Goal: Information Seeking & Learning: Learn about a topic

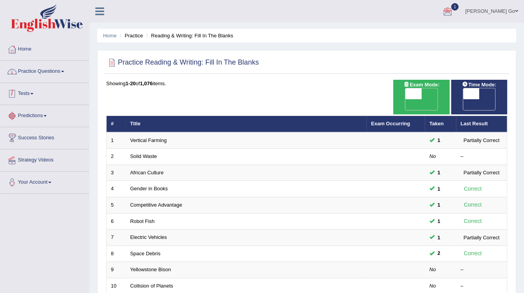
click at [46, 72] on link "Practice Questions" at bounding box center [44, 70] width 89 height 19
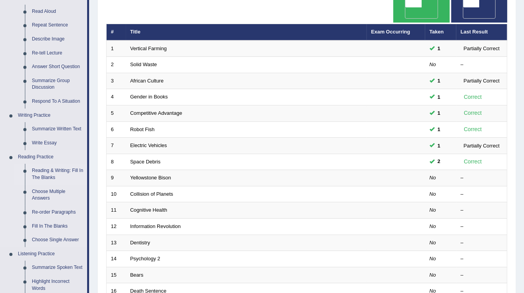
scroll to position [93, 0]
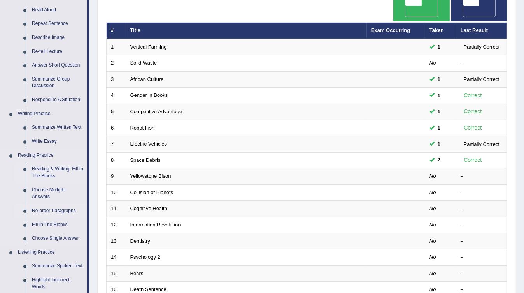
click at [69, 207] on link "Re-order Paragraphs" at bounding box center [57, 211] width 59 height 14
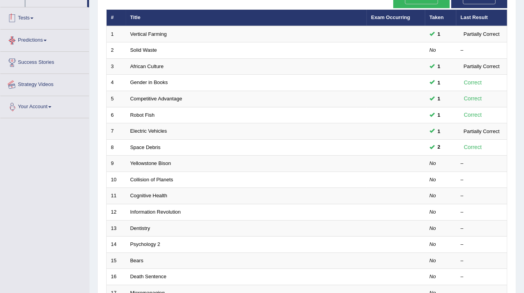
scroll to position [130, 0]
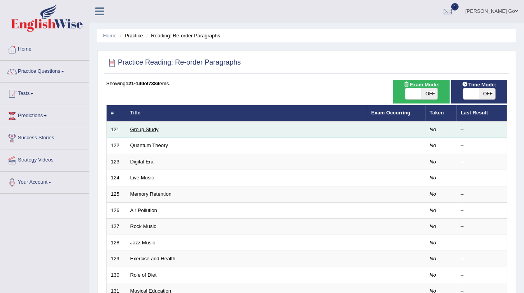
click at [154, 127] on link "Group Study" at bounding box center [144, 130] width 28 height 6
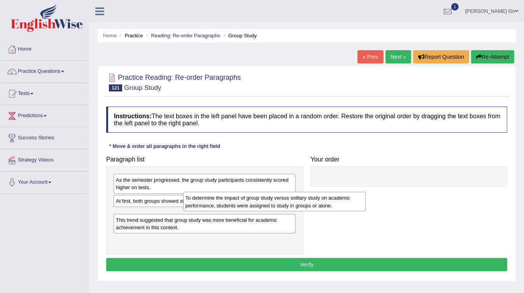
drag, startPoint x: 245, startPoint y: 216, endPoint x: 381, endPoint y: 192, distance: 137.8
click at [366, 192] on div "To determine the impact of group study versus solitary study on academic perfor…" at bounding box center [274, 201] width 183 height 19
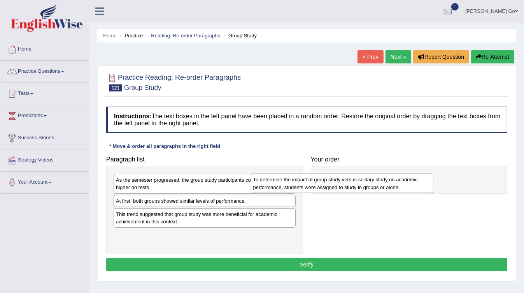
drag, startPoint x: 245, startPoint y: 218, endPoint x: 469, endPoint y: 174, distance: 229.1
click at [434, 174] on div "To determine the impact of group study versus solitary study on academic perfor…" at bounding box center [342, 183] width 183 height 19
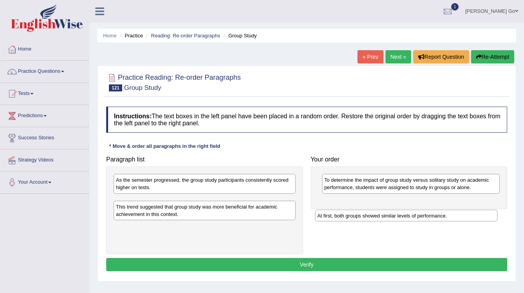
drag, startPoint x: 201, startPoint y: 202, endPoint x: 410, endPoint y: 209, distance: 208.8
click at [410, 210] on div "At first, both groups showed similar levels of performance." at bounding box center [406, 216] width 183 height 12
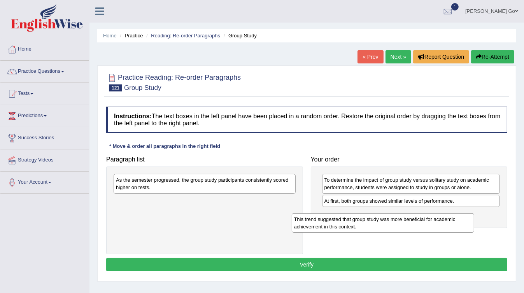
drag, startPoint x: 246, startPoint y: 205, endPoint x: 457, endPoint y: 225, distance: 211.2
click at [457, 225] on div "This trend suggested that group study was more beneficial for academic achievem…" at bounding box center [383, 222] width 183 height 19
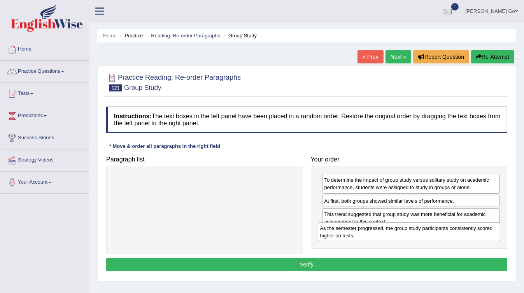
drag, startPoint x: 248, startPoint y: 179, endPoint x: 440, endPoint y: 225, distance: 197.9
click at [440, 225] on div "As the semester progressed, the group study participants consistently scored hi…" at bounding box center [409, 231] width 183 height 19
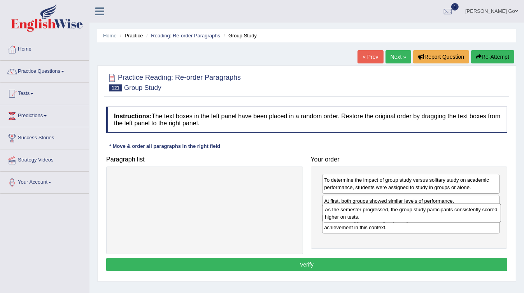
drag, startPoint x: 435, startPoint y: 241, endPoint x: 436, endPoint y: 216, distance: 24.2
click at [436, 216] on div "As the semester progressed, the group study participants consistently scored hi…" at bounding box center [412, 213] width 179 height 19
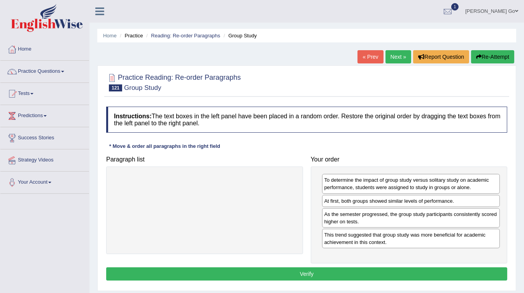
click at [438, 270] on button "Verify" at bounding box center [306, 274] width 401 height 13
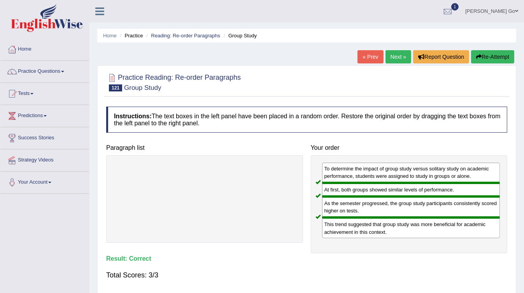
click at [398, 56] on link "Next »" at bounding box center [399, 56] width 26 height 13
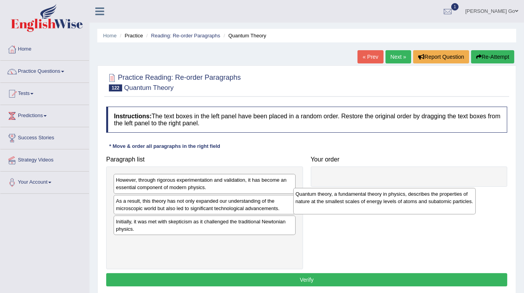
drag, startPoint x: 239, startPoint y: 250, endPoint x: 419, endPoint y: 202, distance: 186.1
click at [419, 202] on div "Quantum theory, a fundamental theory in physics, describes the properties of na…" at bounding box center [385, 201] width 183 height 26
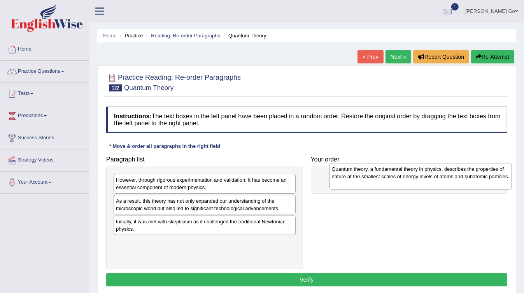
drag, startPoint x: 240, startPoint y: 250, endPoint x: 452, endPoint y: 197, distance: 218.4
click at [452, 190] on div "Quantum theory, a fundamental theory in physics, describes the properties of na…" at bounding box center [421, 176] width 183 height 26
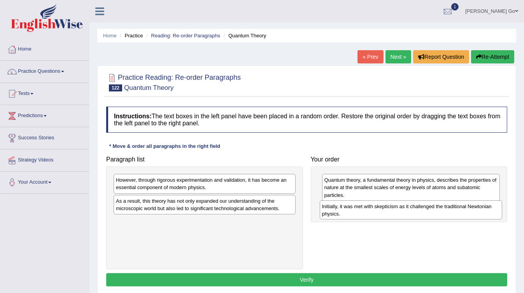
drag, startPoint x: 176, startPoint y: 229, endPoint x: 383, endPoint y: 215, distance: 206.9
click at [383, 215] on div "Initially, it was met with skepticism as it challenged the traditional Newtonia…" at bounding box center [411, 210] width 183 height 19
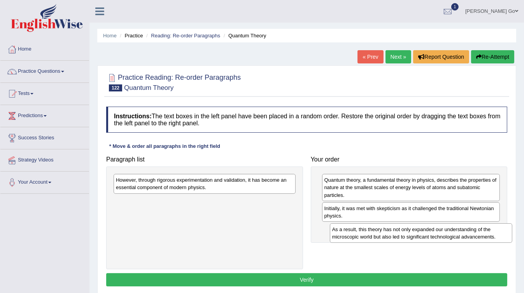
drag, startPoint x: 178, startPoint y: 204, endPoint x: 393, endPoint y: 234, distance: 217.4
click at [393, 234] on div "As a result, this theory has not only expanded our understanding of the microsc…" at bounding box center [421, 233] width 183 height 19
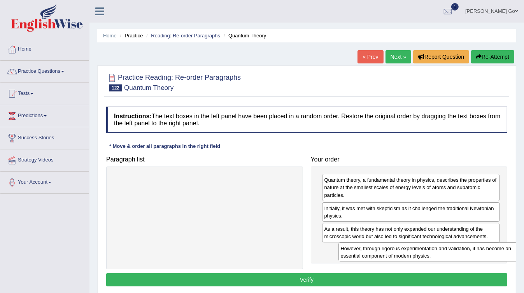
drag, startPoint x: 231, startPoint y: 186, endPoint x: 457, endPoint y: 254, distance: 235.6
click at [457, 254] on div "However, through rigorous experimentation and validation, it has become an esse…" at bounding box center [430, 252] width 183 height 19
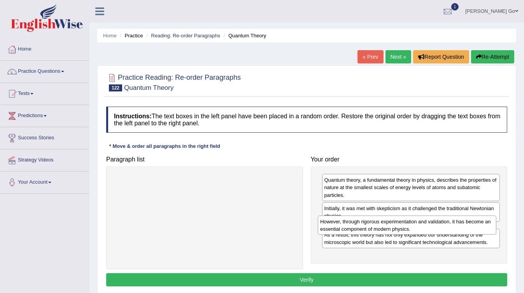
drag, startPoint x: 479, startPoint y: 254, endPoint x: 475, endPoint y: 227, distance: 27.1
click at [475, 227] on div "However, through rigorous experimentation and validation, it has become an esse…" at bounding box center [407, 225] width 179 height 19
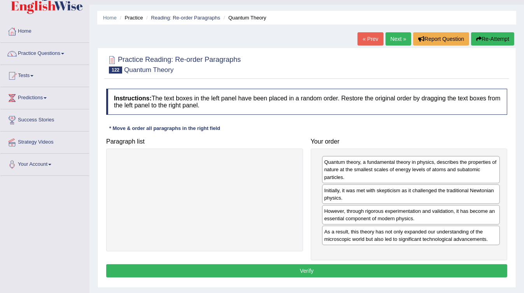
scroll to position [31, 0]
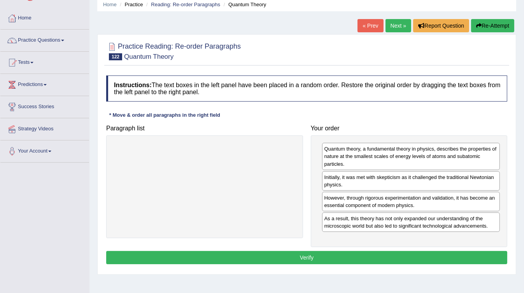
click at [297, 255] on button "Verify" at bounding box center [306, 257] width 401 height 13
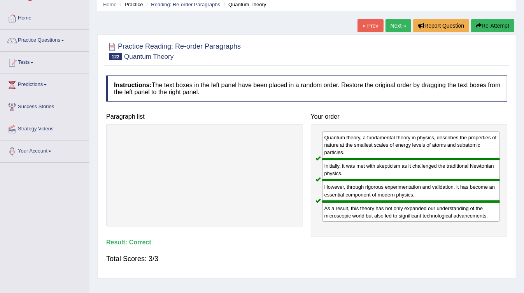
click at [397, 28] on link "Next »" at bounding box center [399, 25] width 26 height 13
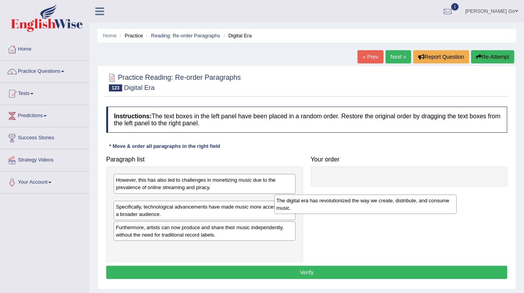
drag, startPoint x: 201, startPoint y: 203, endPoint x: 366, endPoint y: 203, distance: 164.3
click at [366, 203] on div "The digital era has revolutionized the way we create, distribute, and consume m…" at bounding box center [366, 204] width 183 height 19
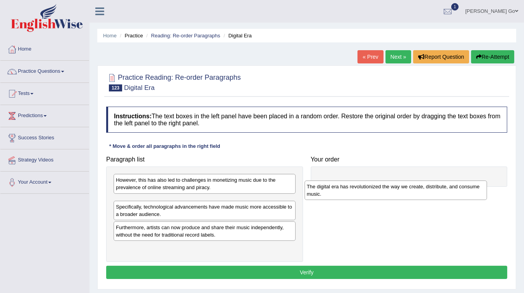
drag, startPoint x: 244, startPoint y: 202, endPoint x: 438, endPoint y: 188, distance: 194.1
click at [437, 188] on div "The digital era has revolutionized the way we create, distribute, and consume m…" at bounding box center [396, 190] width 183 height 19
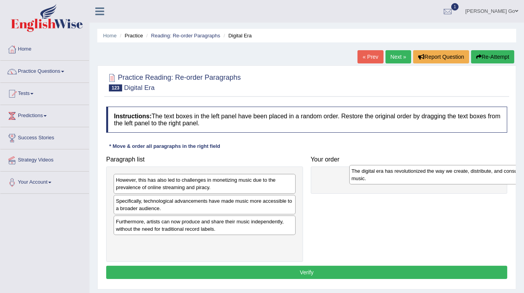
drag, startPoint x: 213, startPoint y: 204, endPoint x: 449, endPoint y: 175, distance: 237.8
click at [449, 175] on div "The digital era has revolutionized the way we create, distribute, and consume m…" at bounding box center [441, 174] width 183 height 19
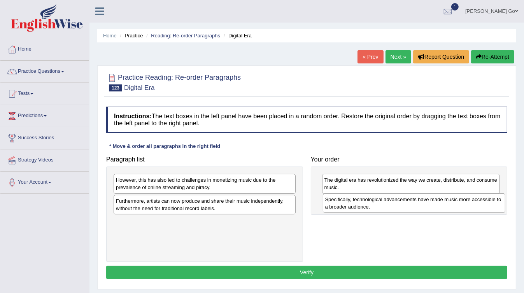
drag, startPoint x: 203, startPoint y: 208, endPoint x: 427, endPoint y: 209, distance: 223.5
click at [427, 209] on div "Specifically, technological advancements have made music more accessible to a b…" at bounding box center [414, 203] width 183 height 19
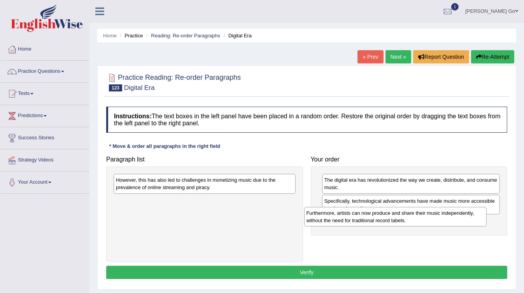
drag, startPoint x: 176, startPoint y: 203, endPoint x: 387, endPoint y: 222, distance: 211.9
click at [387, 222] on div "Furthermore, artists can now produce and share their music independently, witho…" at bounding box center [395, 216] width 183 height 19
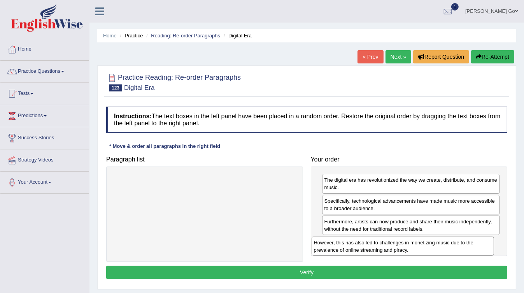
drag, startPoint x: 248, startPoint y: 186, endPoint x: 452, endPoint y: 245, distance: 212.6
click at [452, 245] on div "However, this has also led to challenges in monetizing music due to the prevale…" at bounding box center [403, 246] width 183 height 19
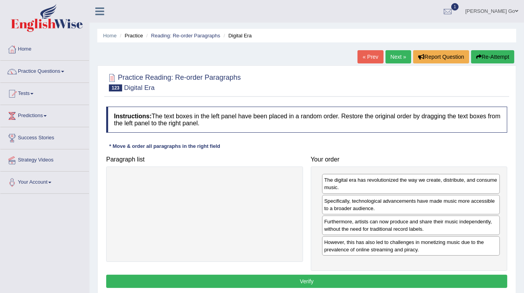
click at [408, 278] on button "Verify" at bounding box center [306, 281] width 401 height 13
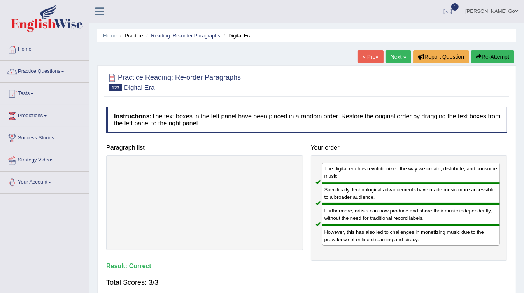
click at [396, 60] on link "Next »" at bounding box center [399, 56] width 26 height 13
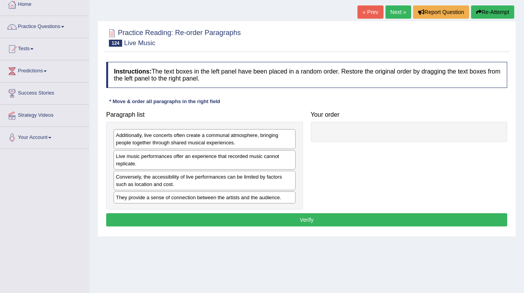
scroll to position [62, 0]
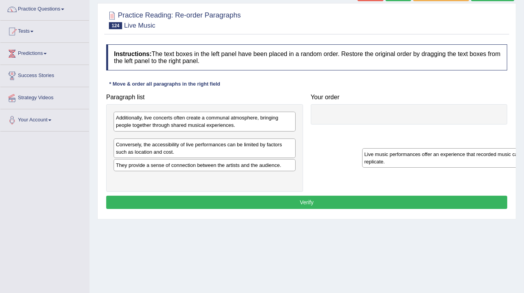
drag, startPoint x: 281, startPoint y: 141, endPoint x: 530, endPoint y: 158, distance: 249.3
click at [524, 158] on html "Toggle navigation Home Practice Questions Speaking Practice Read Aloud Repeat S…" at bounding box center [262, 84] width 524 height 293
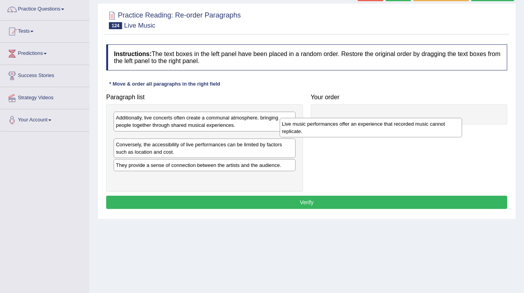
drag, startPoint x: 218, startPoint y: 146, endPoint x: 407, endPoint y: 125, distance: 190.0
click at [407, 125] on div "Live music performances offer an experience that recorded music cannot replicat…" at bounding box center [371, 127] width 183 height 19
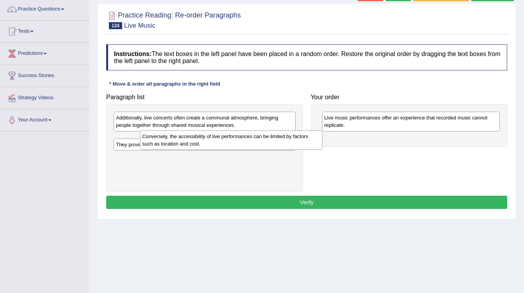
drag, startPoint x: 174, startPoint y: 139, endPoint x: 195, endPoint y: 116, distance: 31.7
click at [196, 130] on div "Conversely, the accessibility of live performances can be limited by factors su…" at bounding box center [231, 139] width 183 height 19
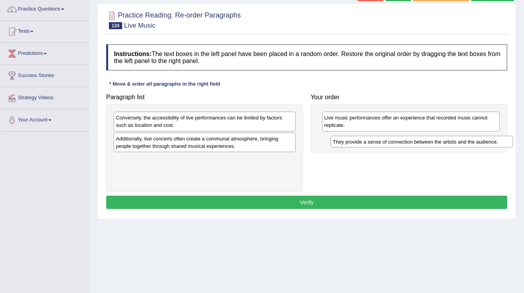
drag, startPoint x: 174, startPoint y: 159, endPoint x: 391, endPoint y: 142, distance: 217.9
click at [391, 142] on div "They provide a sense of connection between the artists and the audience." at bounding box center [422, 142] width 183 height 12
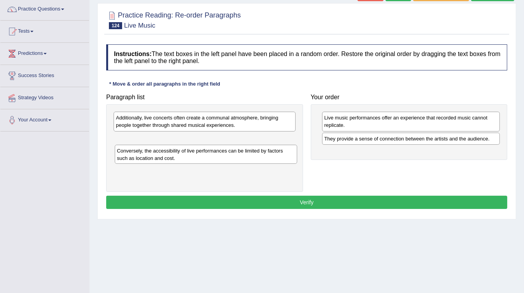
drag, startPoint x: 210, startPoint y: 127, endPoint x: 208, endPoint y: 159, distance: 32.4
click at [209, 160] on div "Conversely, the accessibility of live performances can be limited by factors su…" at bounding box center [206, 154] width 183 height 19
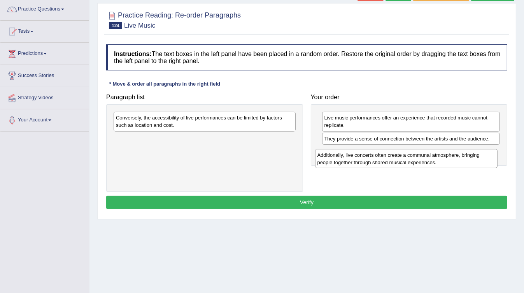
drag, startPoint x: 189, startPoint y: 125, endPoint x: 391, endPoint y: 162, distance: 205.1
click at [391, 162] on div "Additionally, live concerts often create a communal atmosphere, bringing people…" at bounding box center [406, 158] width 183 height 19
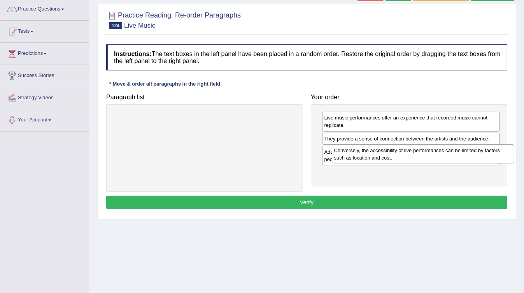
drag, startPoint x: 211, startPoint y: 122, endPoint x: 430, endPoint y: 153, distance: 221.4
click at [430, 153] on div "Conversely, the accessibility of live performances can be limited by factors su…" at bounding box center [423, 153] width 183 height 19
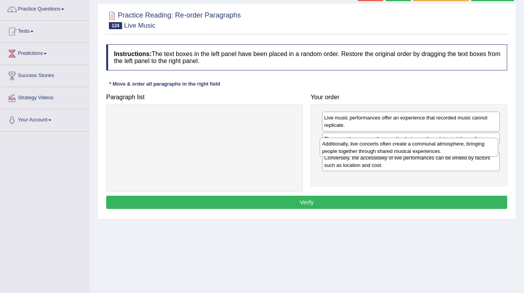
drag, startPoint x: 477, startPoint y: 180, endPoint x: 475, endPoint y: 153, distance: 27.7
click at [475, 153] on div "Additionally, live concerts often create a communal atmosphere, bringing people…" at bounding box center [409, 147] width 179 height 19
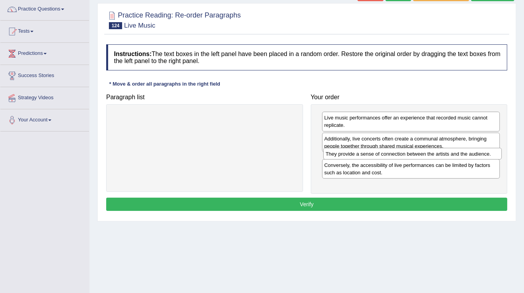
drag, startPoint x: 469, startPoint y: 139, endPoint x: 471, endPoint y: 155, distance: 16.1
click at [471, 155] on div "They provide a sense of connection between the artists and the audience." at bounding box center [413, 154] width 179 height 12
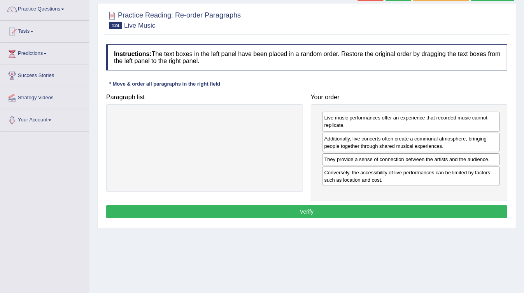
drag, startPoint x: 331, startPoint y: 209, endPoint x: 242, endPoint y: 130, distance: 119.4
click at [242, 131] on div "Instructions: The text boxes in the left panel have been placed in a random ord…" at bounding box center [306, 132] width 405 height 184
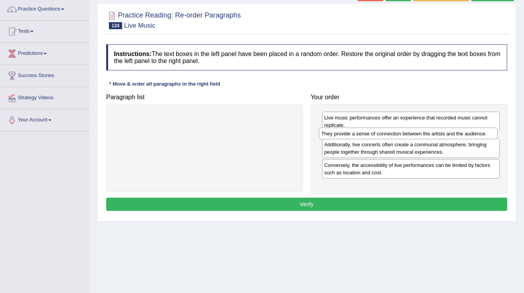
drag, startPoint x: 431, startPoint y: 160, endPoint x: 428, endPoint y: 133, distance: 27.0
click at [428, 133] on div "They provide a sense of connection between the artists and the audience." at bounding box center [408, 134] width 179 height 12
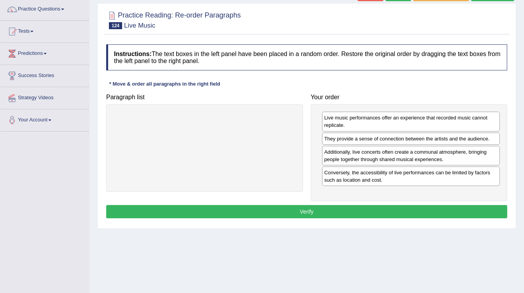
click at [314, 208] on button "Verify" at bounding box center [306, 211] width 401 height 13
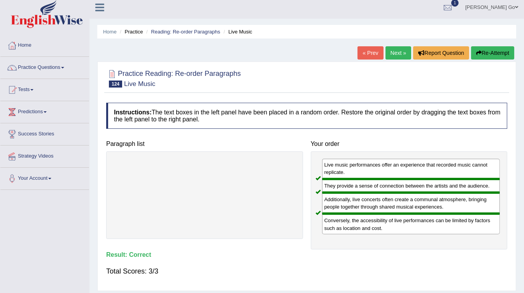
scroll to position [0, 0]
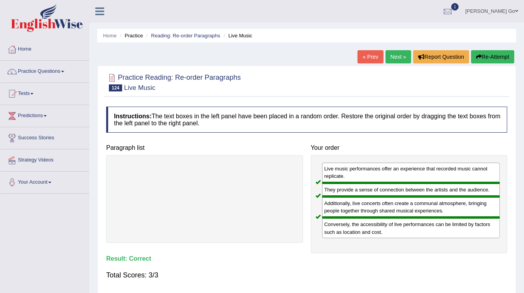
click at [401, 58] on link "Next »" at bounding box center [399, 56] width 26 height 13
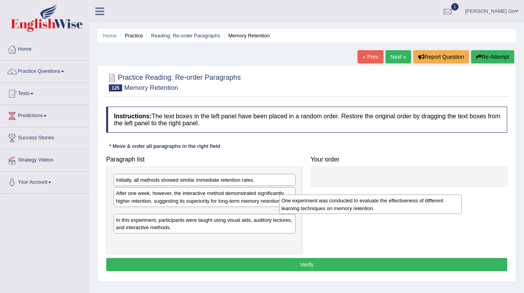
drag, startPoint x: 210, startPoint y: 217, endPoint x: 415, endPoint y: 190, distance: 206.6
click at [414, 195] on div "One experiment was conducted to evaluate the effectiveness of different learnin…" at bounding box center [371, 204] width 183 height 19
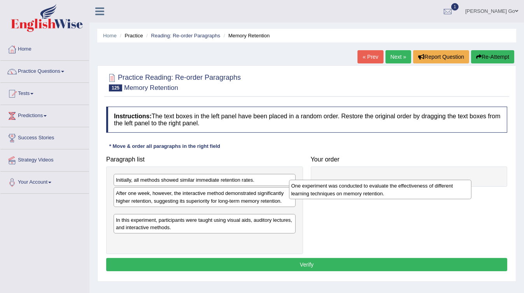
drag, startPoint x: 200, startPoint y: 222, endPoint x: 401, endPoint y: 188, distance: 204.3
click at [401, 188] on div "One experiment was conducted to evaluate the effectiveness of different learnin…" at bounding box center [380, 189] width 183 height 19
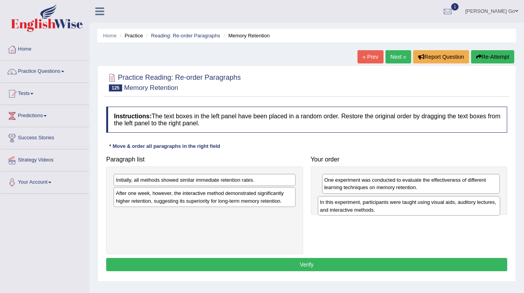
drag, startPoint x: 237, startPoint y: 219, endPoint x: 443, endPoint y: 208, distance: 205.9
click at [443, 208] on div "In this experiment, participants were taught using visual aids, auditory lectur…" at bounding box center [409, 205] width 183 height 19
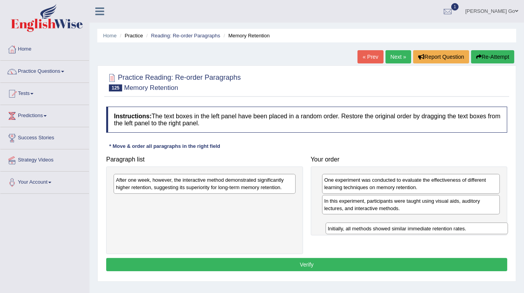
drag, startPoint x: 201, startPoint y: 180, endPoint x: 418, endPoint y: 222, distance: 221.2
click at [418, 223] on div "Initially, all methods showed similar immediate retention rates." at bounding box center [417, 229] width 183 height 12
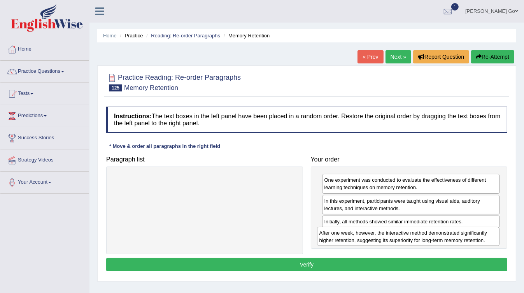
drag, startPoint x: 250, startPoint y: 183, endPoint x: 454, endPoint y: 236, distance: 210.4
click at [454, 236] on div "After one week, however, the interactive method demonstrated significantly high…" at bounding box center [408, 236] width 183 height 19
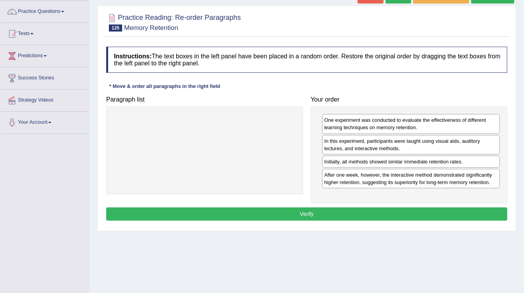
scroll to position [62, 0]
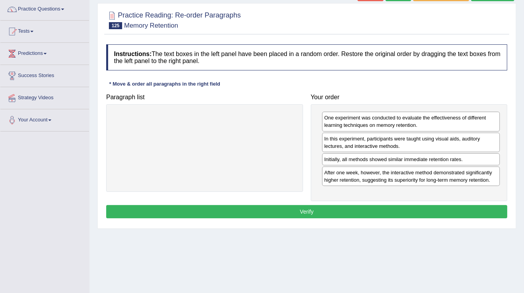
click at [346, 208] on button "Verify" at bounding box center [306, 211] width 401 height 13
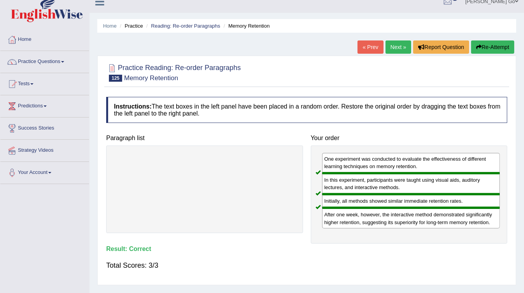
scroll to position [0, 0]
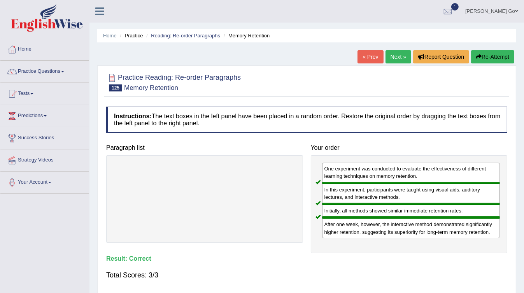
click at [395, 55] on link "Next »" at bounding box center [399, 56] width 26 height 13
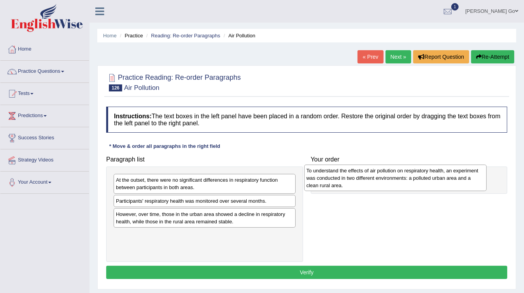
drag, startPoint x: 334, startPoint y: 210, endPoint x: 427, endPoint y: 173, distance: 99.9
click at [427, 173] on div "To understand the effects of air pollution on respiratory health, an experiment…" at bounding box center [395, 178] width 183 height 26
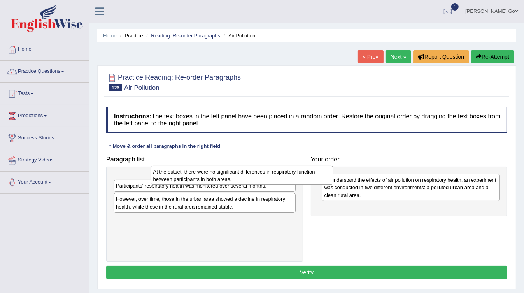
drag, startPoint x: 164, startPoint y: 184, endPoint x: 186, endPoint y: 170, distance: 26.4
click at [186, 170] on div "At the outset, there were no significant differences in respiratory function be…" at bounding box center [242, 175] width 183 height 19
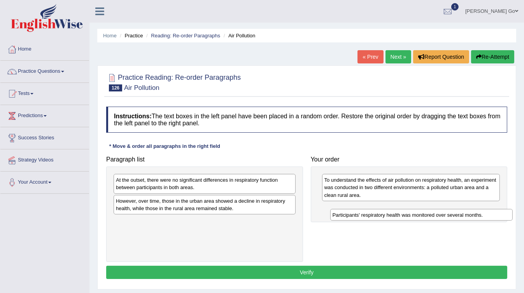
drag, startPoint x: 198, startPoint y: 199, endPoint x: 416, endPoint y: 214, distance: 218.9
click at [416, 214] on div "Participants' respiratory health was monitored over several months." at bounding box center [422, 215] width 183 height 12
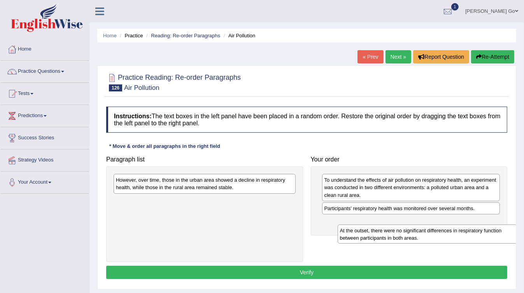
drag, startPoint x: 209, startPoint y: 181, endPoint x: 433, endPoint y: 232, distance: 229.9
click at [433, 232] on div "At the outset, there were no significant differences in respiratory function be…" at bounding box center [429, 234] width 183 height 19
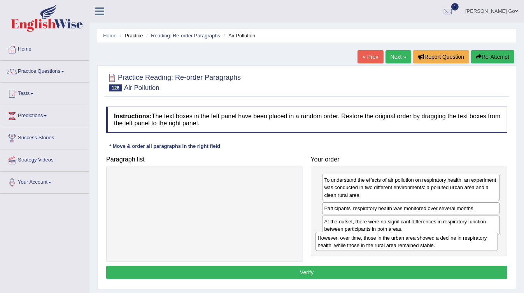
drag, startPoint x: 279, startPoint y: 197, endPoint x: 447, endPoint y: 242, distance: 174.2
click at [447, 242] on div "However, over time, those in the urban area showed a decline in respiratory hea…" at bounding box center [407, 241] width 183 height 19
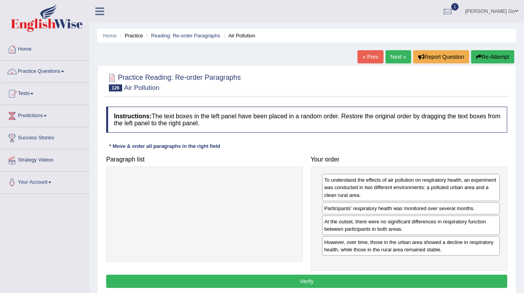
scroll to position [31, 0]
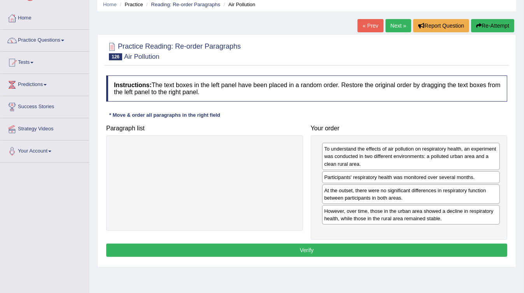
click at [387, 248] on button "Verify" at bounding box center [306, 250] width 401 height 13
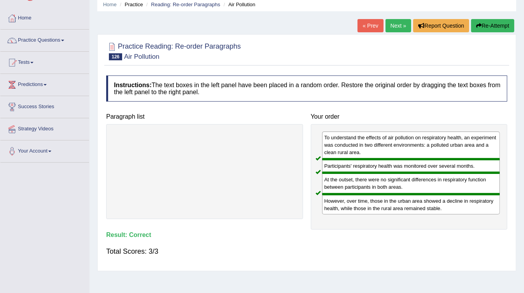
click at [392, 26] on link "Next »" at bounding box center [399, 25] width 26 height 13
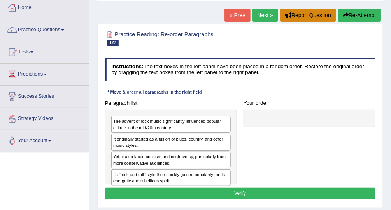
scroll to position [62, 0]
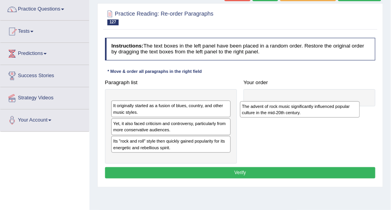
drag, startPoint x: 189, startPoint y: 102, endPoint x: 342, endPoint y: 108, distance: 153.5
click at [342, 109] on div "The advent of rock music significantly influenced popular culture in the mid-20…" at bounding box center [300, 109] width 120 height 17
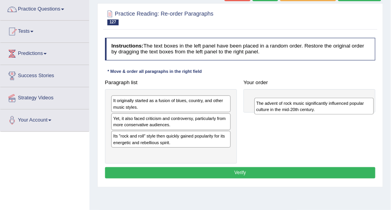
drag, startPoint x: 181, startPoint y: 99, endPoint x: 351, endPoint y: 107, distance: 170.3
click at [351, 107] on div "The advent of rock music significantly influenced popular culture in the mid-20…" at bounding box center [315, 106] width 120 height 17
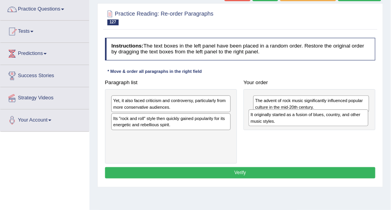
drag, startPoint x: 184, startPoint y: 104, endPoint x: 346, endPoint y: 126, distance: 163.8
click at [346, 126] on div "It originally started as a fusion of blues, country, and other music styles." at bounding box center [309, 117] width 120 height 17
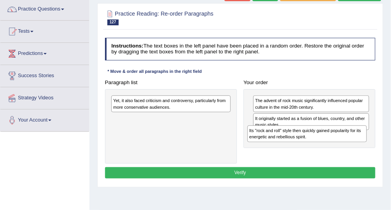
drag, startPoint x: 194, startPoint y: 124, endPoint x: 355, endPoint y: 144, distance: 162.5
click at [355, 144] on div "Paragraph list Yet, it also faced criticism and controversy, particularly from …" at bounding box center [241, 120] width 278 height 87
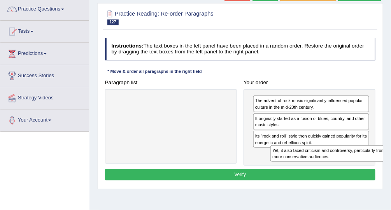
drag, startPoint x: 167, startPoint y: 98, endPoint x: 344, endPoint y: 160, distance: 187.2
click at [344, 160] on div "Yet, it also faced criticism and controversy, particularly from more conservati…" at bounding box center [331, 153] width 120 height 17
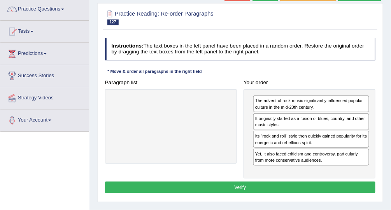
click at [302, 185] on button "Verify" at bounding box center [240, 186] width 271 height 11
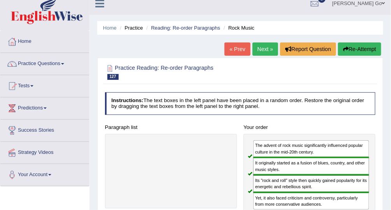
scroll to position [0, 0]
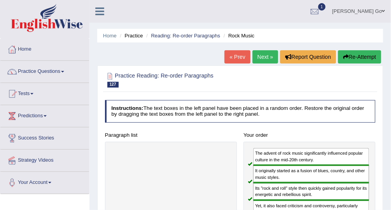
click at [266, 59] on link "Next »" at bounding box center [266, 56] width 26 height 13
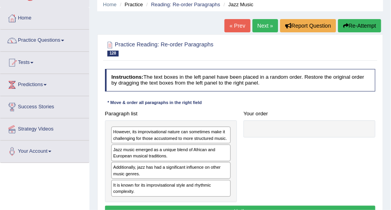
scroll to position [62, 0]
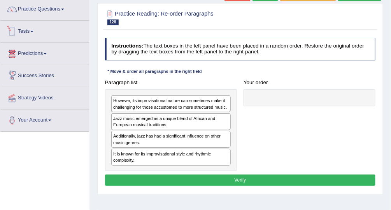
click at [33, 31] on span at bounding box center [31, 32] width 3 height 2
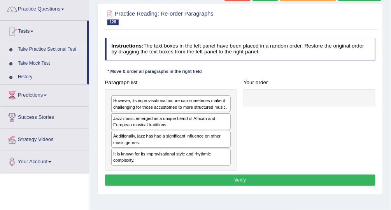
click at [41, 49] on link "Take Practice Sectional Test" at bounding box center [50, 49] width 73 height 14
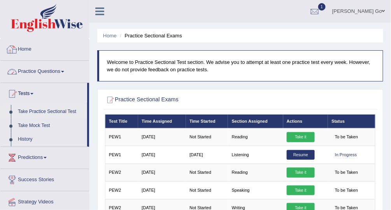
click at [38, 67] on link "Practice Questions" at bounding box center [44, 70] width 89 height 19
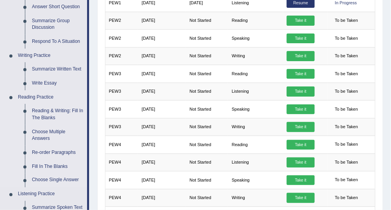
scroll to position [156, 0]
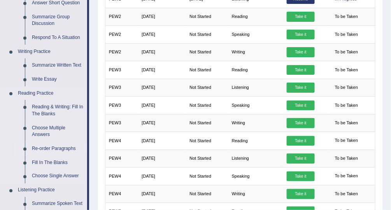
click at [64, 152] on link "Re-order Paragraphs" at bounding box center [57, 149] width 59 height 14
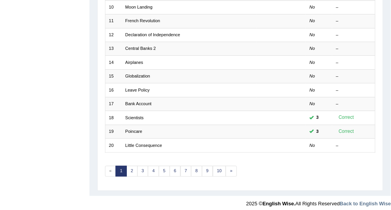
scroll to position [238, 0]
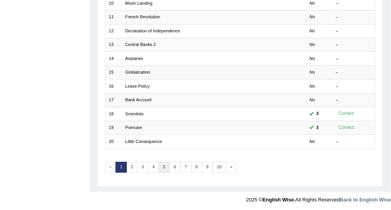
click at [166, 165] on link "5" at bounding box center [164, 167] width 11 height 11
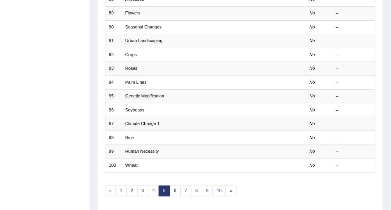
scroll to position [218, 0]
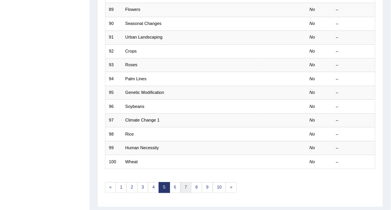
click at [181, 185] on link "7" at bounding box center [186, 187] width 11 height 11
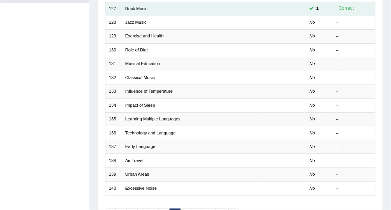
scroll to position [51, 0]
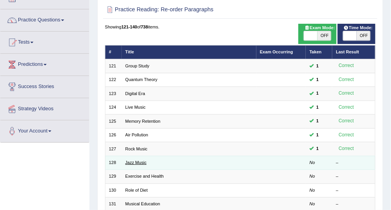
click at [133, 162] on link "Jazz Music" at bounding box center [135, 162] width 21 height 5
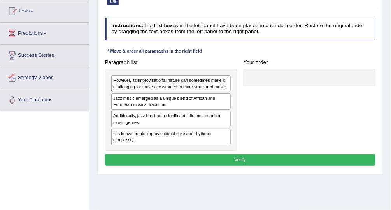
scroll to position [93, 0]
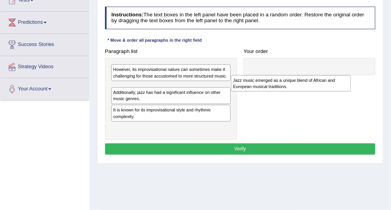
drag, startPoint x: 204, startPoint y: 92, endPoint x: 348, endPoint y: 83, distance: 144.3
click at [348, 83] on div "Jazz music emerged as a unique blend of African and European musical traditions." at bounding box center [291, 83] width 120 height 17
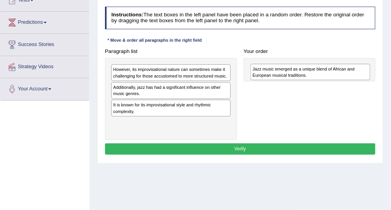
drag, startPoint x: 171, startPoint y: 92, endPoint x: 337, endPoint y: 78, distance: 166.5
click at [337, 78] on div "Jazz music emerged as a unique blend of African and European musical traditions." at bounding box center [311, 72] width 120 height 17
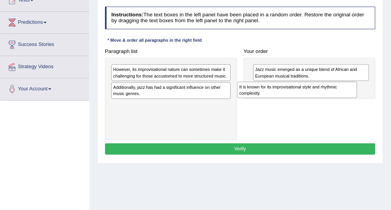
drag, startPoint x: 173, startPoint y: 110, endPoint x: 315, endPoint y: 99, distance: 143.0
click at [315, 99] on div "Paragraph list However, its improvisational nature can sometimes make it challe…" at bounding box center [241, 93] width 278 height 95
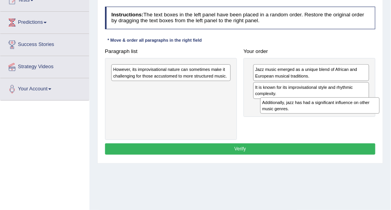
drag, startPoint x: 145, startPoint y: 93, endPoint x: 323, endPoint y: 118, distance: 180.1
click at [323, 118] on div "Paragraph list However, its improvisational nature can sometimes make it challe…" at bounding box center [241, 93] width 278 height 95
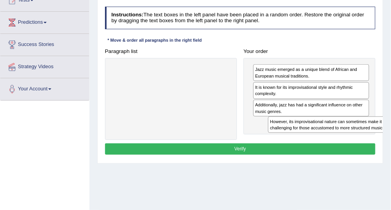
drag, startPoint x: 169, startPoint y: 77, endPoint x: 356, endPoint y: 142, distance: 197.4
click at [356, 142] on div "Instructions: The text boxes in the left panel have been placed in a random ord…" at bounding box center [240, 82] width 274 height 157
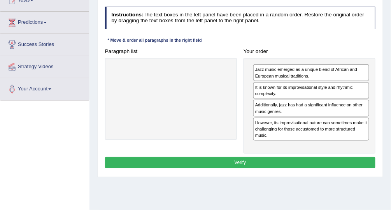
click at [237, 160] on button "Verify" at bounding box center [240, 162] width 271 height 11
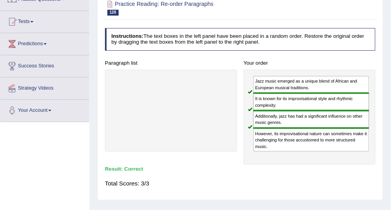
scroll to position [31, 0]
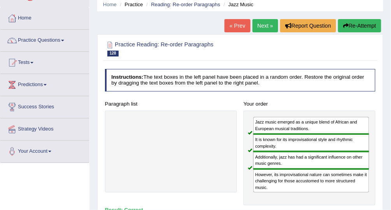
click at [268, 25] on link "Next »" at bounding box center [266, 25] width 26 height 13
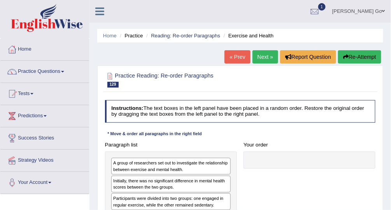
scroll to position [93, 0]
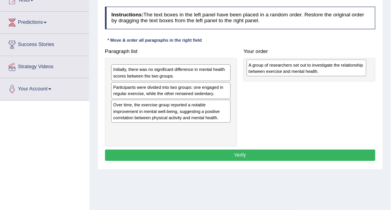
drag, startPoint x: 172, startPoint y: 69, endPoint x: 333, endPoint y: 66, distance: 161.2
click at [333, 66] on div "A group of researchers set out to investigate the relationship between exercise…" at bounding box center [307, 68] width 120 height 17
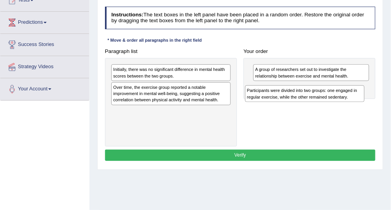
drag, startPoint x: 198, startPoint y: 90, endPoint x: 355, endPoint y: 99, distance: 157.2
click at [355, 99] on div "Participants were divided into two groups: one engaged in regular exercise, whi…" at bounding box center [305, 93] width 120 height 17
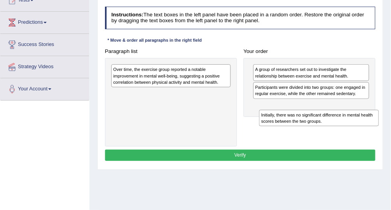
drag, startPoint x: 203, startPoint y: 66, endPoint x: 378, endPoint y: 122, distance: 184.5
click at [378, 122] on div "Initially, there was no significant difference in mental health scores between …" at bounding box center [319, 118] width 120 height 17
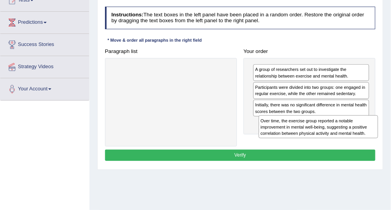
drag, startPoint x: 183, startPoint y: 72, endPoint x: 358, endPoint y: 135, distance: 186.4
click at [358, 135] on div "Over time, the exercise group reported a notable improvement in mental well-bei…" at bounding box center [319, 126] width 120 height 23
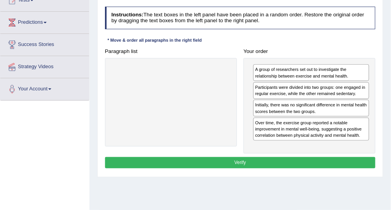
click at [254, 159] on button "Verify" at bounding box center [240, 162] width 271 height 11
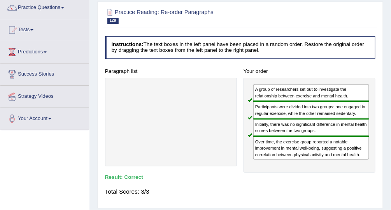
scroll to position [31, 0]
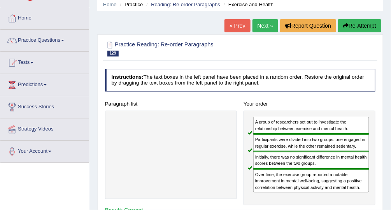
click at [271, 30] on link "Next »" at bounding box center [266, 25] width 26 height 13
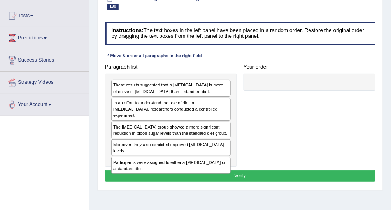
scroll to position [93, 0]
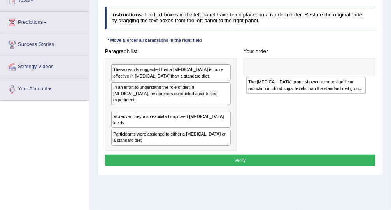
drag, startPoint x: 133, startPoint y: 107, endPoint x: 301, endPoint y: 85, distance: 169.3
click at [300, 86] on div "The high-fiber diet group showed a more significant reduction in blood sugar le…" at bounding box center [306, 85] width 120 height 17
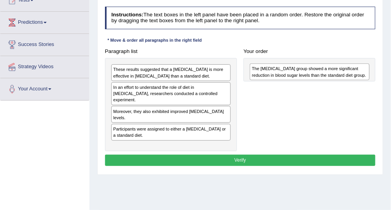
drag, startPoint x: 178, startPoint y: 111, endPoint x: 344, endPoint y: 78, distance: 168.7
click at [344, 78] on div "The high-fiber diet group showed a more significant reduction in blood sugar le…" at bounding box center [310, 71] width 120 height 17
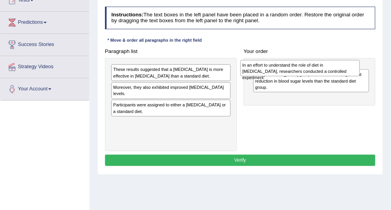
drag, startPoint x: 210, startPoint y: 89, endPoint x: 367, endPoint y: 66, distance: 158.2
click at [361, 66] on div "In an effort to understand the role of diet in managing diabetes, researchers c…" at bounding box center [301, 68] width 120 height 17
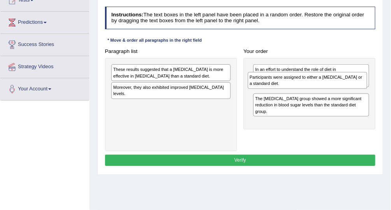
drag, startPoint x: 187, startPoint y: 105, endPoint x: 350, endPoint y: 89, distance: 163.2
click at [350, 89] on div "Paragraph list These results suggested that a high-fiber diet is more effective…" at bounding box center [241, 99] width 278 height 106
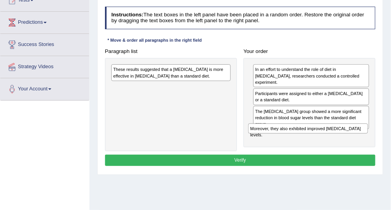
drag, startPoint x: 130, startPoint y: 88, endPoint x: 294, endPoint y: 143, distance: 172.1
click at [294, 143] on div "Paragraph list These results suggested that a high-fiber diet is more effective…" at bounding box center [241, 99] width 278 height 106
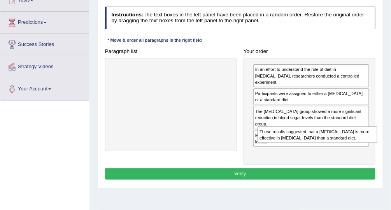
drag, startPoint x: 141, startPoint y: 74, endPoint x: 313, endPoint y: 149, distance: 188.3
click at [314, 150] on div "Paragraph list These results suggested that a high-fiber diet is more effective…" at bounding box center [241, 106] width 278 height 120
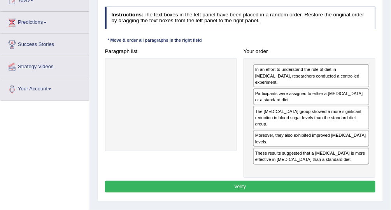
click at [242, 181] on button "Verify" at bounding box center [240, 186] width 271 height 11
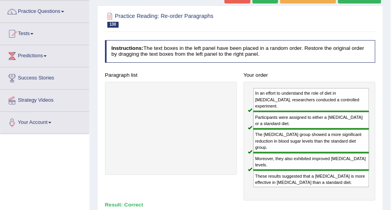
scroll to position [0, 0]
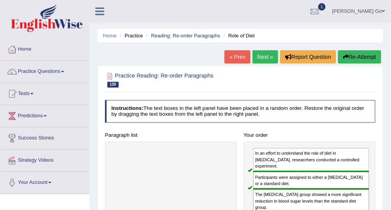
click at [267, 57] on link "Next »" at bounding box center [266, 56] width 26 height 13
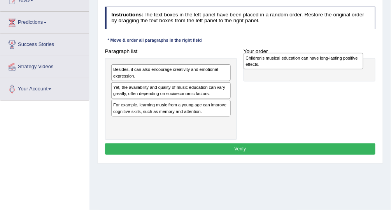
drag, startPoint x: 151, startPoint y: 72, endPoint x: 309, endPoint y: 61, distance: 157.7
click at [309, 61] on div "Children's musical education can have long-lasting positive effects." at bounding box center [304, 61] width 120 height 17
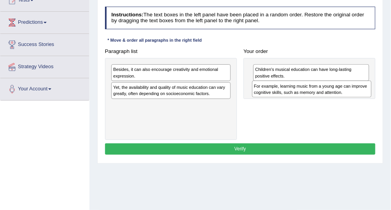
drag, startPoint x: 197, startPoint y: 111, endPoint x: 364, endPoint y: 99, distance: 167.9
click at [364, 99] on div "Paragraph list Besides, it can also encourage creativity and emotional expressi…" at bounding box center [241, 93] width 278 height 95
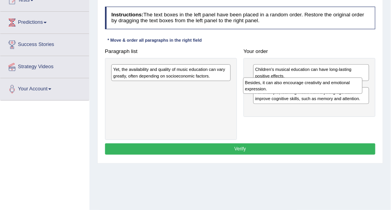
drag, startPoint x: 191, startPoint y: 73, endPoint x: 352, endPoint y: 87, distance: 161.5
click at [352, 87] on div "Besides, it can also encourage creativity and emotional expression." at bounding box center [303, 85] width 120 height 17
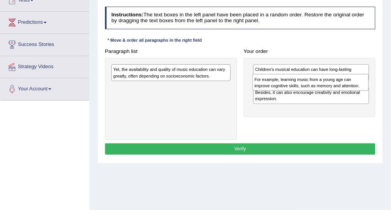
drag, startPoint x: 352, startPoint y: 112, endPoint x: 354, endPoint y: 93, distance: 19.5
click at [354, 93] on div "Children's musical education can have long-lasting positive effects. Besides, i…" at bounding box center [310, 87] width 132 height 59
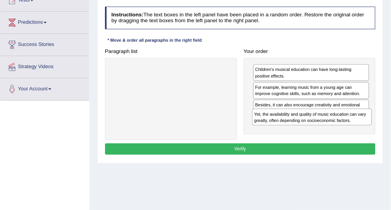
drag, startPoint x: 151, startPoint y: 76, endPoint x: 319, endPoint y: 131, distance: 176.7
click at [319, 131] on div "Paragraph list Yet, the availability and quality of music education can vary gr…" at bounding box center [241, 93] width 278 height 95
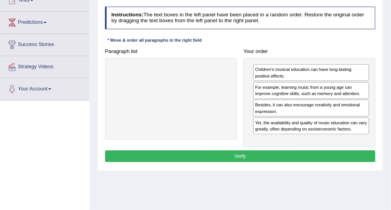
click at [260, 152] on button "Verify" at bounding box center [240, 155] width 271 height 11
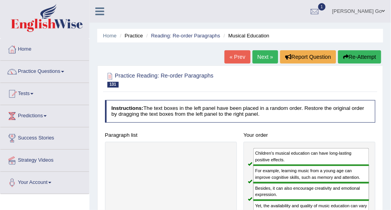
click at [265, 55] on link "Next »" at bounding box center [266, 56] width 26 height 13
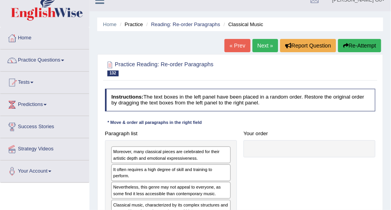
scroll to position [62, 0]
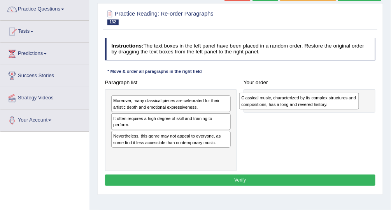
drag, startPoint x: 167, startPoint y: 159, endPoint x: 326, endPoint y: 104, distance: 167.3
click at [326, 104] on div "Classical music, characterized by its complex structures and compositions, has …" at bounding box center [299, 101] width 120 height 17
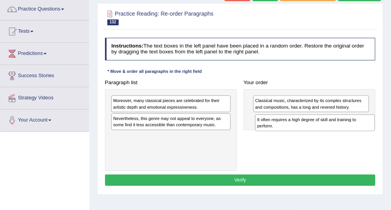
drag, startPoint x: 188, startPoint y: 123, endPoint x: 359, endPoint y: 131, distance: 171.9
click at [359, 131] on div "Paragraph list Moreover, many classical pieces are celebrated for their artisti…" at bounding box center [241, 124] width 278 height 95
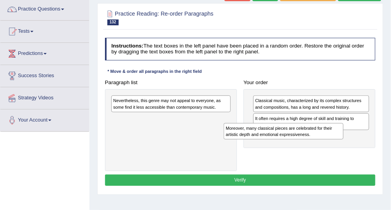
drag, startPoint x: 189, startPoint y: 104, endPoint x: 323, endPoint y: 140, distance: 139.0
click at [323, 140] on div "Paragraph list Moreover, many classical pieces are celebrated for their artisti…" at bounding box center [241, 124] width 278 height 95
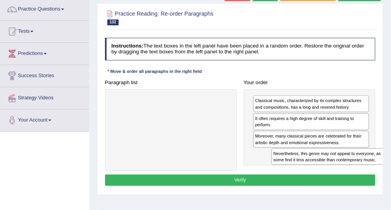
drag, startPoint x: 146, startPoint y: 100, endPoint x: 332, endPoint y: 163, distance: 196.2
click at [336, 165] on div "Paragraph list Nevertheless, this genre may not appeal to everyone, as some fin…" at bounding box center [241, 124] width 278 height 95
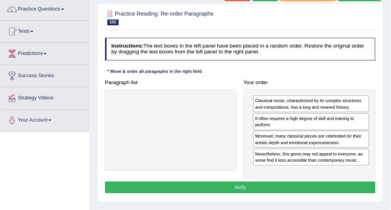
click at [241, 187] on button "Verify" at bounding box center [240, 186] width 271 height 11
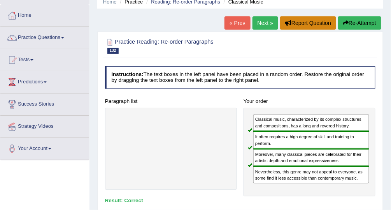
scroll to position [0, 0]
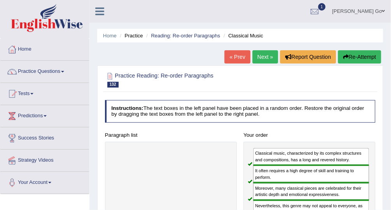
click at [268, 55] on link "Next »" at bounding box center [266, 56] width 26 height 13
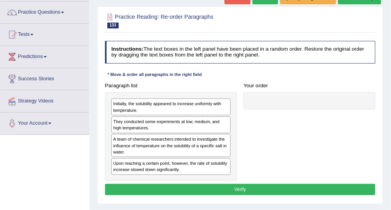
scroll to position [62, 0]
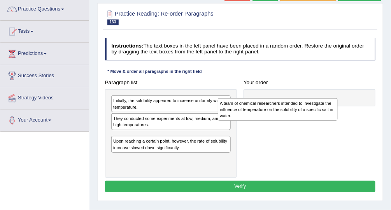
drag, startPoint x: 204, startPoint y: 144, endPoint x: 336, endPoint y: 114, distance: 135.0
click at [336, 114] on div "A team of chemical researchers intended to investigate the influence of tempera…" at bounding box center [278, 109] width 120 height 23
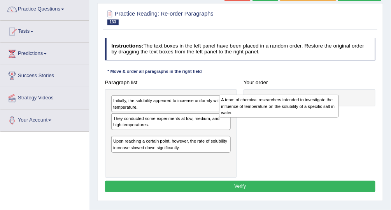
drag, startPoint x: 188, startPoint y: 140, endPoint x: 314, endPoint y: 101, distance: 131.9
click at [314, 102] on div "A team of chemical researchers intended to investigate the influence of tempera…" at bounding box center [279, 106] width 120 height 23
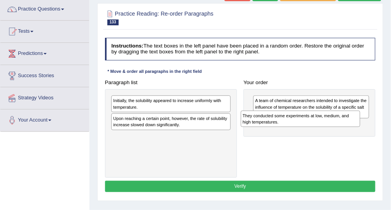
drag, startPoint x: 167, startPoint y: 122, endPoint x: 326, endPoint y: 127, distance: 159.7
click at [326, 127] on div "They conducted some experiments at low, medium, and high temperatures." at bounding box center [301, 119] width 120 height 17
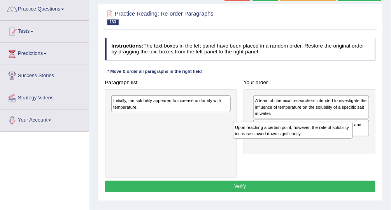
drag, startPoint x: 180, startPoint y: 127, endPoint x: 331, endPoint y: 146, distance: 152.2
click at [331, 146] on div "Paragraph list Initially, the solubility appeared to increase uniformly with te…" at bounding box center [241, 127] width 278 height 101
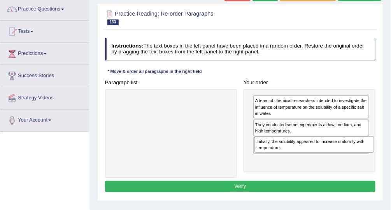
drag, startPoint x: 180, startPoint y: 95, endPoint x: 350, endPoint y: 143, distance: 176.3
click at [350, 144] on div "Initially, the solubility appeared to increase uniformly with temperature." at bounding box center [315, 144] width 120 height 17
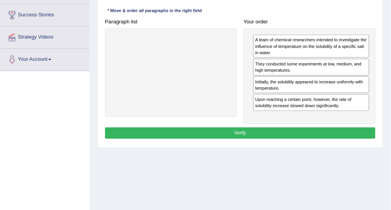
scroll to position [125, 0]
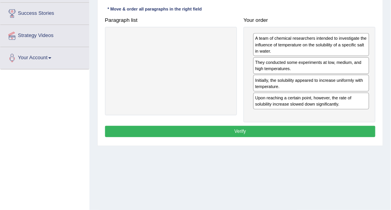
click at [235, 127] on button "Verify" at bounding box center [240, 131] width 271 height 11
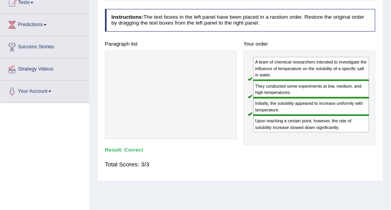
scroll to position [0, 0]
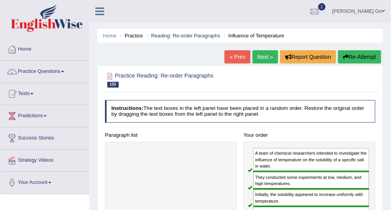
click at [259, 51] on link "Next »" at bounding box center [266, 56] width 26 height 13
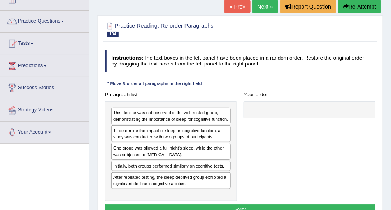
scroll to position [62, 0]
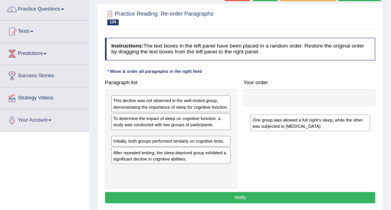
drag, startPoint x: 173, startPoint y: 145, endPoint x: 339, endPoint y: 129, distance: 166.6
click at [339, 129] on div "One group was allowed a full night's sleep, while the other was subjected to [M…" at bounding box center [311, 122] width 120 height 17
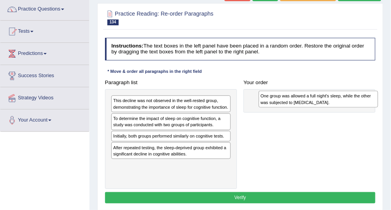
drag, startPoint x: 135, startPoint y: 146, endPoint x: 310, endPoint y: 103, distance: 180.1
click at [310, 103] on div "One group was allowed a full night's sleep, while the other was subjected to [M…" at bounding box center [319, 99] width 120 height 17
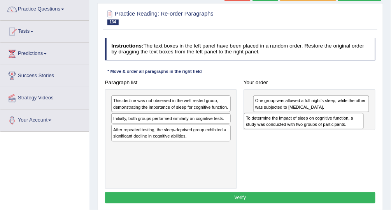
drag, startPoint x: 144, startPoint y: 128, endPoint x: 301, endPoint y: 128, distance: 157.3
click at [301, 128] on div "To determine the impact of sleep on cognitive function, a study was conducted w…" at bounding box center [304, 121] width 120 height 17
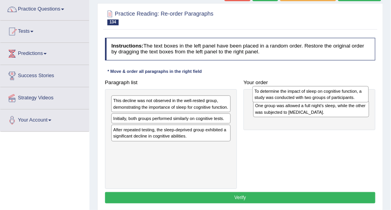
drag, startPoint x: 307, startPoint y: 125, endPoint x: 308, endPoint y: 99, distance: 25.4
click at [308, 99] on div "To determine the impact of sleep on cognitive function, a study was conducted w…" at bounding box center [311, 94] width 116 height 17
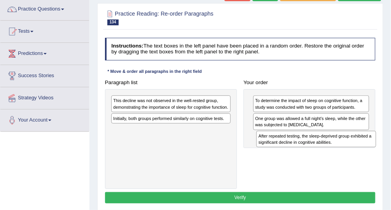
drag, startPoint x: 146, startPoint y: 140, endPoint x: 320, endPoint y: 150, distance: 173.5
click at [320, 150] on div "Paragraph list This decline was not observed in the well-rested group, demonstr…" at bounding box center [241, 133] width 278 height 112
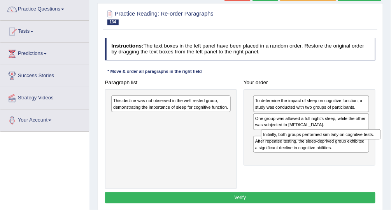
drag, startPoint x: 184, startPoint y: 124, endPoint x: 362, endPoint y: 143, distance: 179.0
click at [362, 143] on div "Paragraph list This decline was not observed in the well-rested group, demonstr…" at bounding box center [241, 133] width 278 height 112
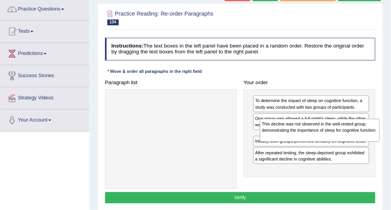
drag, startPoint x: 175, startPoint y: 100, endPoint x: 352, endPoint y: 131, distance: 179.4
click at [352, 131] on div "This decline was not observed in the well-rested group, demonstrating the impor…" at bounding box center [320, 130] width 120 height 23
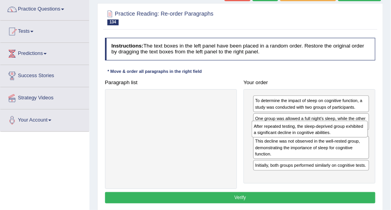
drag, startPoint x: 304, startPoint y: 176, endPoint x: 304, endPoint y: 141, distance: 35.4
click at [304, 141] on div "To determine the impact of sleep on cognitive function, a study was conducted w…" at bounding box center [310, 136] width 132 height 94
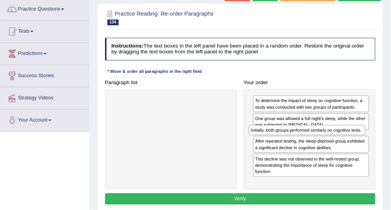
drag, startPoint x: 281, startPoint y: 178, endPoint x: 277, endPoint y: 140, distance: 38.4
click at [277, 140] on div "To determine the impact of sleep on cognitive function, a study was conducted w…" at bounding box center [310, 139] width 132 height 100
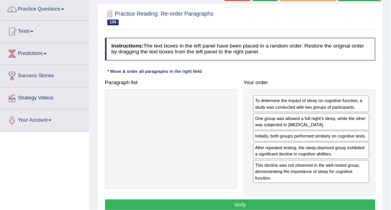
click at [241, 200] on button "Verify" at bounding box center [240, 204] width 271 height 11
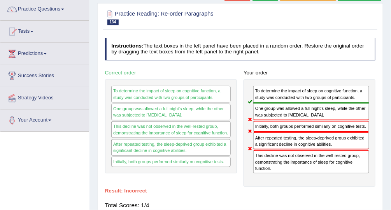
drag, startPoint x: 280, startPoint y: 126, endPoint x: 273, endPoint y: 150, distance: 24.9
click at [273, 149] on div "To determine the impact of sleep on cognitive function, a study was conducted w…" at bounding box center [310, 132] width 132 height 107
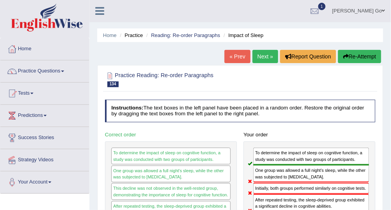
scroll to position [0, 0]
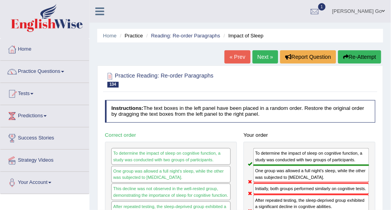
click at [351, 55] on button "Re-Attempt" at bounding box center [359, 56] width 43 height 13
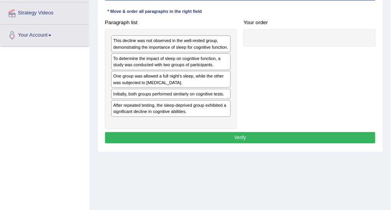
scroll to position [156, 0]
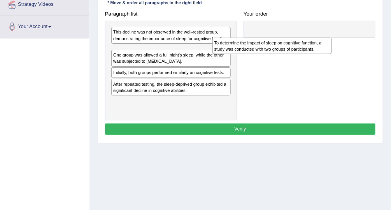
drag, startPoint x: 170, startPoint y: 58, endPoint x: 322, endPoint y: 50, distance: 152.1
click at [322, 50] on div "To determine the impact of sleep on cognitive function, a study was conducted w…" at bounding box center [273, 46] width 120 height 17
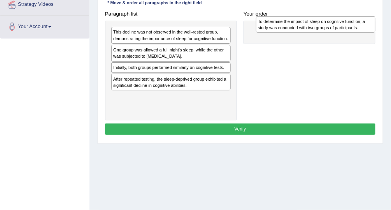
drag, startPoint x: 164, startPoint y: 58, endPoint x: 338, endPoint y: 23, distance: 177.5
click at [338, 23] on div "To determine the impact of sleep on cognitive function, a study was conducted w…" at bounding box center [316, 24] width 120 height 17
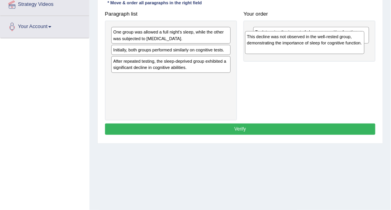
drag, startPoint x: 189, startPoint y: 39, endPoint x: 333, endPoint y: 54, distance: 144.9
click at [333, 54] on div "This decline was not observed in the well-rested group, demonstrating the impor…" at bounding box center [305, 42] width 120 height 23
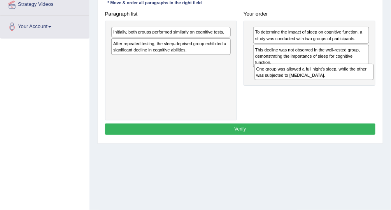
drag, startPoint x: 144, startPoint y: 33, endPoint x: 314, endPoint y: 80, distance: 175.8
click at [315, 80] on div "Paragraph list One group was allowed a full night's sleep, while the other was …" at bounding box center [241, 64] width 278 height 112
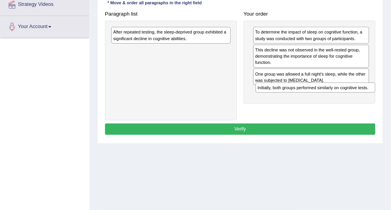
drag, startPoint x: 156, startPoint y: 35, endPoint x: 327, endPoint y: 104, distance: 185.0
click at [327, 104] on div "Paragraph list Initially, both groups performed similarly on cognitive tests. A…" at bounding box center [241, 64] width 278 height 112
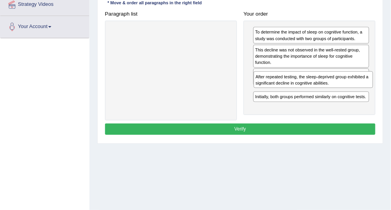
drag, startPoint x: 167, startPoint y: 37, endPoint x: 336, endPoint y: 92, distance: 178.3
click at [336, 92] on div "Paragraph list After repeated testing, the sleep-deprived group exhibited a sig…" at bounding box center [241, 64] width 278 height 112
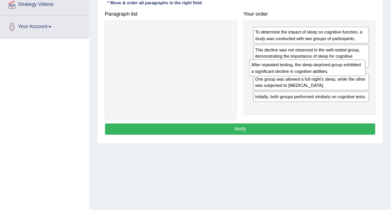
drag, startPoint x: 323, startPoint y: 89, endPoint x: 320, endPoint y: 72, distance: 17.3
click at [320, 72] on div "After repeated testing, the sleep-deprived group exhibited a significant declin…" at bounding box center [308, 68] width 116 height 17
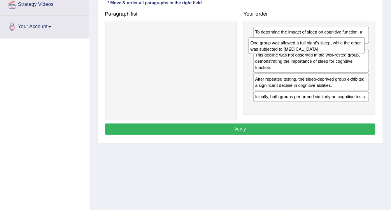
drag, startPoint x: 348, startPoint y: 95, endPoint x: 345, endPoint y: 51, distance: 43.3
click at [345, 51] on div "One group was allowed a full night's sleep, while the other was subjected to sl…" at bounding box center [307, 45] width 116 height 17
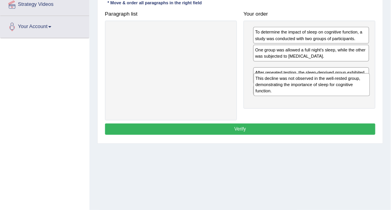
drag, startPoint x: 283, startPoint y: 72, endPoint x: 286, endPoint y: 95, distance: 23.1
click at [286, 95] on div "This decline was not observed in the well-rested group, demonstrating the impor…" at bounding box center [312, 84] width 116 height 23
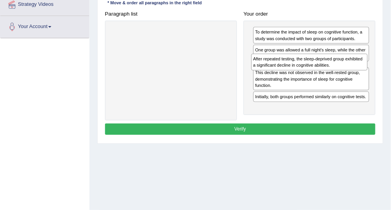
drag, startPoint x: 286, startPoint y: 94, endPoint x: 286, endPoint y: 70, distance: 24.5
click at [286, 70] on div "After repeated testing, the sleep-deprived group exhibited a significant declin…" at bounding box center [310, 62] width 116 height 17
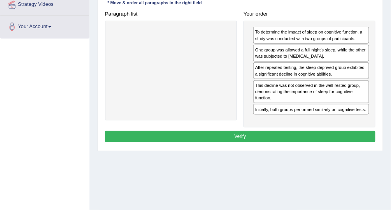
click at [311, 135] on button "Verify" at bounding box center [240, 136] width 271 height 11
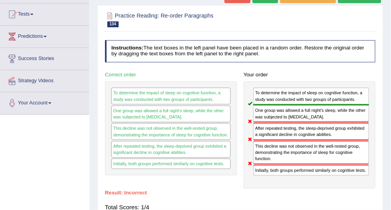
scroll to position [62, 0]
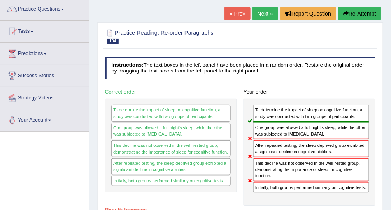
click at [361, 14] on button "Re-Attempt" at bounding box center [359, 13] width 43 height 13
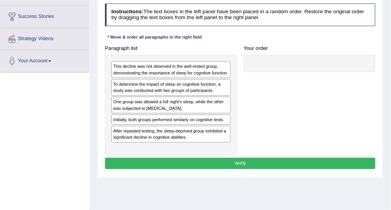
scroll to position [127, 0]
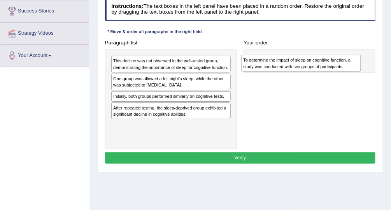
drag, startPoint x: 136, startPoint y: 85, endPoint x: 296, endPoint y: 59, distance: 162.2
click at [296, 59] on div "To determine the impact of sleep on cognitive function, a study was conducted w…" at bounding box center [301, 63] width 120 height 17
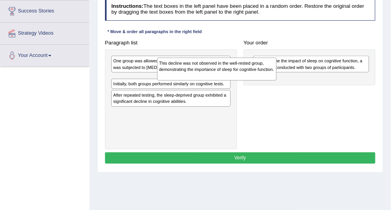
drag, startPoint x: 151, startPoint y: 67, endPoint x: 190, endPoint y: 62, distance: 39.7
click at [190, 63] on div "This decline was not observed in the well-rested group, demonstrating the impor…" at bounding box center [217, 69] width 120 height 23
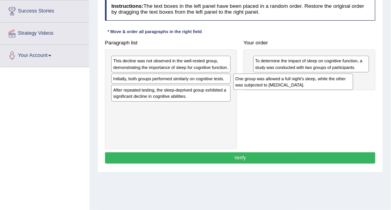
drag, startPoint x: 152, startPoint y: 88, endPoint x: 298, endPoint y: 83, distance: 146.1
click at [298, 83] on div "One group was allowed a full night's sleep, while the other was subjected to sl…" at bounding box center [294, 82] width 120 height 17
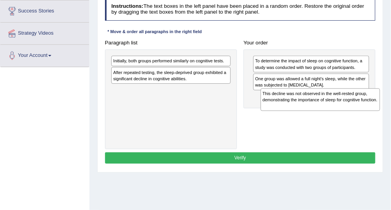
drag, startPoint x: 171, startPoint y: 74, endPoint x: 330, endPoint y: 111, distance: 163.1
click at [330, 111] on div "Paragraph list This decline was not observed in the well-rested group, demonstr…" at bounding box center [241, 93] width 278 height 112
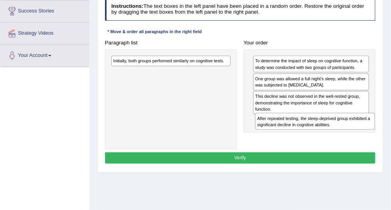
drag, startPoint x: 156, startPoint y: 76, endPoint x: 318, endPoint y: 130, distance: 170.9
click at [322, 134] on div "Paragraph list Initially, both groups performed similarly on cognitive tests. A…" at bounding box center [241, 93] width 278 height 112
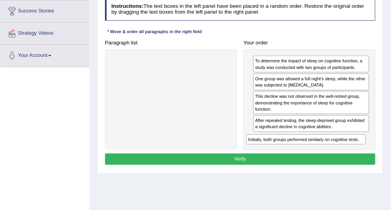
drag, startPoint x: 196, startPoint y: 61, endPoint x: 356, endPoint y: 155, distance: 185.6
click at [357, 157] on div "Instructions: The text boxes in the left panel have been placed in a random ord…" at bounding box center [240, 82] width 274 height 175
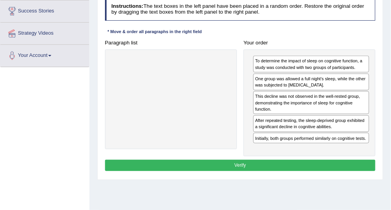
click at [291, 162] on button "Verify" at bounding box center [240, 165] width 271 height 11
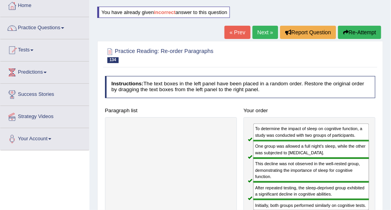
scroll to position [33, 0]
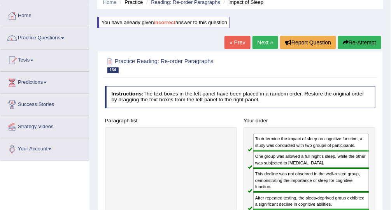
click at [276, 42] on link "Next »" at bounding box center [266, 42] width 26 height 13
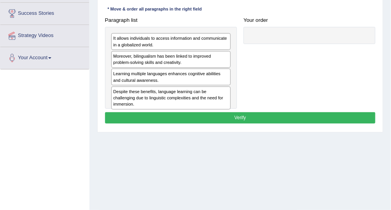
scroll to position [62, 0]
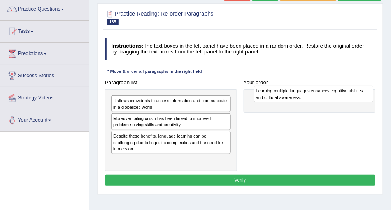
drag, startPoint x: 180, startPoint y: 141, endPoint x: 348, endPoint y: 98, distance: 174.0
click at [348, 98] on div "Learning multiple languages enhances cognitive abilities and cultural awareness." at bounding box center [314, 94] width 120 height 17
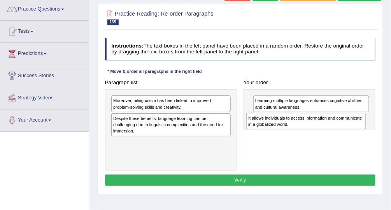
drag, startPoint x: 153, startPoint y: 105, endPoint x: 303, endPoint y: 128, distance: 152.5
click at [303, 128] on div "It allows individuals to access information and communicate in a globalized wor…" at bounding box center [306, 121] width 120 height 17
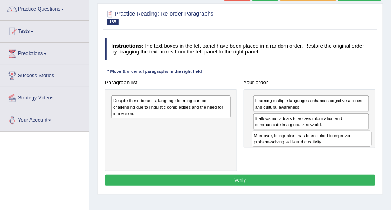
drag, startPoint x: 167, startPoint y: 106, endPoint x: 344, endPoint y: 153, distance: 182.5
click at [344, 153] on div "Paragraph list Moreover, bilingualism has been linked to improved problem-solvi…" at bounding box center [241, 124] width 278 height 95
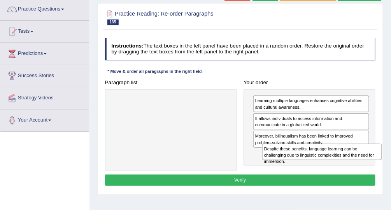
drag, startPoint x: 155, startPoint y: 104, endPoint x: 334, endPoint y: 164, distance: 189.3
click at [334, 164] on div "Paragraph list Despite these benefits, language learning can be challenging due…" at bounding box center [241, 124] width 278 height 95
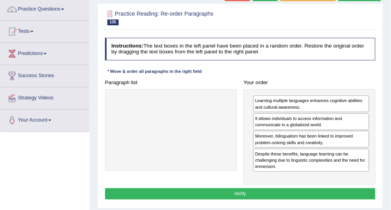
click at [269, 189] on button "Verify" at bounding box center [240, 193] width 271 height 11
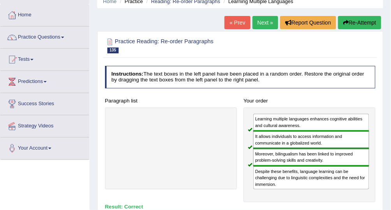
scroll to position [31, 0]
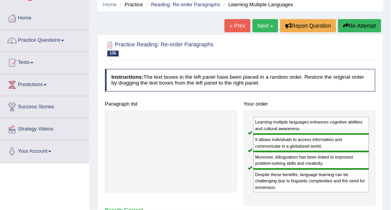
click at [260, 22] on link "Next »" at bounding box center [266, 25] width 26 height 13
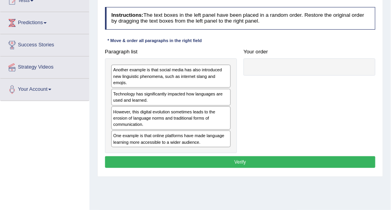
scroll to position [93, 0]
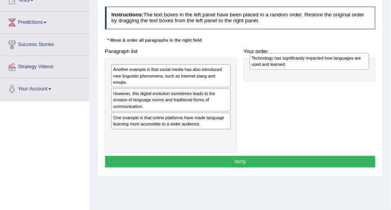
drag, startPoint x: 209, startPoint y: 99, endPoint x: 373, endPoint y: 65, distance: 168.2
click at [373, 65] on div "Paragraph list Another example is that social media has also introduced new lin…" at bounding box center [241, 99] width 278 height 107
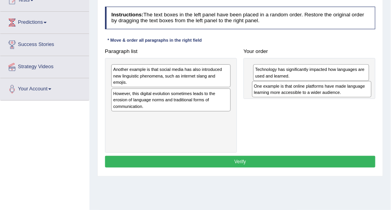
drag, startPoint x: 166, startPoint y: 124, endPoint x: 333, endPoint y: 99, distance: 169.3
click at [333, 99] on div "Paragraph list Another example is that social media has also introduced new lin…" at bounding box center [241, 99] width 278 height 107
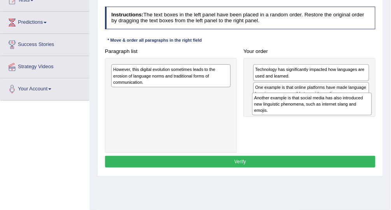
drag, startPoint x: 171, startPoint y: 76, endPoint x: 339, endPoint y: 112, distance: 171.8
click at [339, 112] on div "Another example is that social media has also introduced new linguistic phenome…" at bounding box center [312, 104] width 120 height 23
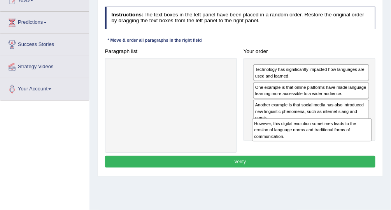
drag, startPoint x: 172, startPoint y: 74, endPoint x: 340, endPoint y: 141, distance: 180.8
click at [340, 141] on div "Paragraph list However, this digital evolution sometimes leads to the erosion o…" at bounding box center [241, 99] width 278 height 107
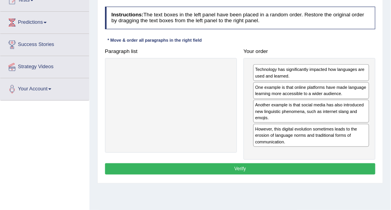
click at [301, 169] on button "Verify" at bounding box center [240, 168] width 271 height 11
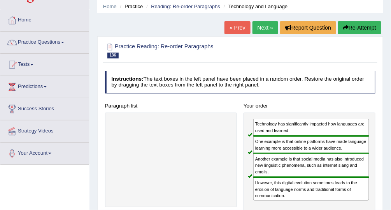
scroll to position [0, 0]
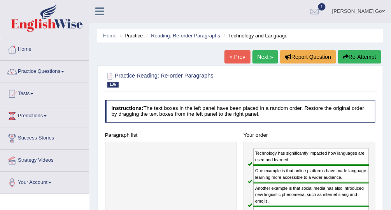
click at [264, 53] on link "Next »" at bounding box center [266, 56] width 26 height 13
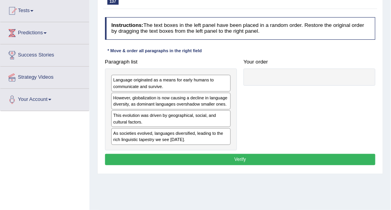
scroll to position [62, 0]
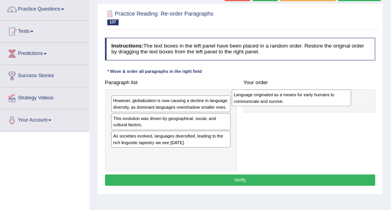
drag, startPoint x: 178, startPoint y: 98, endPoint x: 323, endPoint y: 93, distance: 144.9
click at [323, 93] on div "Language originated as a means for early humans to communicate and survive." at bounding box center [292, 98] width 120 height 17
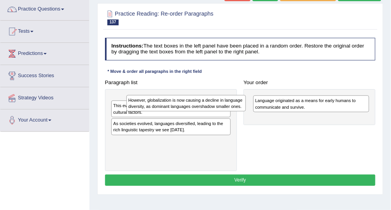
drag, startPoint x: 184, startPoint y: 102, endPoint x: 180, endPoint y: 99, distance: 5.0
click at [181, 99] on div "However, globalization is now causing a decline in language diversity, as domin…" at bounding box center [187, 103] width 120 height 17
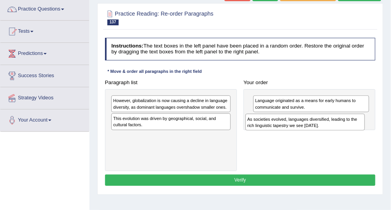
drag, startPoint x: 175, startPoint y: 143, endPoint x: 334, endPoint y: 134, distance: 159.6
click at [334, 134] on div "Paragraph list However, globalization is now causing a decline in language dive…" at bounding box center [241, 124] width 278 height 95
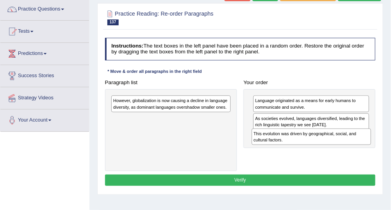
drag, startPoint x: 176, startPoint y: 121, endPoint x: 343, endPoint y: 145, distance: 168.8
click at [343, 145] on div "Paragraph list However, globalization is now causing a decline in language dive…" at bounding box center [241, 124] width 278 height 95
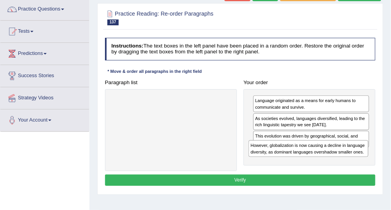
drag, startPoint x: 192, startPoint y: 105, endPoint x: 352, endPoint y: 163, distance: 170.1
click at [352, 163] on div "Paragraph list However, globalization is now causing a decline in language dive…" at bounding box center [241, 124] width 278 height 95
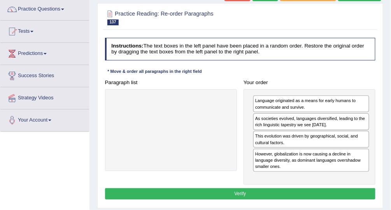
click at [309, 189] on button "Verify" at bounding box center [240, 193] width 271 height 11
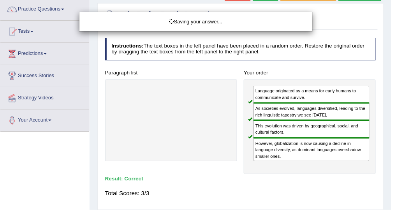
click at [209, 76] on body "Toggle navigation Home Practice Questions Speaking Practice Read Aloud Repeat S…" at bounding box center [198, 43] width 396 height 210
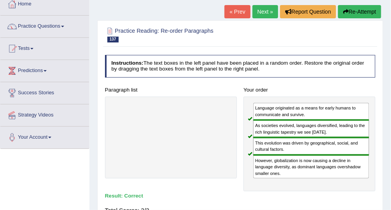
scroll to position [0, 0]
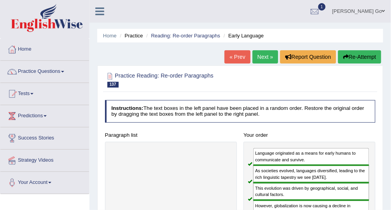
click at [265, 53] on link "Next »" at bounding box center [266, 56] width 26 height 13
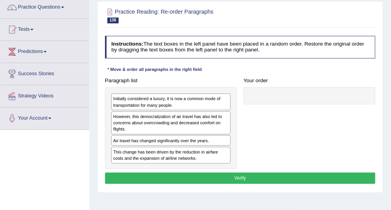
scroll to position [62, 0]
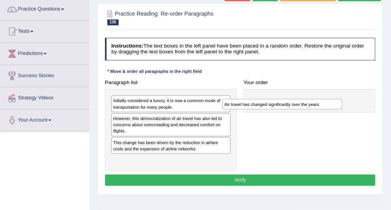
drag, startPoint x: 165, startPoint y: 145, endPoint x: 315, endPoint y: 110, distance: 154.0
click at [315, 110] on div "Paragraph list Initially considered a luxury, it is now a common mode of transp…" at bounding box center [241, 124] width 278 height 95
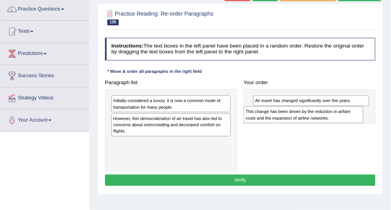
drag, startPoint x: 155, startPoint y: 148, endPoint x: 312, endPoint y: 123, distance: 159.7
click at [312, 123] on div "This change has been driven by the reduction in airfare costs and the expansion…" at bounding box center [304, 114] width 120 height 17
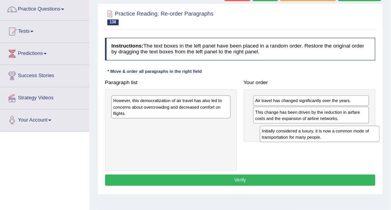
drag, startPoint x: 157, startPoint y: 105, endPoint x: 335, endPoint y: 144, distance: 182.2
click at [335, 144] on div "Paragraph list Initially considered a luxury, it is now a common mode of transp…" at bounding box center [241, 124] width 278 height 95
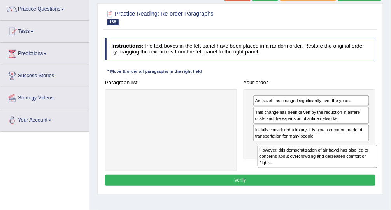
drag, startPoint x: 154, startPoint y: 102, endPoint x: 328, endPoint y: 164, distance: 184.6
click at [328, 164] on div "However, this democratization of air travel has also led to concerns about over…" at bounding box center [318, 156] width 120 height 23
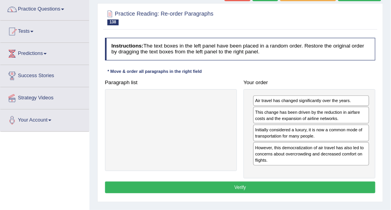
click at [248, 183] on button "Verify" at bounding box center [240, 186] width 271 height 11
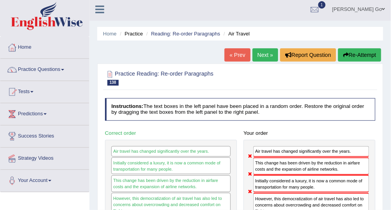
scroll to position [0, 0]
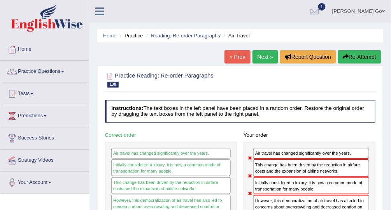
click at [368, 53] on button "Re-Attempt" at bounding box center [359, 56] width 43 height 13
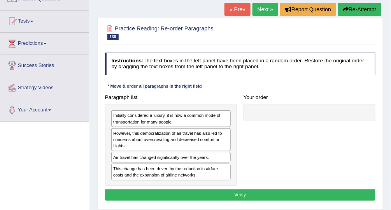
scroll to position [93, 0]
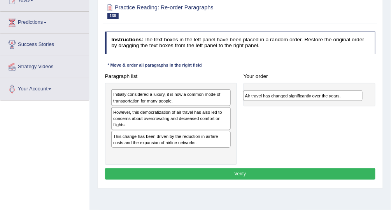
drag, startPoint x: 154, startPoint y: 136, endPoint x: 312, endPoint y: 99, distance: 161.7
click at [312, 99] on div "Air travel has changed significantly over the years." at bounding box center [303, 95] width 120 height 10
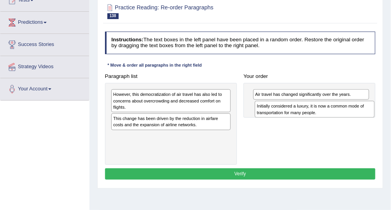
drag, startPoint x: 139, startPoint y: 95, endPoint x: 313, endPoint y: 112, distance: 175.3
click at [313, 112] on div "Initially considered a luxury, it is now a common mode of transportation for ma…" at bounding box center [315, 109] width 120 height 17
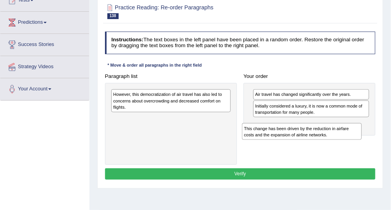
drag, startPoint x: 188, startPoint y: 120, endPoint x: 347, endPoint y: 140, distance: 160.1
click at [347, 140] on div "Paragraph list However, this democratization of air travel has also led to conc…" at bounding box center [241, 117] width 278 height 95
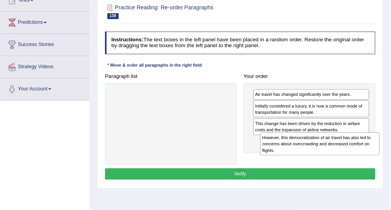
drag, startPoint x: 203, startPoint y: 108, endPoint x: 353, endPoint y: 153, distance: 156.6
click at [353, 153] on div "However, this democratization of air travel has also led to concerns about over…" at bounding box center [320, 143] width 120 height 23
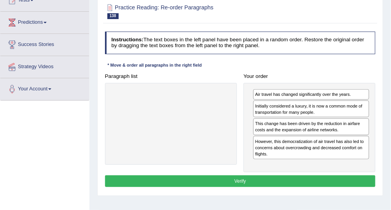
click at [279, 181] on button "Verify" at bounding box center [240, 180] width 271 height 11
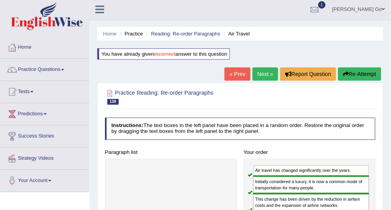
scroll to position [0, 0]
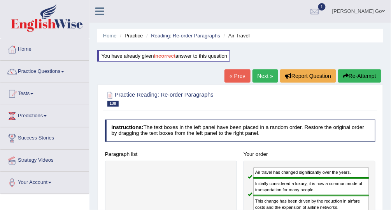
click at [263, 81] on link "Next »" at bounding box center [266, 75] width 26 height 13
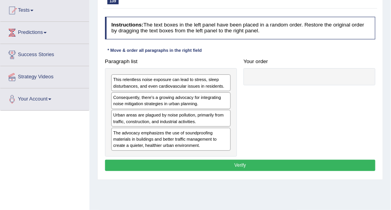
scroll to position [62, 0]
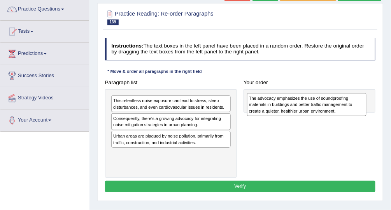
drag, startPoint x: 169, startPoint y: 161, endPoint x: 330, endPoint y: 109, distance: 169.8
click at [330, 109] on div "The advocacy emphasizes the use of soundproofing materials in buildings and bet…" at bounding box center [307, 104] width 120 height 23
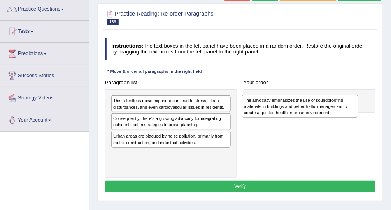
drag, startPoint x: 311, startPoint y: 113, endPoint x: 166, endPoint y: 177, distance: 158.7
click at [166, 177] on div "Instructions: The text boxes in the left panel have been placed in a random ord…" at bounding box center [240, 116] width 274 height 163
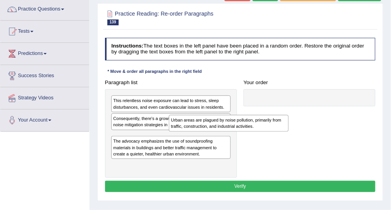
drag, startPoint x: 159, startPoint y: 139, endPoint x: 338, endPoint y: 105, distance: 182.2
click at [289, 115] on div "Urban areas are plagued by noise pollution, primarily from traffic, constructio…" at bounding box center [229, 123] width 120 height 17
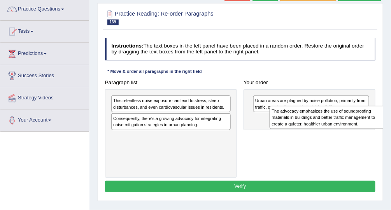
drag, startPoint x: 174, startPoint y: 145, endPoint x: 349, endPoint y: 125, distance: 176.7
click at [349, 125] on div "The advocacy emphasizes the use of soundproofing materials in buildings and bet…" at bounding box center [330, 117] width 120 height 23
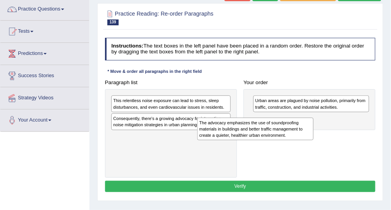
drag, startPoint x: 294, startPoint y: 131, endPoint x: 150, endPoint y: 153, distance: 145.8
click at [150, 153] on div "Paragraph list This relentless noise exposure can lead to stress, sleep disturb…" at bounding box center [241, 127] width 278 height 101
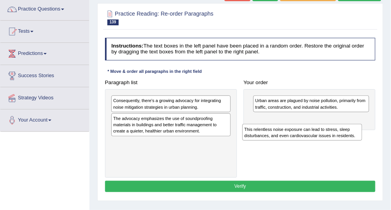
drag, startPoint x: 212, startPoint y: 104, endPoint x: 369, endPoint y: 132, distance: 159.0
click at [369, 132] on div "Paragraph list This relentless noise exposure can lead to stress, sleep disturb…" at bounding box center [241, 127] width 278 height 101
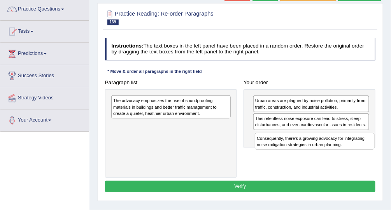
drag, startPoint x: 148, startPoint y: 102, endPoint x: 319, endPoint y: 148, distance: 177.6
click at [319, 148] on div "Paragraph list Consequently, there's a growing advocacy for integrating noise m…" at bounding box center [241, 127] width 278 height 101
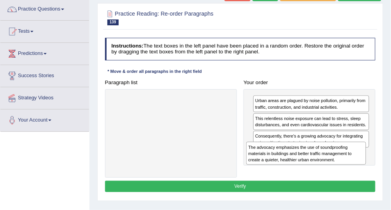
drag, startPoint x: 172, startPoint y: 102, endPoint x: 336, endPoint y: 160, distance: 174.2
click at [336, 160] on div "The advocacy emphasizes the use of soundproofing materials in buildings and bet…" at bounding box center [306, 153] width 120 height 23
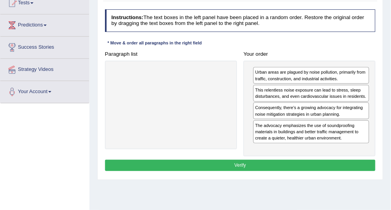
scroll to position [93, 0]
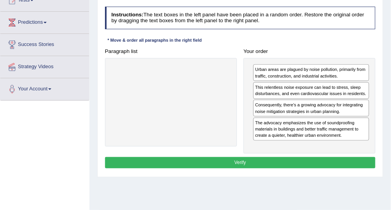
click at [301, 163] on button "Verify" at bounding box center [240, 162] width 271 height 11
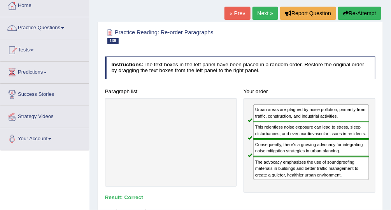
scroll to position [31, 0]
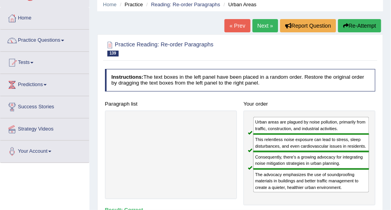
click at [265, 26] on link "Next »" at bounding box center [266, 25] width 26 height 13
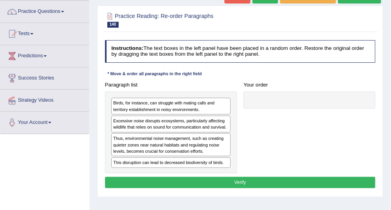
scroll to position [62, 0]
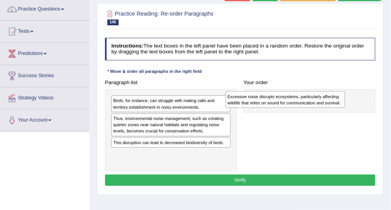
drag, startPoint x: 195, startPoint y: 117, endPoint x: 333, endPoint y: 97, distance: 139.7
click at [333, 97] on div "Excessive noise disrupts ecosystems, particularly affecting wildlife that relie…" at bounding box center [286, 99] width 120 height 17
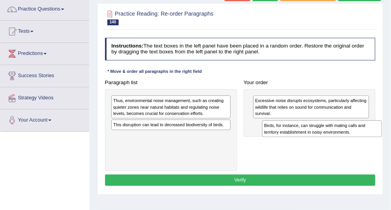
drag, startPoint x: 189, startPoint y: 103, endPoint x: 369, endPoint y: 136, distance: 182.5
click at [369, 136] on div "Birds, for instance, can struggle with mating calls and territory establishment…" at bounding box center [322, 128] width 120 height 17
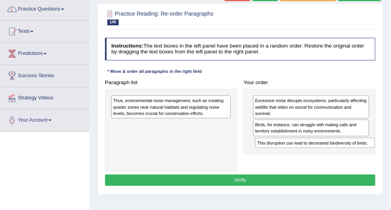
drag, startPoint x: 173, startPoint y: 124, endPoint x: 345, endPoint y: 153, distance: 174.9
click at [345, 153] on div "Paragraph list Thus, environmental noise management, such as creating quieter z…" at bounding box center [241, 124] width 278 height 95
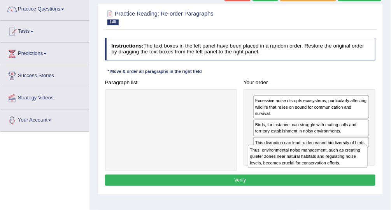
drag, startPoint x: 172, startPoint y: 107, endPoint x: 336, endPoint y: 170, distance: 175.6
click at [336, 170] on div "Paragraph list Thus, environmental noise management, such as creating quieter z…" at bounding box center [241, 124] width 278 height 95
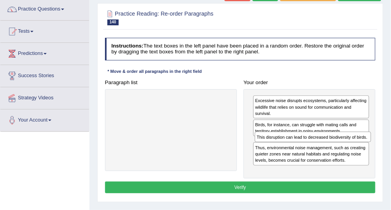
drag, startPoint x: 363, startPoint y: 143, endPoint x: 367, endPoint y: 147, distance: 6.1
click at [367, 147] on div "Excessive noise disrupts ecosystems, particularly affecting wildlife that relie…" at bounding box center [310, 133] width 132 height 89
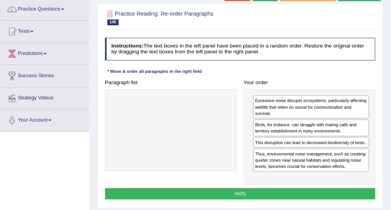
click at [347, 191] on button "Verify" at bounding box center [240, 193] width 271 height 11
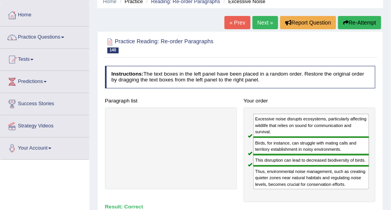
scroll to position [31, 0]
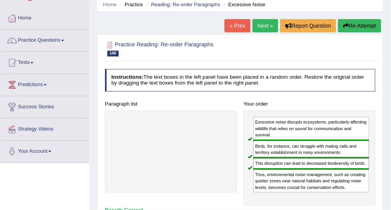
click at [258, 25] on link "Next »" at bounding box center [266, 25] width 26 height 13
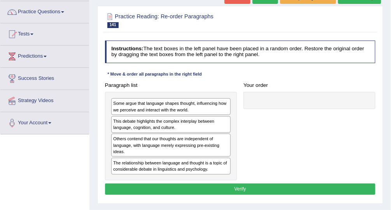
scroll to position [62, 0]
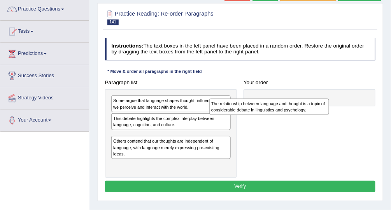
drag, startPoint x: 183, startPoint y: 159, endPoint x: 317, endPoint y: 103, distance: 145.1
click at [317, 103] on div "The relationship between language and thought is a topic of considerable debate…" at bounding box center [269, 107] width 120 height 17
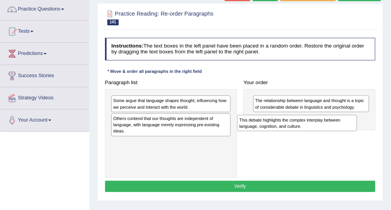
drag, startPoint x: 180, startPoint y: 119, endPoint x: 330, endPoint y: 128, distance: 150.5
click at [330, 128] on div "This debate highlights the complex interplay between language, cognition, and c…" at bounding box center [298, 123] width 120 height 17
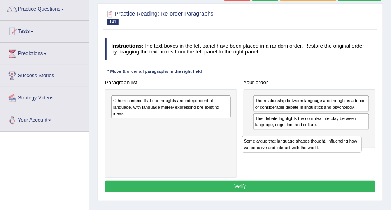
drag, startPoint x: 202, startPoint y: 101, endPoint x: 382, endPoint y: 152, distance: 187.3
click at [382, 153] on div "Practice Reading: Re-order Paragraphs 141 Language and Thought Instructions: Th…" at bounding box center [240, 102] width 286 height 198
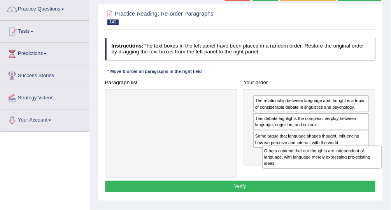
drag, startPoint x: 162, startPoint y: 104, endPoint x: 335, endPoint y: 167, distance: 184.3
click at [335, 167] on div "Others contend that our thoughts are independent of language, with language mer…" at bounding box center [322, 157] width 120 height 23
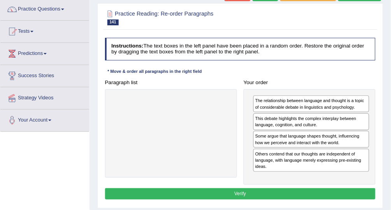
click at [285, 192] on button "Verify" at bounding box center [240, 193] width 271 height 11
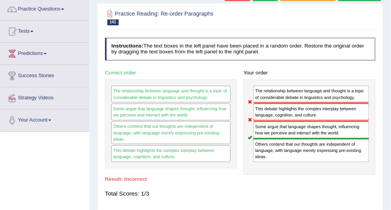
scroll to position [31, 0]
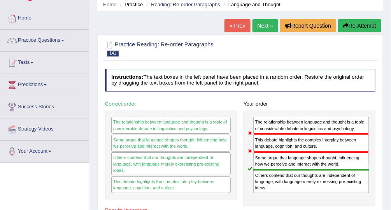
click at [373, 27] on button "Re-Attempt" at bounding box center [359, 25] width 43 height 13
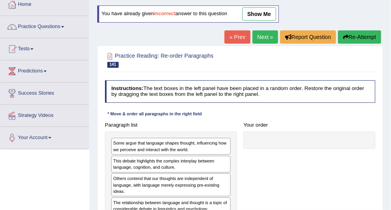
scroll to position [93, 0]
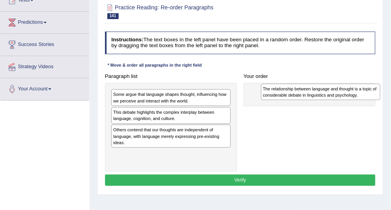
drag, startPoint x: 153, startPoint y: 158, endPoint x: 331, endPoint y: 97, distance: 188.3
click at [331, 97] on div "The relationship between language and thought is a topic of considerable debate…" at bounding box center [321, 92] width 120 height 17
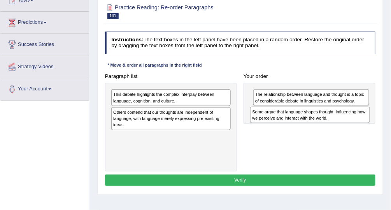
drag, startPoint x: 151, startPoint y: 97, endPoint x: 318, endPoint y: 115, distance: 168.5
click at [318, 118] on div "Some argue that language shapes thought, influencing how we perceive and intera…" at bounding box center [310, 115] width 120 height 17
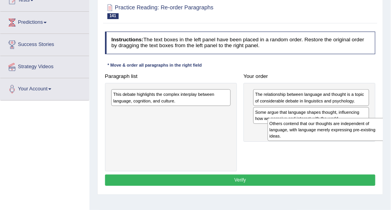
drag, startPoint x: 133, startPoint y: 123, endPoint x: 308, endPoint y: 147, distance: 176.4
click at [310, 147] on div "Paragraph list This debate highlights the complex interplay between language, c…" at bounding box center [241, 120] width 278 height 101
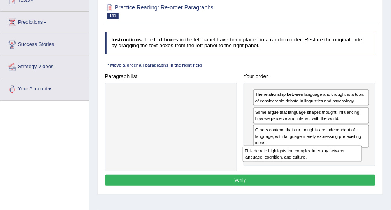
drag, startPoint x: 169, startPoint y: 93, endPoint x: 336, endPoint y: 166, distance: 182.2
click at [336, 166] on div "Paragraph list This debate highlights the complex interplay between language, c…" at bounding box center [241, 120] width 278 height 101
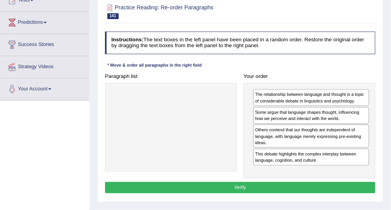
click at [266, 180] on div "Instructions: The text boxes in the left panel have been placed in a random ord…" at bounding box center [240, 113] width 274 height 170
click at [262, 186] on button "Verify" at bounding box center [240, 187] width 271 height 11
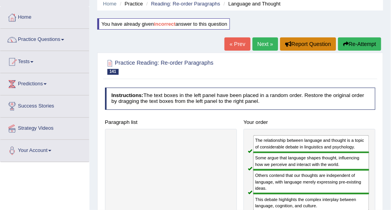
scroll to position [31, 0]
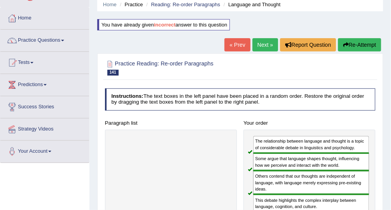
click at [264, 41] on link "Next »" at bounding box center [266, 44] width 26 height 13
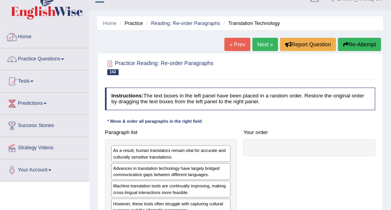
scroll to position [62, 0]
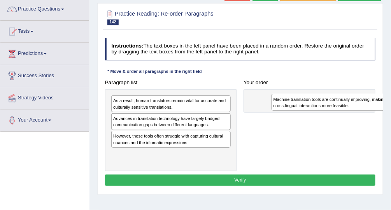
drag, startPoint x: 167, startPoint y: 142, endPoint x: 357, endPoint y: 108, distance: 193.0
click at [357, 108] on div "Machine translation tools are continually improving, making cross-lingual inter…" at bounding box center [332, 102] width 120 height 17
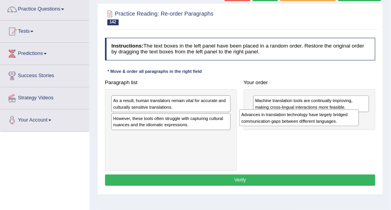
drag, startPoint x: 145, startPoint y: 120, endPoint x: 313, endPoint y: 125, distance: 167.9
click at [313, 125] on div "Advances in translation technology have largely bridged communication gaps betw…" at bounding box center [299, 117] width 120 height 17
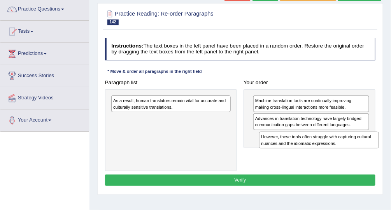
drag, startPoint x: 159, startPoint y: 121, endPoint x: 334, endPoint y: 150, distance: 177.2
click at [334, 150] on div "Paragraph list As a result, human translators remain vital for accurate and cul…" at bounding box center [241, 124] width 278 height 95
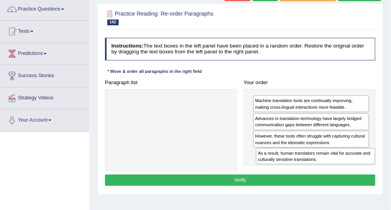
drag, startPoint x: 165, startPoint y: 102, endPoint x: 337, endPoint y: 167, distance: 184.0
click at [337, 167] on div "Paragraph list As a result, human translators remain vital for accurate and cul…" at bounding box center [241, 124] width 278 height 95
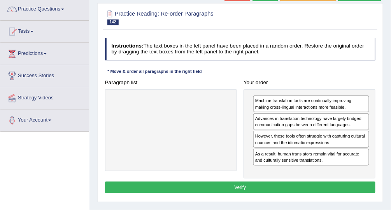
click at [313, 188] on button "Verify" at bounding box center [240, 186] width 271 height 11
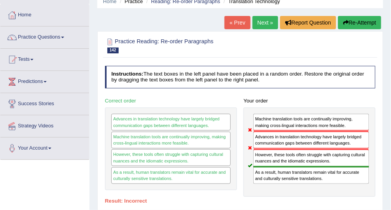
scroll to position [31, 0]
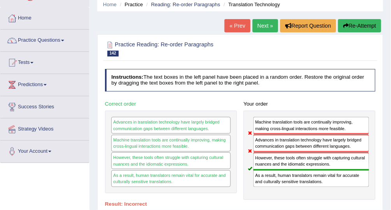
click at [366, 23] on button "Re-Attempt" at bounding box center [359, 25] width 43 height 13
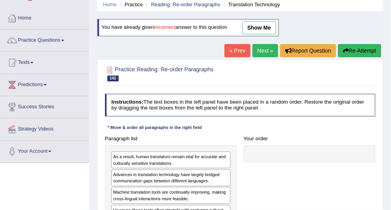
scroll to position [93, 0]
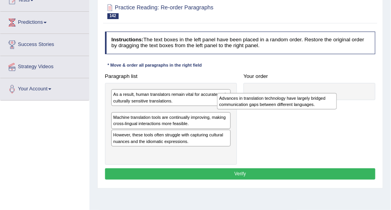
drag, startPoint x: 158, startPoint y: 115, endPoint x: 312, endPoint y: 96, distance: 154.2
click at [312, 96] on div "Advances in translation technology have largely bridged communication gaps betw…" at bounding box center [277, 101] width 120 height 17
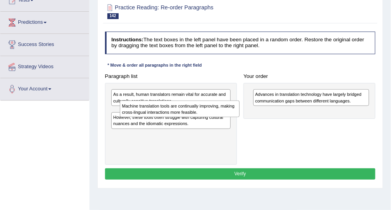
drag, startPoint x: 189, startPoint y: 114, endPoint x: 327, endPoint y: 111, distance: 138.3
click at [240, 111] on div "Machine translation tools are continually improving, making cross-lingual inter…" at bounding box center [180, 108] width 120 height 17
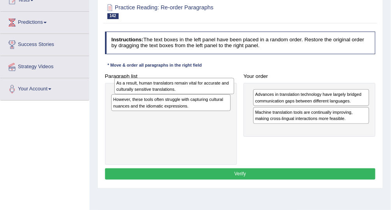
drag, startPoint x: 163, startPoint y: 97, endPoint x: 157, endPoint y: 97, distance: 6.6
click at [166, 87] on div "As a result, human translators remain vital for accurate and culturally sensiti…" at bounding box center [174, 86] width 120 height 17
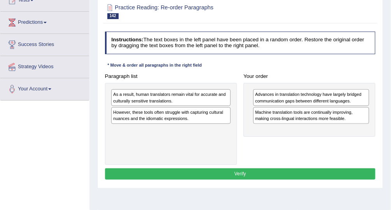
drag, startPoint x: 153, startPoint y: 104, endPoint x: 315, endPoint y: 139, distance: 165.9
click at [322, 145] on div "Paragraph list As a result, human translators remain vital for accurate and cul…" at bounding box center [241, 117] width 278 height 95
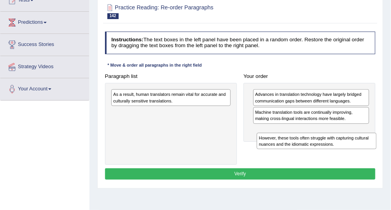
drag, startPoint x: 160, startPoint y: 109, endPoint x: 348, endPoint y: 145, distance: 190.8
click at [348, 148] on div "However, these tools often struggle with capturing cultural nuances and the idi…" at bounding box center [317, 141] width 120 height 17
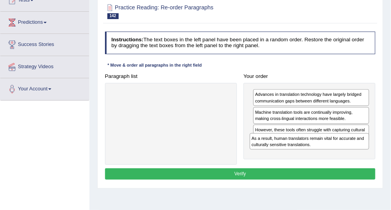
drag, startPoint x: 146, startPoint y: 95, endPoint x: 331, endPoint y: 155, distance: 194.1
click at [331, 155] on div "Paragraph list As a result, human translators remain vital for accurate and cul…" at bounding box center [241, 117] width 278 height 95
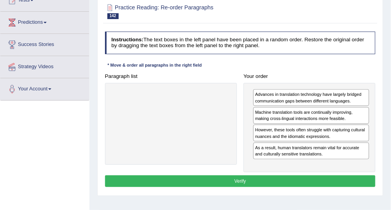
click at [254, 175] on button "Verify" at bounding box center [240, 180] width 271 height 11
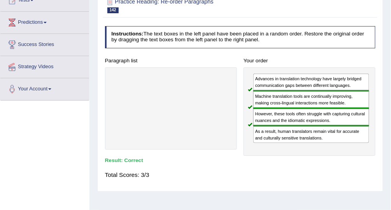
scroll to position [31, 0]
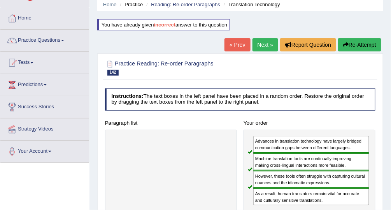
click at [263, 45] on link "Next »" at bounding box center [266, 44] width 26 height 13
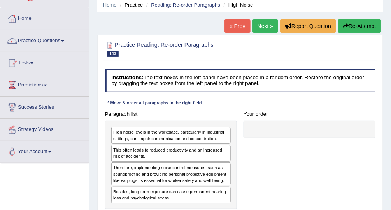
scroll to position [62, 0]
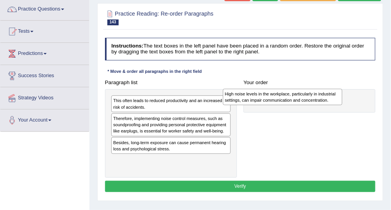
drag, startPoint x: 199, startPoint y: 104, endPoint x: 333, endPoint y: 99, distance: 134.8
click at [333, 99] on div "High noise levels in the workplace, particularly in industrial settings, can im…" at bounding box center [283, 97] width 120 height 17
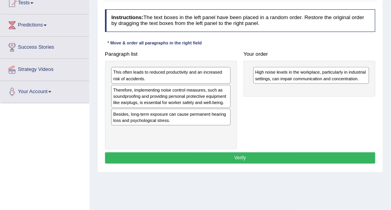
scroll to position [93, 0]
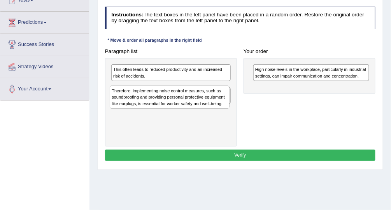
click at [165, 105] on div "Therefore, implementing noise control measures, such as soundproofing and provi…" at bounding box center [170, 97] width 120 height 23
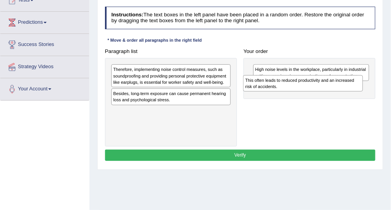
drag, startPoint x: 169, startPoint y: 75, endPoint x: 330, endPoint y: 91, distance: 162.0
click at [330, 91] on div "This often leads to reduced productivity and an increased risk of accidents." at bounding box center [303, 83] width 120 height 17
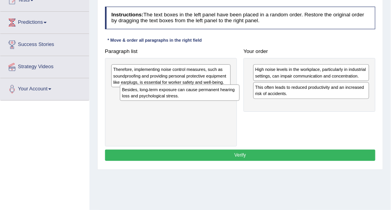
drag, startPoint x: 164, startPoint y: 97, endPoint x: 309, endPoint y: 113, distance: 145.7
click at [309, 113] on div "Paragraph list Therefore, implementing noise control measures, such as soundpro…" at bounding box center [241, 96] width 278 height 101
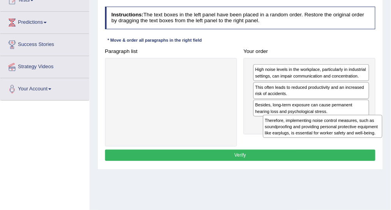
drag, startPoint x: 166, startPoint y: 80, endPoint x: 347, endPoint y: 143, distance: 191.0
click at [347, 143] on div "Paragraph list Therefore, implementing noise control measures, such as soundpro…" at bounding box center [241, 96] width 278 height 101
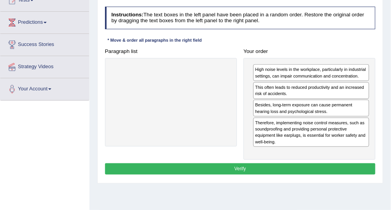
click at [312, 167] on button "Verify" at bounding box center [240, 168] width 271 height 11
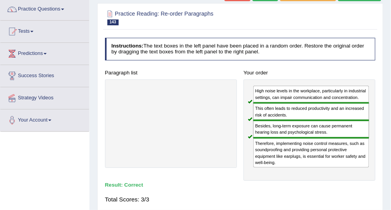
scroll to position [31, 0]
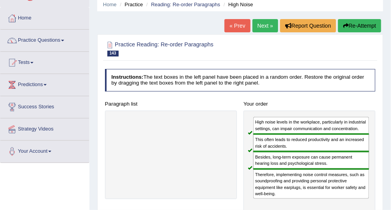
click at [261, 22] on link "Next »" at bounding box center [266, 25] width 26 height 13
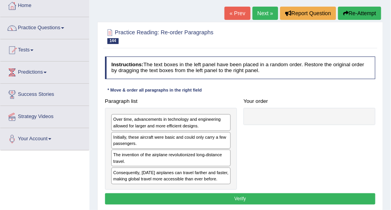
scroll to position [62, 0]
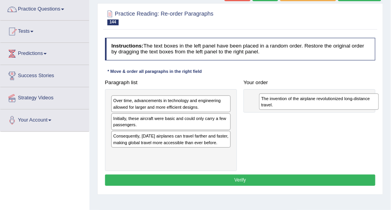
drag, startPoint x: 150, startPoint y: 139, endPoint x: 324, endPoint y: 103, distance: 177.4
click at [324, 106] on div "The invention of the airplane revolutionized long-distance travel." at bounding box center [319, 101] width 120 height 17
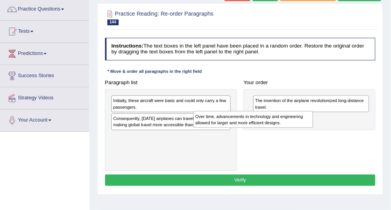
drag, startPoint x: 163, startPoint y: 102, endPoint x: 306, endPoint y: 128, distance: 145.3
click at [306, 128] on div "Over time, advancements in technology and engineering allowed for larger and mo…" at bounding box center [254, 119] width 120 height 17
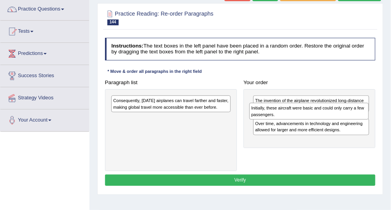
drag, startPoint x: 189, startPoint y: 105, endPoint x: 354, endPoint y: 117, distance: 164.7
click at [354, 117] on div "Initially, these aircraft were basic and could only carry a few passengers." at bounding box center [310, 111] width 120 height 17
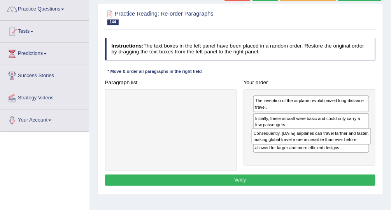
drag, startPoint x: 191, startPoint y: 102, endPoint x: 358, endPoint y: 143, distance: 172.2
click at [358, 143] on div "Consequently, [DATE] airplanes can travel farther and faster, making global tra…" at bounding box center [312, 136] width 120 height 17
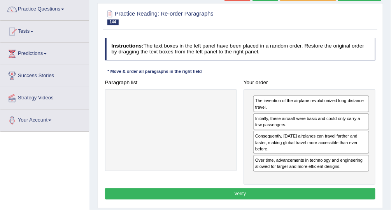
click at [315, 190] on button "Verify" at bounding box center [240, 193] width 271 height 11
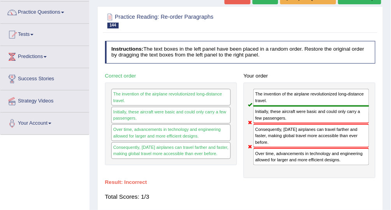
scroll to position [31, 0]
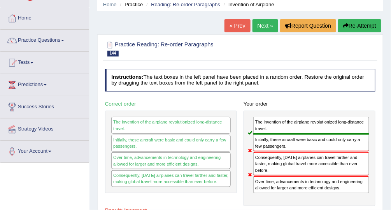
click at [366, 23] on button "Re-Attempt" at bounding box center [359, 25] width 43 height 13
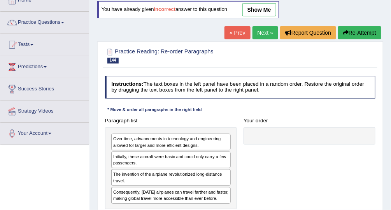
scroll to position [93, 0]
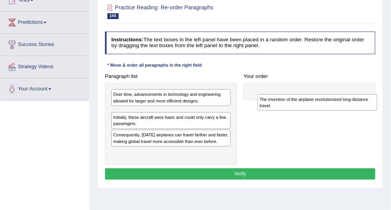
drag, startPoint x: 148, startPoint y: 132, endPoint x: 322, endPoint y: 105, distance: 176.9
click at [322, 105] on div "The invention of the airplane revolutionized long-distance travel." at bounding box center [318, 102] width 120 height 17
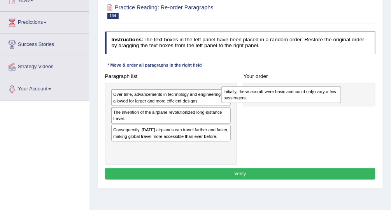
drag, startPoint x: 155, startPoint y: 132, endPoint x: 312, endPoint y: 88, distance: 162.4
click at [312, 88] on div "Initially, these aircraft were basic and could only carry a few passengers." at bounding box center [282, 94] width 120 height 17
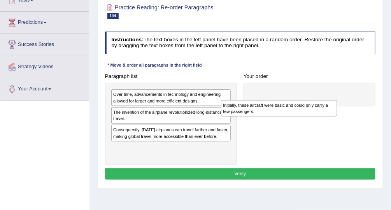
drag, startPoint x: 274, startPoint y: 104, endPoint x: 145, endPoint y: 153, distance: 137.8
click at [146, 153] on div "Paragraph list Over time, advancements in technology and engineering allowed fo…" at bounding box center [241, 117] width 278 height 95
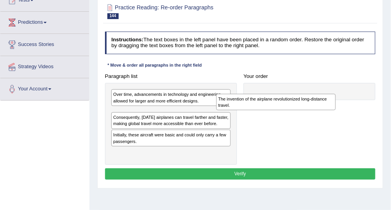
drag, startPoint x: 136, startPoint y: 113, endPoint x: 298, endPoint y: 98, distance: 163.0
click at [298, 98] on div "The invention of the airplane revolutionized long-distance travel." at bounding box center [276, 102] width 120 height 17
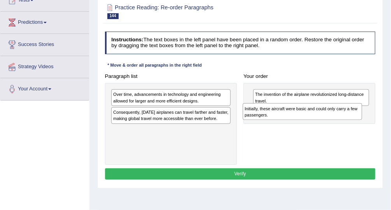
drag, startPoint x: 143, startPoint y: 131, endPoint x: 301, endPoint y: 114, distance: 159.3
click at [300, 115] on div "Initially, these aircraft were basic and could only carry a few passengers." at bounding box center [303, 111] width 120 height 17
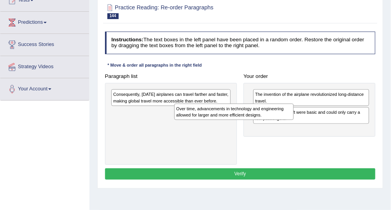
drag, startPoint x: 147, startPoint y: 100, endPoint x: 308, endPoint y: 147, distance: 168.1
click at [308, 147] on div "Paragraph list Over time, advancements in technology and engineering allowed fo…" at bounding box center [241, 117] width 278 height 95
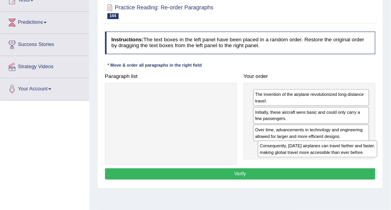
drag, startPoint x: 155, startPoint y: 94, endPoint x: 330, endPoint y: 158, distance: 185.8
click at [330, 158] on div "Paragraph list Consequently, today's airplanes can travel farther and faster, m…" at bounding box center [241, 117] width 278 height 95
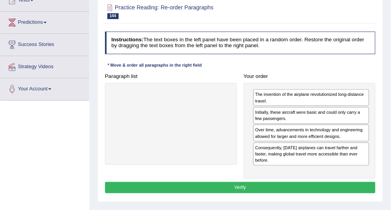
click at [324, 185] on button "Verify" at bounding box center [240, 187] width 271 height 11
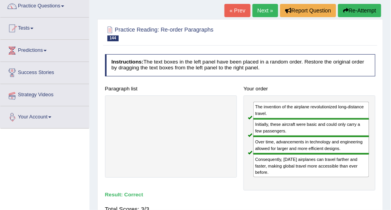
scroll to position [62, 0]
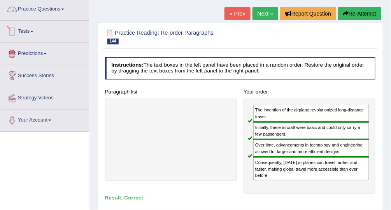
click at [64, 7] on link "Practice Questions" at bounding box center [44, 7] width 89 height 19
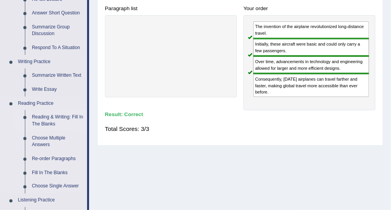
scroll to position [156, 0]
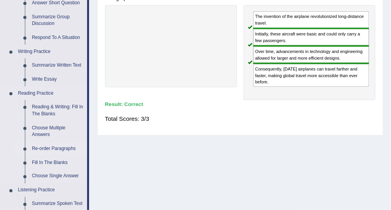
click at [64, 147] on link "Re-order Paragraphs" at bounding box center [57, 149] width 59 height 14
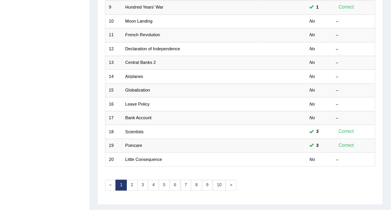
scroll to position [238, 0]
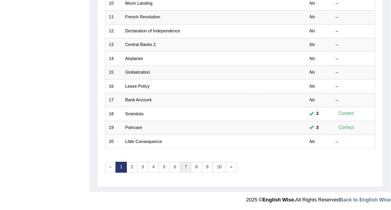
click at [187, 167] on link "7" at bounding box center [186, 167] width 11 height 11
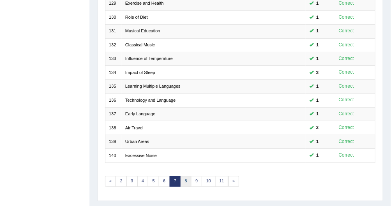
scroll to position [238, 0]
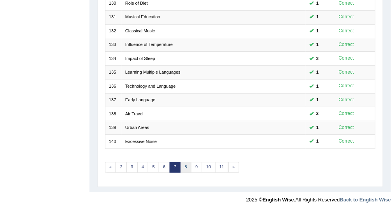
click at [186, 168] on link "8" at bounding box center [186, 167] width 11 height 11
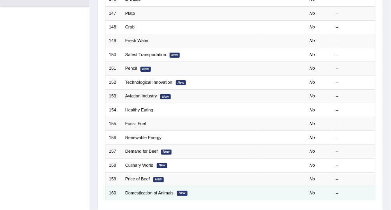
scroll to position [218, 0]
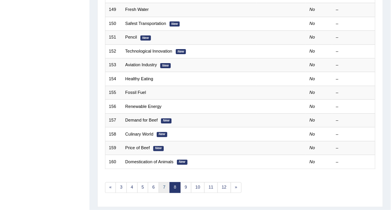
click at [165, 187] on link "7" at bounding box center [164, 187] width 11 height 11
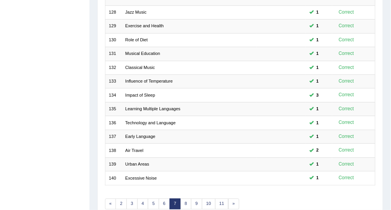
scroll to position [238, 0]
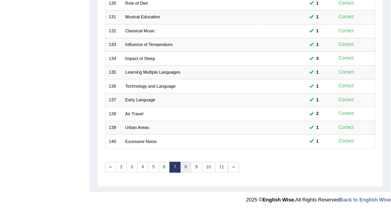
click at [181, 164] on link "8" at bounding box center [186, 167] width 11 height 11
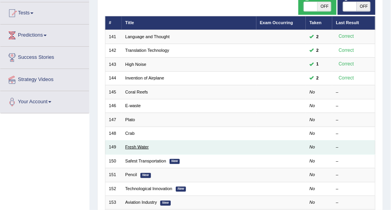
scroll to position [93, 0]
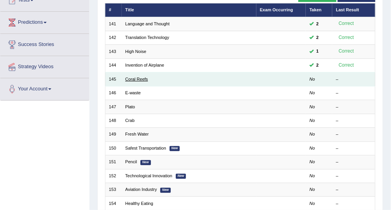
click at [145, 77] on link "Coral Reefs" at bounding box center [136, 79] width 23 height 5
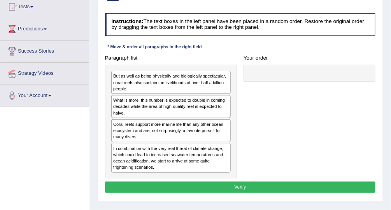
scroll to position [93, 0]
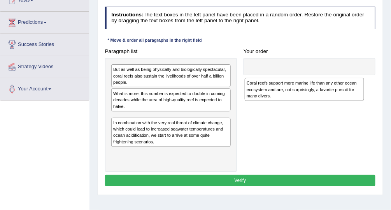
drag, startPoint x: 152, startPoint y: 122, endPoint x: 322, endPoint y: 74, distance: 176.3
click at [322, 78] on div "Coral reefs support more marine life than any other ocean ecosystem and are, no…" at bounding box center [305, 89] width 120 height 23
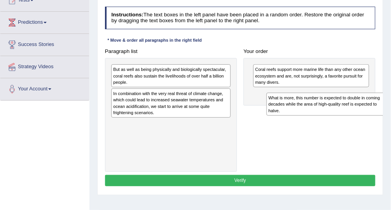
drag, startPoint x: 186, startPoint y: 100, endPoint x: 382, endPoint y: 114, distance: 196.4
click at [382, 114] on div "What is more, this number is expected to double in coming decades while the are…" at bounding box center [327, 104] width 120 height 23
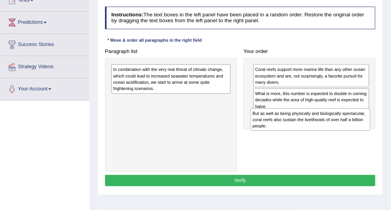
drag, startPoint x: 163, startPoint y: 77, endPoint x: 347, endPoint y: 136, distance: 193.2
click at [347, 136] on div "Paragraph list But as well as being physically and biologically spectacular, co…" at bounding box center [241, 109] width 278 height 126
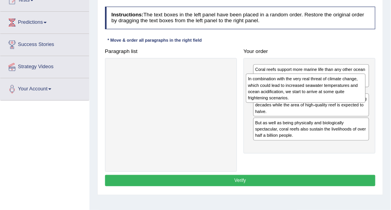
drag, startPoint x: 179, startPoint y: 74, endPoint x: 341, endPoint y: 89, distance: 162.6
click at [341, 89] on div "In combination with the very real threat of climate change, which could lead to…" at bounding box center [306, 88] width 120 height 29
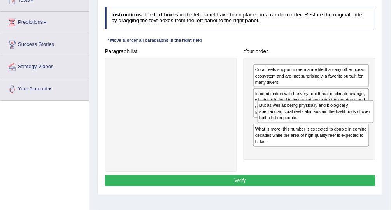
drag, startPoint x: 303, startPoint y: 154, endPoint x: 310, endPoint y: 121, distance: 33.6
click at [310, 121] on div "But as well as being physically and biologically spectacular, coral reefs also …" at bounding box center [316, 111] width 116 height 23
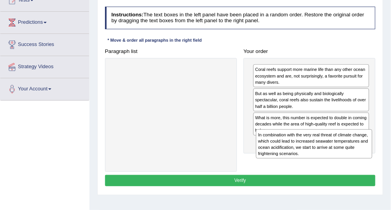
drag, startPoint x: 314, startPoint y: 100, endPoint x: 319, endPoint y: 154, distance: 54.4
click at [319, 154] on div "In combination with the very real threat of climate change, which could lead to…" at bounding box center [314, 143] width 116 height 29
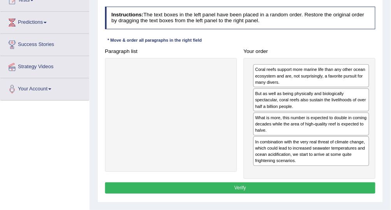
click at [350, 187] on button "Verify" at bounding box center [240, 187] width 271 height 11
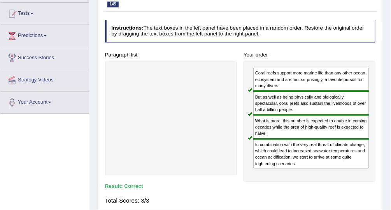
scroll to position [31, 0]
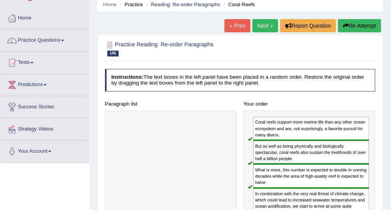
click at [271, 23] on link "Next »" at bounding box center [266, 25] width 26 height 13
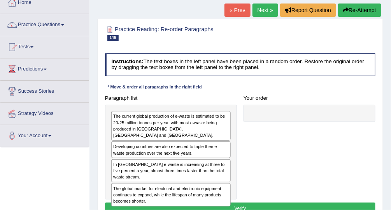
scroll to position [62, 0]
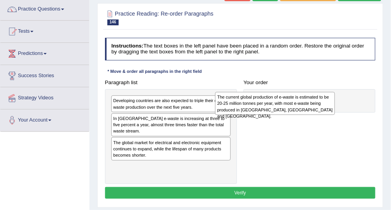
drag, startPoint x: 222, startPoint y: 104, endPoint x: 346, endPoint y: 103, distance: 124.2
click at [346, 103] on div "Paragraph list The current global production of e-waste is estimated to be 20-2…" at bounding box center [241, 130] width 278 height 107
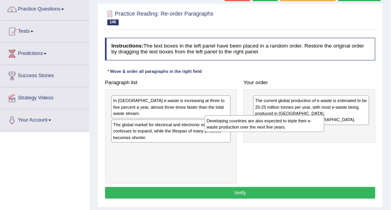
drag, startPoint x: 202, startPoint y: 100, endPoint x: 363, endPoint y: 132, distance: 164.3
click at [325, 132] on div "Developing countries are also expected to triple their e-waste production over …" at bounding box center [265, 123] width 120 height 17
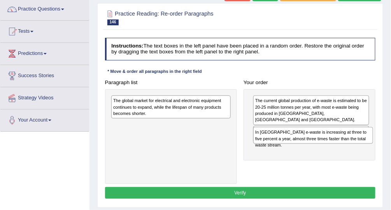
drag, startPoint x: 146, startPoint y: 108, endPoint x: 317, endPoint y: 150, distance: 176.4
click at [317, 150] on div "Paragraph list In Europe e-waste is increasing at three to five percent a year,…" at bounding box center [241, 130] width 278 height 107
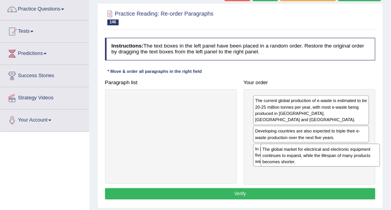
drag, startPoint x: 180, startPoint y: 116, endPoint x: 336, endPoint y: 168, distance: 165.2
click at [336, 168] on div "Paragraph list The global market for electrical and electronic equipment contin…" at bounding box center [241, 131] width 278 height 108
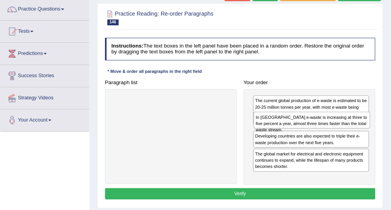
drag, startPoint x: 359, startPoint y: 145, endPoint x: 362, endPoint y: 126, distance: 18.9
click at [362, 126] on div "In Europe e-waste is increasing at three to five percent a year, almost three t…" at bounding box center [312, 120] width 116 height 17
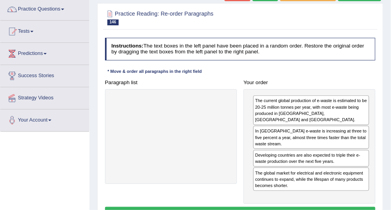
click at [307, 192] on div "Instructions: The text boxes in the left panel have been placed in a random ord…" at bounding box center [240, 129] width 274 height 189
click at [302, 207] on button "Verify" at bounding box center [240, 212] width 271 height 11
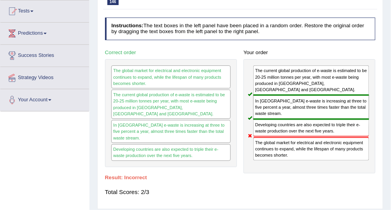
scroll to position [31, 0]
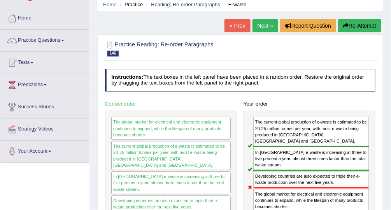
click at [369, 26] on button "Re-Attempt" at bounding box center [359, 25] width 43 height 13
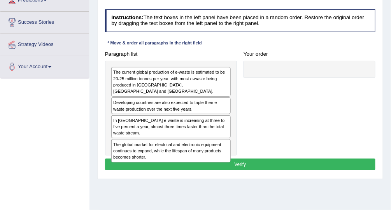
scroll to position [125, 0]
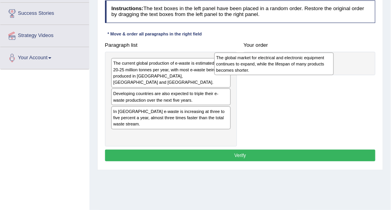
drag, startPoint x: 197, startPoint y: 131, endPoint x: 322, endPoint y: 69, distance: 140.0
click at [322, 69] on div "The global market for electrical and electronic equipment continues to expand, …" at bounding box center [275, 64] width 120 height 23
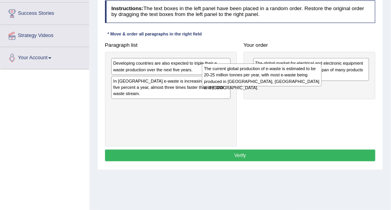
drag, startPoint x: 163, startPoint y: 75, endPoint x: 340, endPoint y: 94, distance: 178.2
click at [340, 94] on div "Paragraph list The current global production of e-waste is estimated to be 20-2…" at bounding box center [241, 92] width 278 height 107
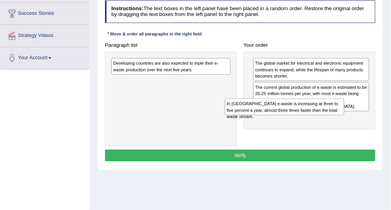
drag, startPoint x: 158, startPoint y: 82, endPoint x: 296, endPoint y: 113, distance: 141.5
click at [313, 121] on div "Paragraph list Developing countries are also expected to triple their e-waste p…" at bounding box center [241, 92] width 278 height 107
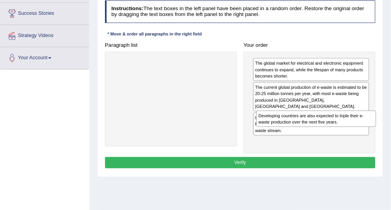
drag, startPoint x: 161, startPoint y: 64, endPoint x: 338, endPoint y: 142, distance: 193.4
click at [339, 141] on div "Paragraph list Developing countries are also expected to triple their e-waste p…" at bounding box center [241, 96] width 278 height 114
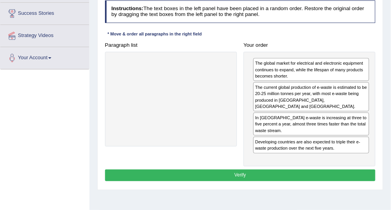
click at [291, 169] on button "Verify" at bounding box center [240, 174] width 271 height 11
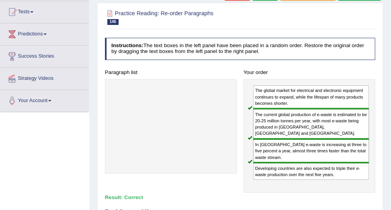
scroll to position [62, 0]
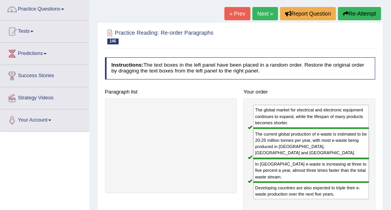
click at [264, 11] on link "Next »" at bounding box center [266, 13] width 26 height 13
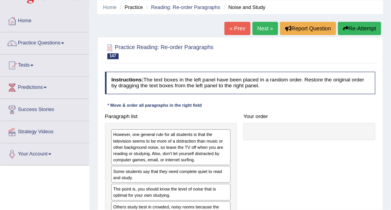
scroll to position [93, 0]
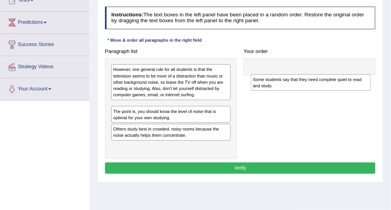
drag, startPoint x: 188, startPoint y: 105, endPoint x: 353, endPoint y: 81, distance: 166.8
click at [353, 81] on div "Some students say that they need complete quiet to read and study." at bounding box center [311, 82] width 120 height 17
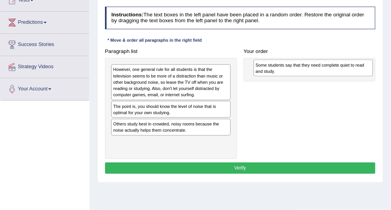
drag, startPoint x: 165, startPoint y: 109, endPoint x: 314, endPoint y: 76, distance: 153.2
click at [315, 76] on div "Some students say that they need complete quiet to read and study." at bounding box center [314, 68] width 120 height 17
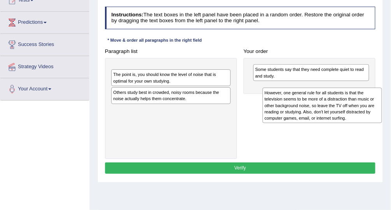
drag, startPoint x: 175, startPoint y: 81, endPoint x: 355, endPoint y: 111, distance: 182.4
click at [355, 112] on div "However, one general rule for all students is that the television seems to be m…" at bounding box center [323, 105] width 120 height 35
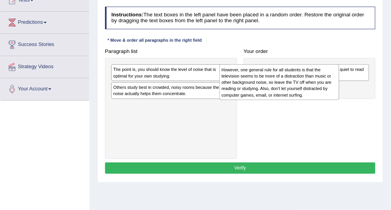
drag, startPoint x: 193, startPoint y: 77, endPoint x: 360, endPoint y: 96, distance: 167.7
click at [340, 96] on div "However, one general rule for all students is that the television seems to be m…" at bounding box center [280, 81] width 120 height 35
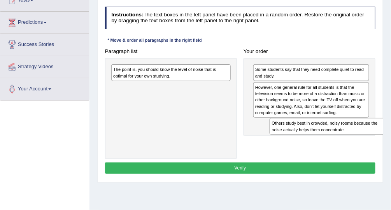
drag, startPoint x: 187, startPoint y: 92, endPoint x: 376, endPoint y: 145, distance: 196.9
click at [376, 144] on div "Paragraph list The point is, you should know the level of noise that is optimal…" at bounding box center [241, 102] width 278 height 113
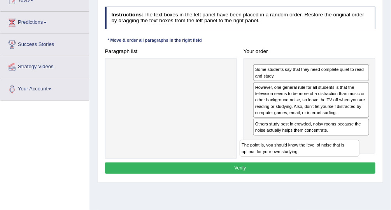
drag, startPoint x: 205, startPoint y: 75, endPoint x: 372, endPoint y: 160, distance: 187.7
click at [371, 162] on div "Instructions: The text boxes in the left panel have been placed in a random ord…" at bounding box center [240, 92] width 274 height 176
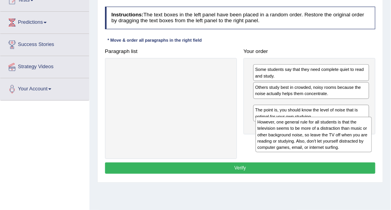
drag, startPoint x: 356, startPoint y: 106, endPoint x: 361, endPoint y: 154, distance: 48.5
click at [361, 154] on div "Paragraph list Correct order Some students say that they need complete quiet to…" at bounding box center [241, 102] width 278 height 113
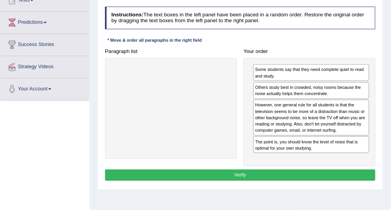
click at [368, 169] on button "Verify" at bounding box center [240, 174] width 271 height 11
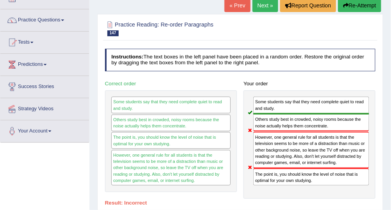
scroll to position [31, 0]
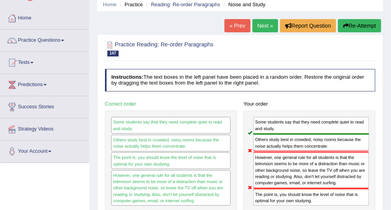
click at [373, 29] on button "Re-Attempt" at bounding box center [359, 25] width 43 height 13
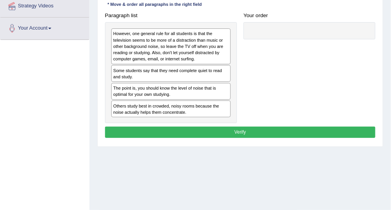
scroll to position [156, 0]
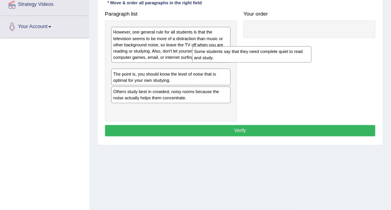
drag, startPoint x: 185, startPoint y: 70, endPoint x: 338, endPoint y: 41, distance: 156.1
click at [312, 46] on div "Some students say that they need complete quiet to read and study." at bounding box center [252, 54] width 120 height 17
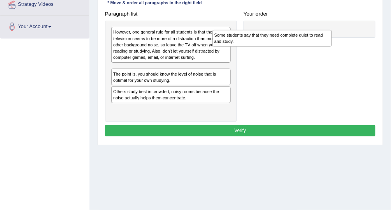
drag, startPoint x: 158, startPoint y: 74, endPoint x: 291, endPoint y: 39, distance: 137.6
click at [291, 39] on div "Some students say that they need complete quiet to read and study." at bounding box center [273, 38] width 120 height 17
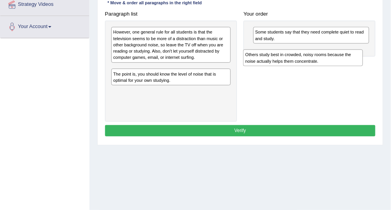
drag, startPoint x: 144, startPoint y: 89, endPoint x: 309, endPoint y: 57, distance: 168.2
click at [307, 60] on div "Others study best in crowded, noisy rooms because the noise actually helps them…" at bounding box center [303, 57] width 120 height 17
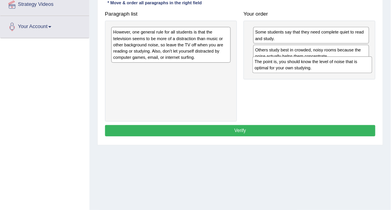
drag, startPoint x: 144, startPoint y: 70, endPoint x: 312, endPoint y: 72, distance: 168.2
click at [312, 72] on div "The point is, you should know the level of noise that is optimal for your own s…" at bounding box center [313, 64] width 120 height 17
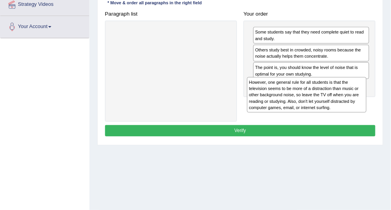
drag, startPoint x: 172, startPoint y: 42, endPoint x: 333, endPoint y: 104, distance: 173.2
click at [333, 104] on div "However, one general rule for all students is that the television seems to be m…" at bounding box center [307, 94] width 120 height 35
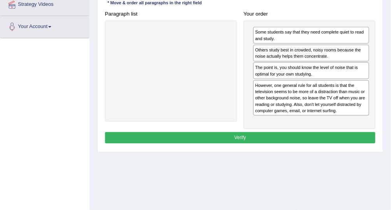
click at [321, 132] on button "Verify" at bounding box center [240, 137] width 271 height 11
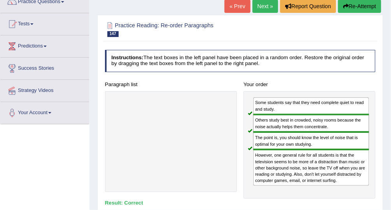
scroll to position [62, 0]
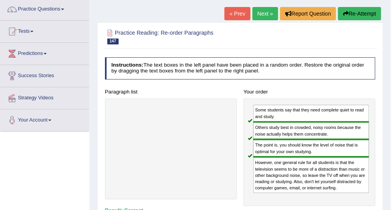
click at [269, 13] on link "Next »" at bounding box center [266, 13] width 26 height 13
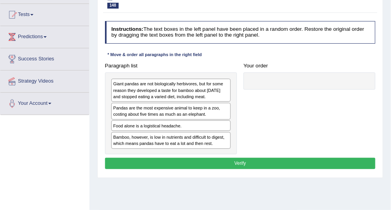
scroll to position [93, 0]
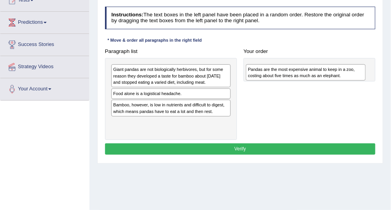
drag, startPoint x: 184, startPoint y: 93, endPoint x: 353, endPoint y: 63, distance: 172.1
click at [353, 64] on div "Pandas are the most expensive animal to keep in a zoo, costing about five times…" at bounding box center [306, 72] width 120 height 17
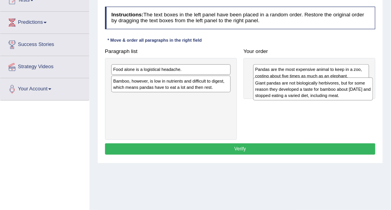
drag, startPoint x: 187, startPoint y: 74, endPoint x: 358, endPoint y: 93, distance: 172.0
click at [358, 93] on div "Giant pandas are not biologically herbivores, but for some reason they develope…" at bounding box center [313, 88] width 120 height 23
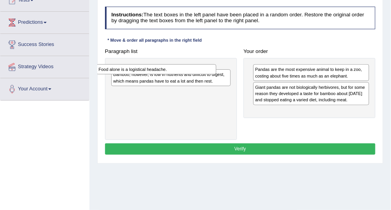
drag, startPoint x: 193, startPoint y: 68, endPoint x: 177, endPoint y: 70, distance: 15.8
click at [177, 70] on div "Food alone is a logistical headache." at bounding box center [157, 69] width 120 height 10
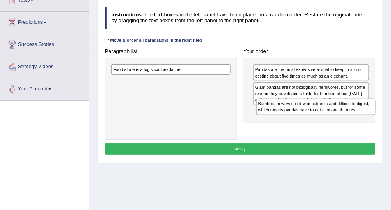
drag, startPoint x: 194, startPoint y: 84, endPoint x: 357, endPoint y: 118, distance: 167.0
click at [357, 118] on div "Paragraph list Food alone is a logistical headache. Bamboo, however, is low in …" at bounding box center [241, 93] width 278 height 95
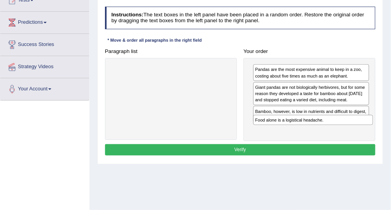
drag, startPoint x: 187, startPoint y: 68, endPoint x: 356, endPoint y: 130, distance: 180.2
click at [356, 130] on div "Paragraph list Food alone is a logistical headache. Correct order Pandas are th…" at bounding box center [241, 93] width 278 height 95
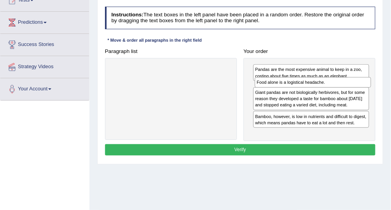
drag, startPoint x: 323, startPoint y: 131, endPoint x: 327, endPoint y: 91, distance: 40.8
click at [327, 91] on div "Pandas are the most expensive animal to keep in a zoo, costing about five times…" at bounding box center [310, 99] width 132 height 83
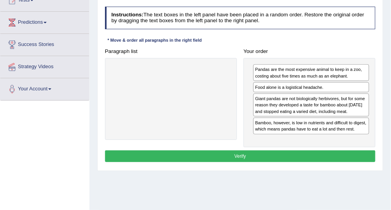
click at [320, 156] on button "Verify" at bounding box center [240, 155] width 271 height 11
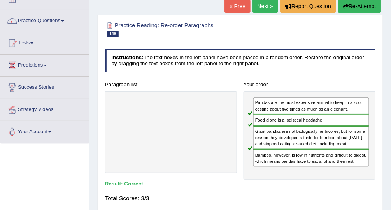
scroll to position [31, 0]
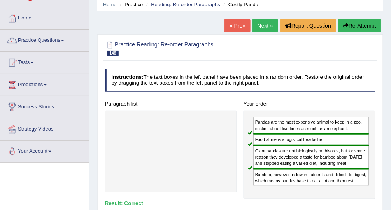
click at [264, 24] on link "Next »" at bounding box center [266, 25] width 26 height 13
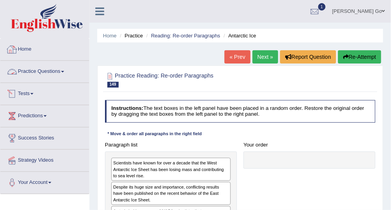
click at [63, 72] on link "Practice Questions" at bounding box center [44, 70] width 89 height 19
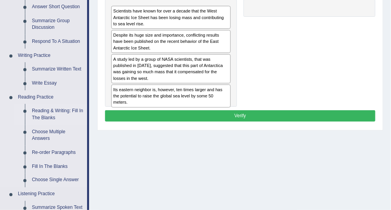
scroll to position [156, 0]
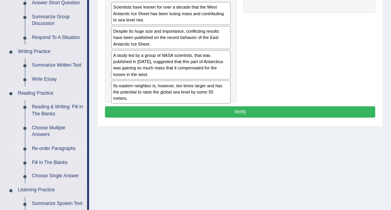
click at [60, 148] on link "Re-order Paragraphs" at bounding box center [57, 149] width 59 height 14
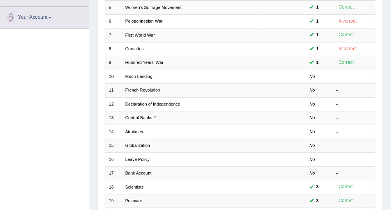
scroll to position [238, 0]
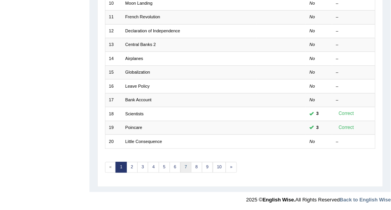
click at [188, 165] on link "7" at bounding box center [186, 167] width 11 height 11
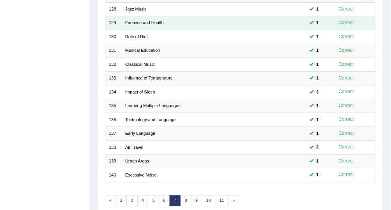
scroll to position [207, 0]
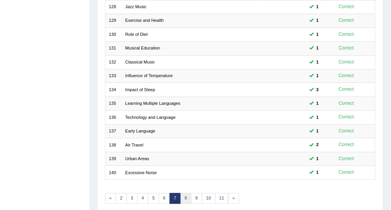
click at [182, 198] on link "8" at bounding box center [186, 198] width 11 height 11
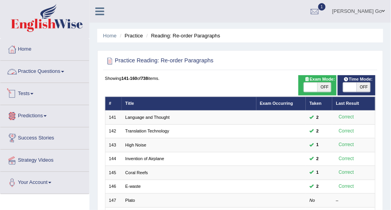
click at [67, 69] on link "Practice Questions" at bounding box center [44, 70] width 89 height 19
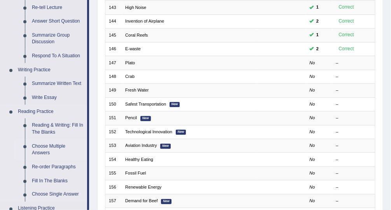
scroll to position [187, 0]
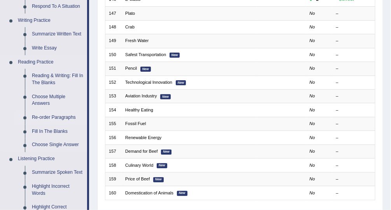
click at [52, 119] on link "Re-order Paragraphs" at bounding box center [57, 118] width 59 height 14
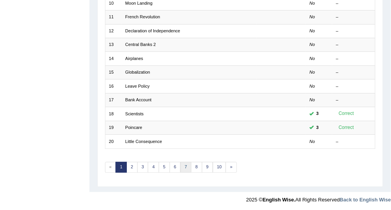
click at [183, 166] on link "7" at bounding box center [186, 167] width 11 height 11
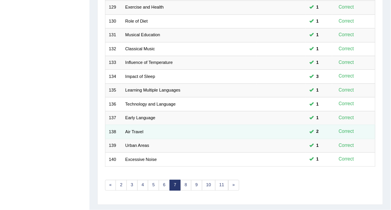
scroll to position [238, 0]
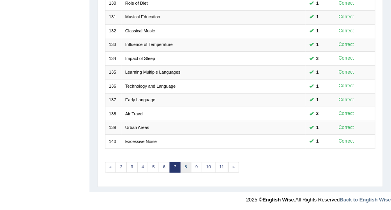
click at [184, 168] on link "8" at bounding box center [186, 167] width 11 height 11
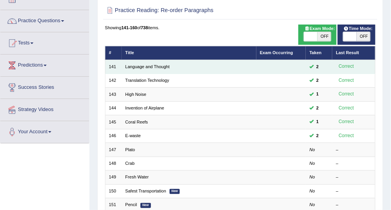
scroll to position [20, 0]
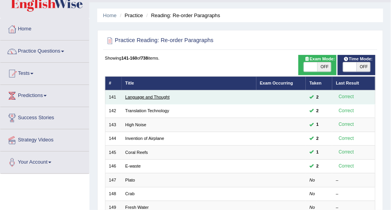
click at [141, 97] on link "Language and Thought" at bounding box center [147, 97] width 44 height 5
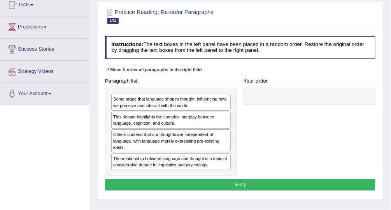
scroll to position [93, 0]
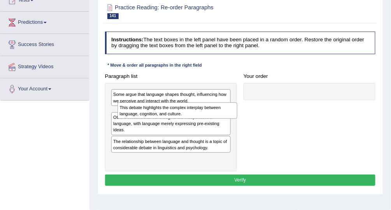
drag, startPoint x: 152, startPoint y: 113, endPoint x: 139, endPoint y: 113, distance: 13.2
click at [139, 113] on div "This debate highlights the complex interplay between language, cognition, and c…" at bounding box center [178, 110] width 120 height 17
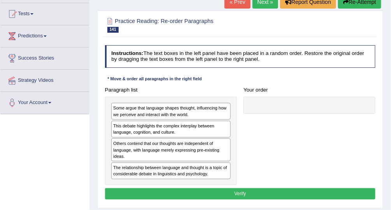
scroll to position [62, 0]
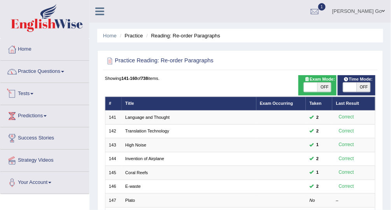
click at [38, 69] on link "Practice Questions" at bounding box center [44, 70] width 89 height 19
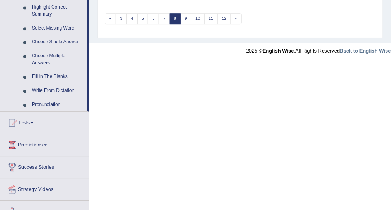
scroll to position [400, 0]
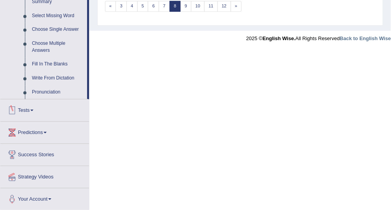
click at [33, 109] on span at bounding box center [31, 110] width 3 height 2
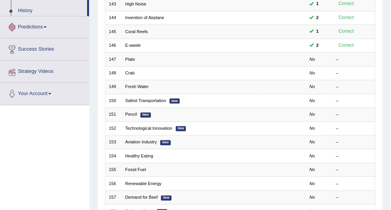
scroll to position [87, 0]
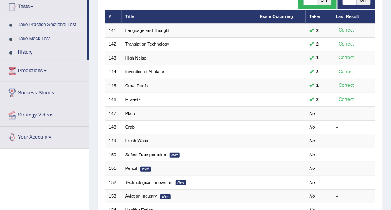
click at [51, 22] on link "Take Practice Sectional Test" at bounding box center [50, 25] width 73 height 14
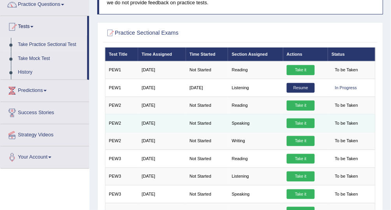
scroll to position [62, 0]
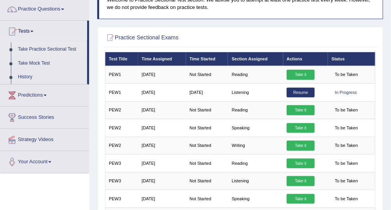
click at [242, 37] on h2 "Practice Sectional Exams" at bounding box center [189, 38] width 168 height 10
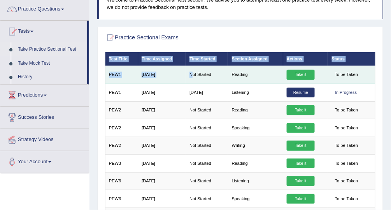
drag, startPoint x: 103, startPoint y: 74, endPoint x: 192, endPoint y: 75, distance: 88.8
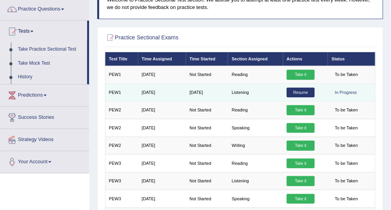
drag, startPoint x: 192, startPoint y: 75, endPoint x: 161, endPoint y: 89, distance: 33.5
click at [161, 89] on td "Jul 21, 2025" at bounding box center [162, 93] width 48 height 18
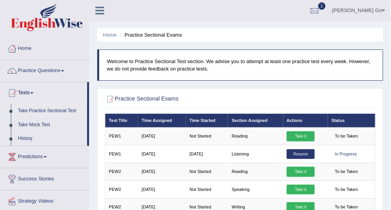
scroll to position [0, 0]
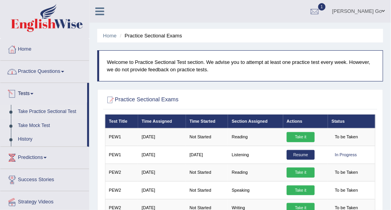
click at [44, 69] on link "Practice Questions" at bounding box center [44, 70] width 89 height 19
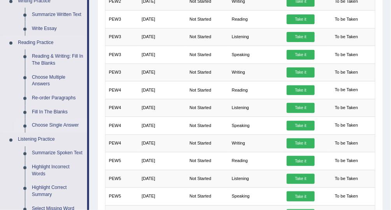
scroll to position [187, 0]
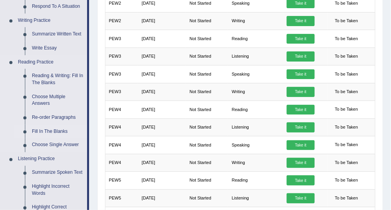
click at [42, 130] on link "Fill In The Blanks" at bounding box center [57, 132] width 59 height 14
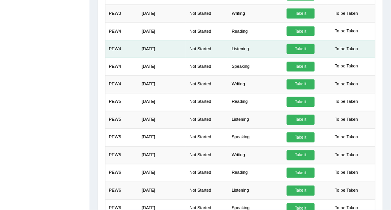
scroll to position [299, 0]
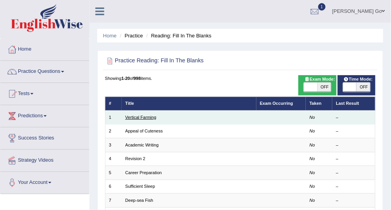
click at [144, 117] on link "Vertical Farming" at bounding box center [140, 117] width 31 height 5
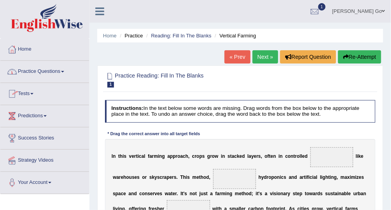
click at [50, 71] on link "Practice Questions" at bounding box center [44, 70] width 89 height 19
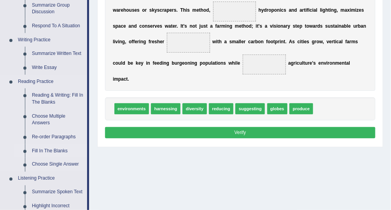
scroll to position [187, 0]
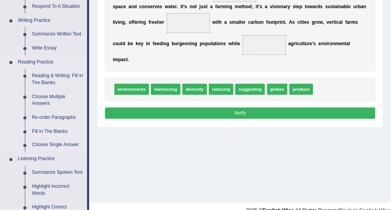
click at [58, 132] on link "Fill In The Blanks" at bounding box center [57, 132] width 59 height 14
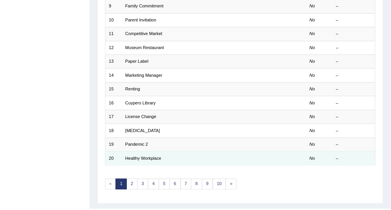
scroll to position [238, 0]
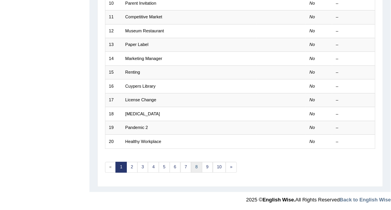
click at [196, 166] on link "8" at bounding box center [196, 167] width 11 height 11
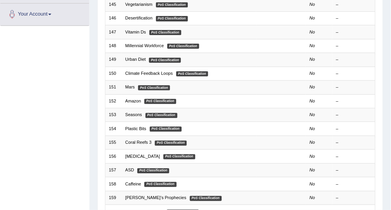
scroll to position [31, 0]
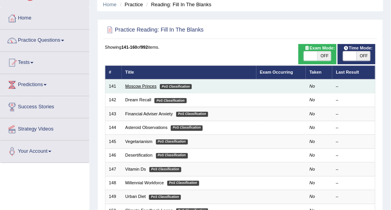
click at [143, 88] on link "Moscow Princes" at bounding box center [140, 86] width 31 height 5
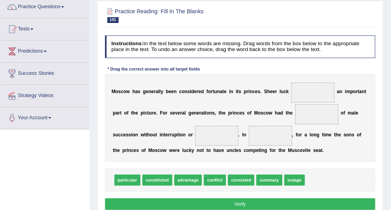
scroll to position [62, 0]
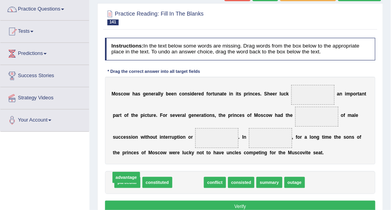
drag, startPoint x: 186, startPoint y: 184, endPoint x: 113, endPoint y: 178, distance: 73.1
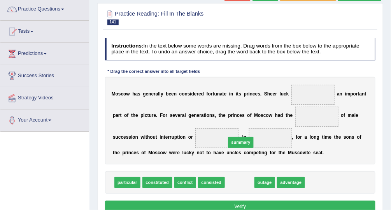
drag, startPoint x: 233, startPoint y: 181, endPoint x: 235, endPoint y: 134, distance: 47.1
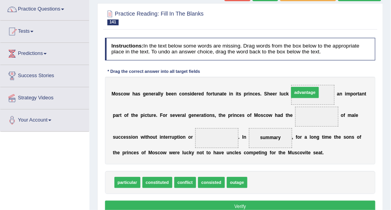
drag, startPoint x: 260, startPoint y: 184, endPoint x: 309, endPoint y: 78, distance: 117.1
click at [309, 78] on div "Instructions: In the text below some words are missing. Drag words from the box…" at bounding box center [240, 126] width 274 height 183
drag, startPoint x: 256, startPoint y: 181, endPoint x: 303, endPoint y: 85, distance: 107.3
drag, startPoint x: 306, startPoint y: 96, endPoint x: 299, endPoint y: 94, distance: 7.2
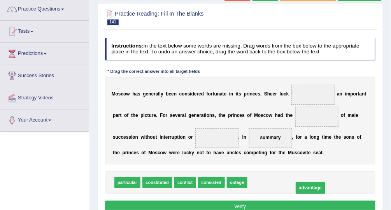
drag, startPoint x: 303, startPoint y: 93, endPoint x: 300, endPoint y: 203, distance: 110.2
click at [300, 203] on div "Instructions: In the text below some words are missing. Drag words from the box…" at bounding box center [240, 126] width 274 height 183
drag, startPoint x: 304, startPoint y: 92, endPoint x: 260, endPoint y: 201, distance: 117.2
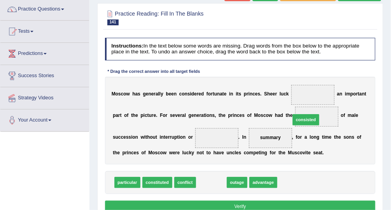
drag, startPoint x: 202, startPoint y: 182, endPoint x: 313, endPoint y: 108, distance: 133.7
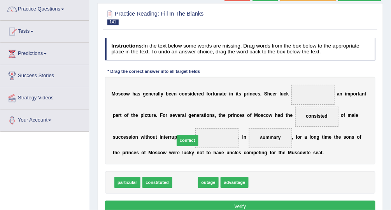
drag, startPoint x: 186, startPoint y: 183, endPoint x: 190, endPoint y: 130, distance: 53.1
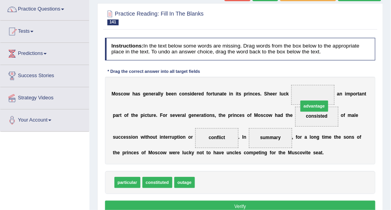
drag, startPoint x: 204, startPoint y: 183, endPoint x: 312, endPoint y: 81, distance: 148.2
drag, startPoint x: 183, startPoint y: 184, endPoint x: 188, endPoint y: 182, distance: 6.2
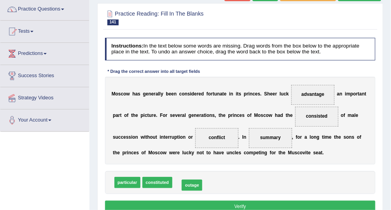
drag, startPoint x: 185, startPoint y: 181, endPoint x: 186, endPoint y: 185, distance: 4.6
drag, startPoint x: 181, startPoint y: 185, endPoint x: 189, endPoint y: 136, distance: 50.0
drag, startPoint x: 184, startPoint y: 180, endPoint x: 187, endPoint y: 133, distance: 46.4
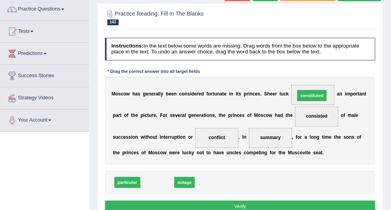
drag, startPoint x: 155, startPoint y: 179, endPoint x: 337, endPoint y: 71, distance: 211.4
click at [337, 71] on div "Instructions: In the text below some words are missing. Drag words from the box…" at bounding box center [240, 126] width 274 height 183
drag, startPoint x: 146, startPoint y: 185, endPoint x: 311, endPoint y: 85, distance: 192.4
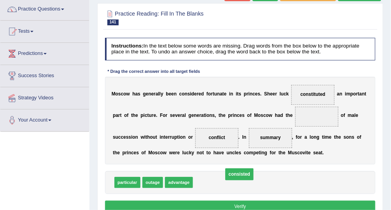
drag, startPoint x: 299, startPoint y: 118, endPoint x: 208, endPoint y: 187, distance: 114.0
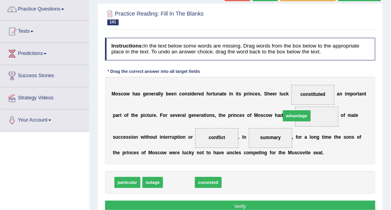
drag, startPoint x: 180, startPoint y: 178, endPoint x: 319, endPoint y: 100, distance: 158.8
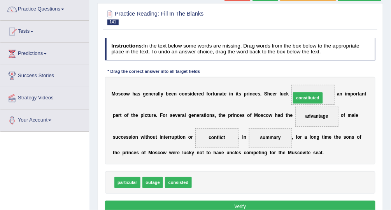
drag, startPoint x: 204, startPoint y: 179, endPoint x: 319, endPoint y: 80, distance: 151.3
click at [217, 204] on button "Verify" at bounding box center [240, 206] width 271 height 11
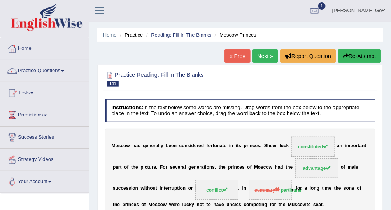
scroll to position [0, 0]
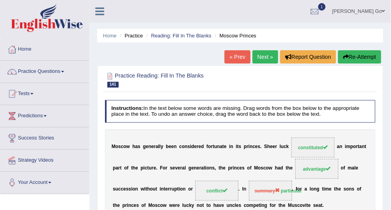
click at [262, 53] on link "Next »" at bounding box center [266, 56] width 26 height 13
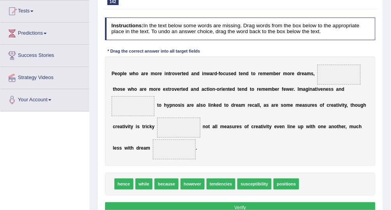
scroll to position [62, 0]
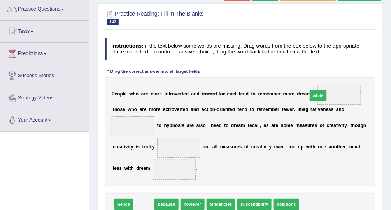
drag, startPoint x: 140, startPoint y: 204, endPoint x: 345, endPoint y: 76, distance: 241.9
click at [345, 76] on div "Instructions: In the text below some words are missing. Drag words from the box…" at bounding box center [240, 137] width 274 height 204
drag, startPoint x: 141, startPoint y: 202, endPoint x: 367, endPoint y: 65, distance: 264.0
click at [367, 65] on div "Instructions: In the text below some words are missing. Drag words from the box…" at bounding box center [240, 137] width 274 height 204
drag, startPoint x: 139, startPoint y: 206, endPoint x: 350, endPoint y: 78, distance: 246.7
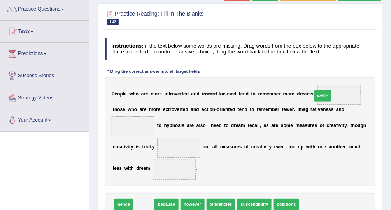
click at [350, 78] on div "Instructions: In the text below some words are missing. Drag words from the box…" at bounding box center [240, 137] width 274 height 204
drag, startPoint x: 143, startPoint y: 202, endPoint x: 357, endPoint y: 76, distance: 248.1
click at [357, 76] on div "Instructions: In the text below some words are missing. Drag words from the box…" at bounding box center [240, 137] width 274 height 204
drag, startPoint x: 147, startPoint y: 204, endPoint x: 362, endPoint y: 72, distance: 251.8
click at [362, 72] on div "Instructions: In the text below some words are missing. Drag words from the box…" at bounding box center [240, 137] width 274 height 204
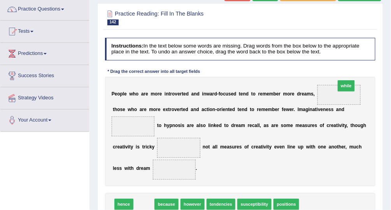
drag, startPoint x: 142, startPoint y: 203, endPoint x: 364, endPoint y: 70, distance: 259.7
click at [364, 70] on div "Instructions: In the text below some words are missing. Drag words from the box…" at bounding box center [240, 137] width 274 height 204
drag, startPoint x: 144, startPoint y: 202, endPoint x: 134, endPoint y: 135, distance: 68.5
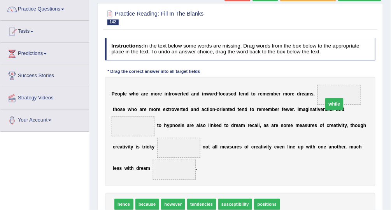
drag, startPoint x: 135, startPoint y: 146, endPoint x: 344, endPoint y: 91, distance: 216.8
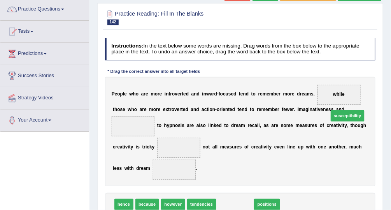
drag, startPoint x: 226, startPoint y: 203, endPoint x: 358, endPoint y: 99, distance: 168.0
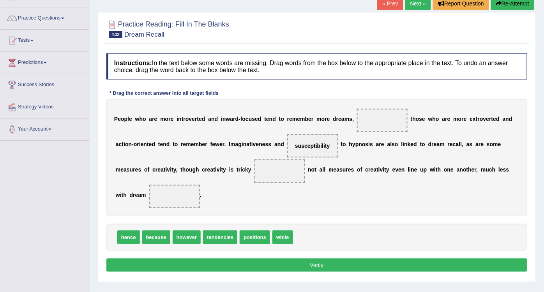
scroll to position [50, 0]
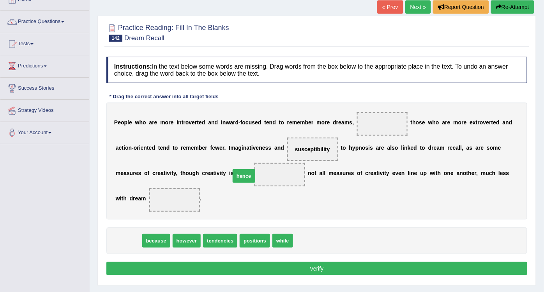
drag, startPoint x: 124, startPoint y: 238, endPoint x: 239, endPoint y: 174, distance: 132.1
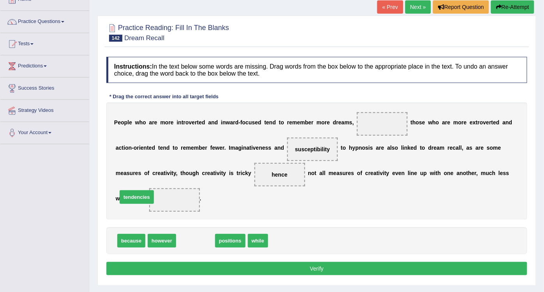
drag, startPoint x: 195, startPoint y: 238, endPoint x: 137, endPoint y: 194, distance: 73.4
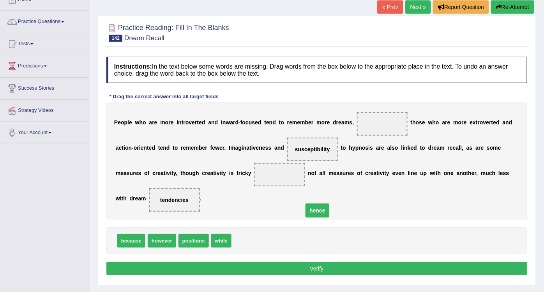
drag, startPoint x: 232, startPoint y: 172, endPoint x: 285, endPoint y: 248, distance: 91.7
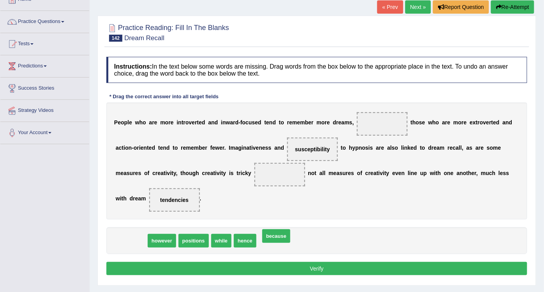
drag, startPoint x: 133, startPoint y: 237, endPoint x: 278, endPoint y: 234, distance: 144.5
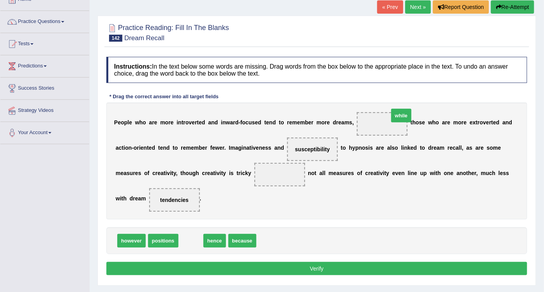
drag, startPoint x: 192, startPoint y: 232, endPoint x: 397, endPoint y: 111, distance: 238.6
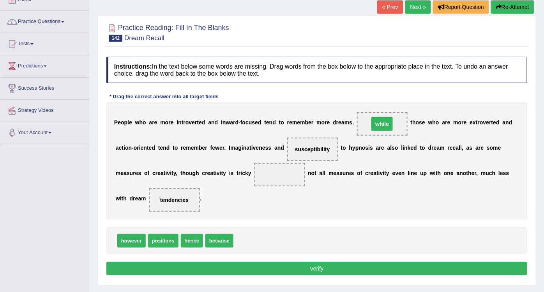
click at [378, 125] on span "while" at bounding box center [382, 123] width 51 height 23
drag, startPoint x: 123, startPoint y: 241, endPoint x: 259, endPoint y: 238, distance: 136.7
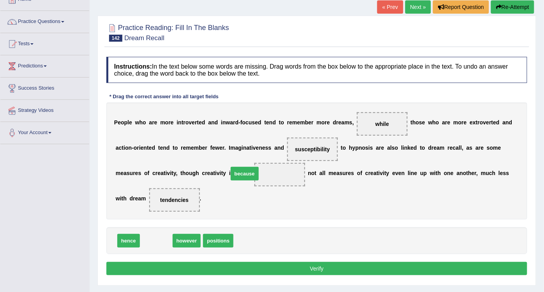
drag, startPoint x: 154, startPoint y: 238, endPoint x: 240, endPoint y: 173, distance: 107.9
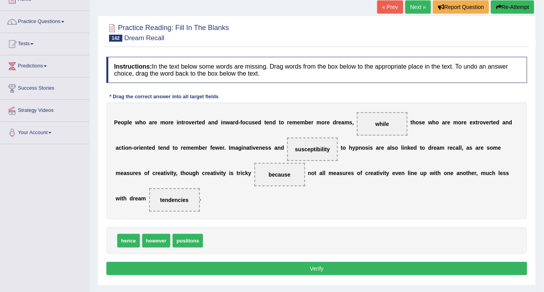
click at [280, 209] on button "Verify" at bounding box center [316, 268] width 421 height 13
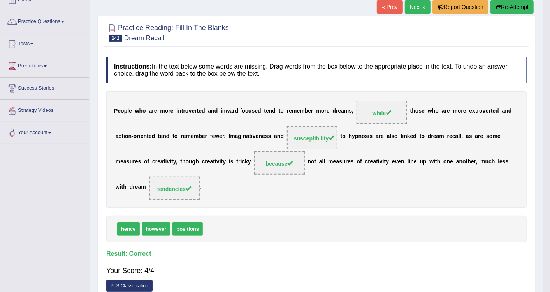
click at [280, 209] on div "Home Practice Reading: Fill In The Blanks Dream Recall « Prev Next » Report Que…" at bounding box center [317, 144] width 454 height 389
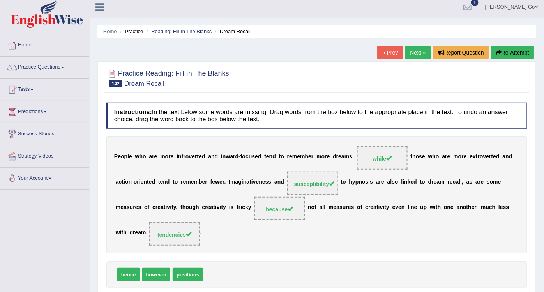
scroll to position [0, 0]
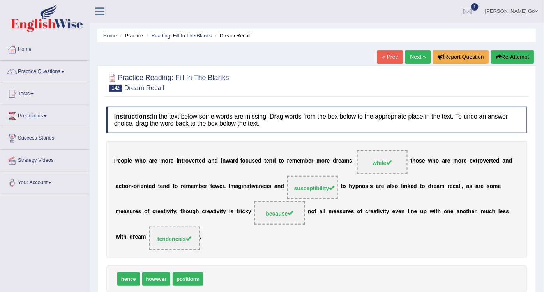
click at [391, 54] on link "Next »" at bounding box center [418, 56] width 26 height 13
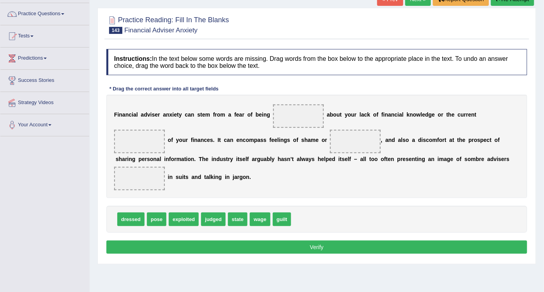
scroll to position [86, 0]
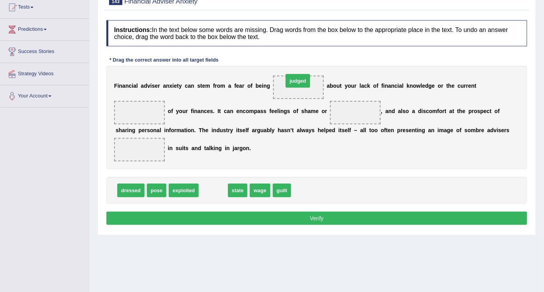
drag, startPoint x: 214, startPoint y: 189, endPoint x: 298, endPoint y: 79, distance: 138.3
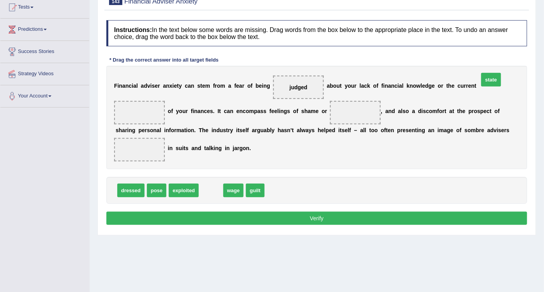
drag, startPoint x: 209, startPoint y: 190, endPoint x: 497, endPoint y: 88, distance: 305.9
drag, startPoint x: 240, startPoint y: 189, endPoint x: 235, endPoint y: 184, distance: 7.7
click at [256, 144] on div "Instructions: In the text below some words are missing. Drag words from the box…" at bounding box center [316, 123] width 424 height 215
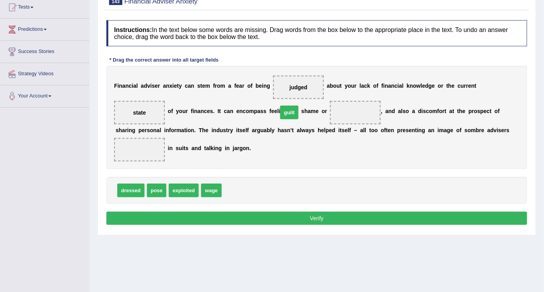
drag, startPoint x: 233, startPoint y: 188, endPoint x: 293, endPoint y: 106, distance: 102.0
drag, startPoint x: 358, startPoint y: 134, endPoint x: 374, endPoint y: 133, distance: 16.4
click at [374, 133] on div "F i n a n c i a l a d v i s e r a n x i e t y c a n s t e m f r o m a f e a r o…" at bounding box center [316, 117] width 421 height 103
click at [349, 147] on div "F i n a n c i a l a d v i s e r a n x i e t y c a n s t e m f r o m a f e a r o…" at bounding box center [316, 117] width 421 height 103
drag, startPoint x: 133, startPoint y: 185, endPoint x: 423, endPoint y: 134, distance: 294.5
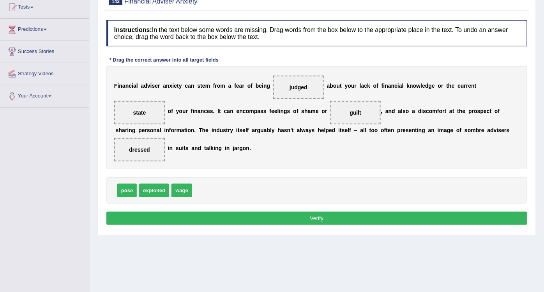
click at [313, 217] on button "Verify" at bounding box center [316, 217] width 421 height 13
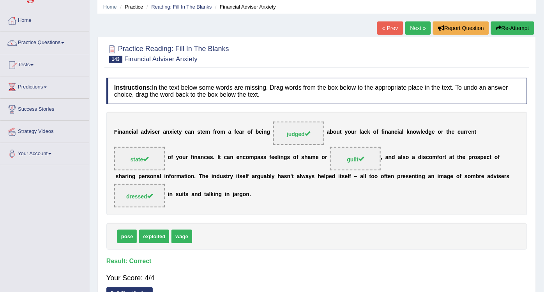
scroll to position [0, 0]
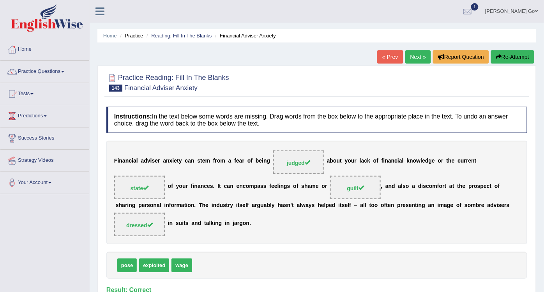
click at [422, 56] on link "Next »" at bounding box center [418, 56] width 26 height 13
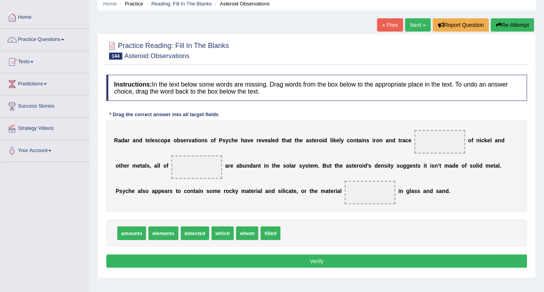
scroll to position [43, 0]
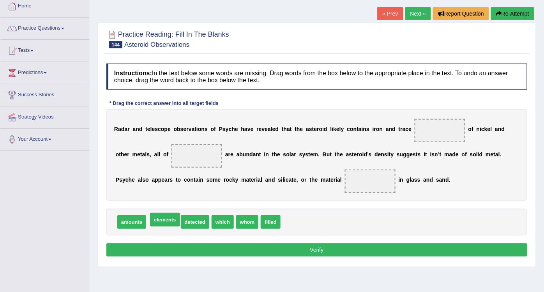
drag, startPoint x: 163, startPoint y: 222, endPoint x: 148, endPoint y: 213, distance: 17.3
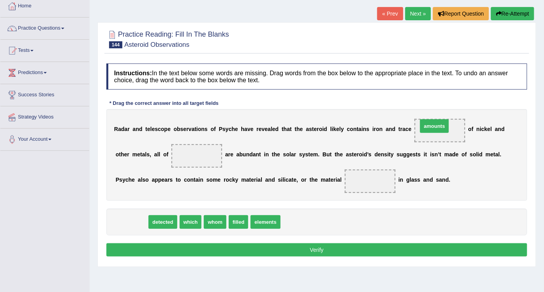
drag, startPoint x: 133, startPoint y: 216, endPoint x: 418, endPoint y: 120, distance: 300.9
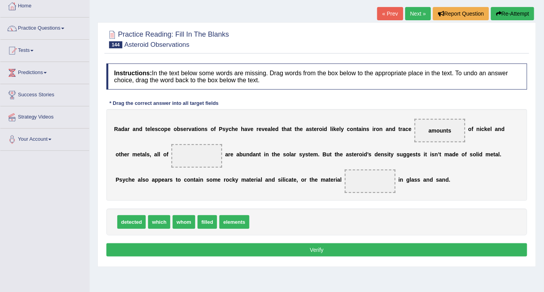
click at [132, 220] on span "detected" at bounding box center [131, 222] width 28 height 14
drag, startPoint x: 127, startPoint y: 223, endPoint x: 149, endPoint y: 155, distance: 71.2
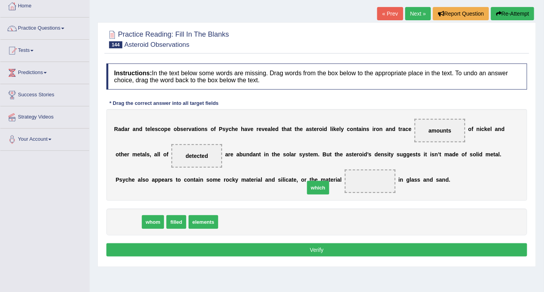
drag, startPoint x: 123, startPoint y: 219, endPoint x: 283, endPoint y: 177, distance: 165.2
drag, startPoint x: 287, startPoint y: 175, endPoint x: 291, endPoint y: 181, distance: 7.3
click at [345, 182] on span "which" at bounding box center [370, 180] width 51 height 23
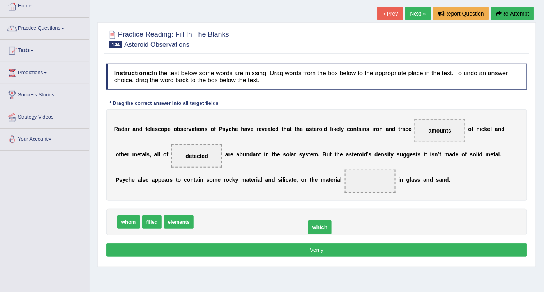
drag, startPoint x: 295, startPoint y: 178, endPoint x: 244, endPoint y: 224, distance: 68.7
drag, startPoint x: 174, startPoint y: 220, endPoint x: 182, endPoint y: 213, distance: 10.5
drag, startPoint x: 165, startPoint y: 215, endPoint x: 303, endPoint y: 178, distance: 142.8
drag, startPoint x: 160, startPoint y: 155, endPoint x: 242, endPoint y: 231, distance: 111.6
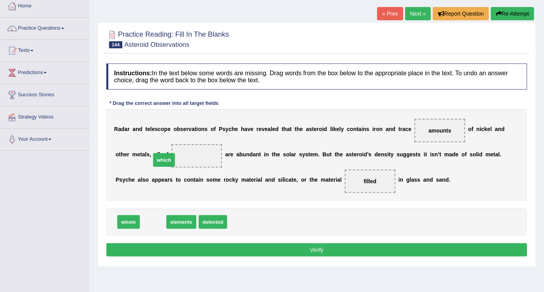
drag, startPoint x: 151, startPoint y: 218, endPoint x: 161, endPoint y: 159, distance: 60.4
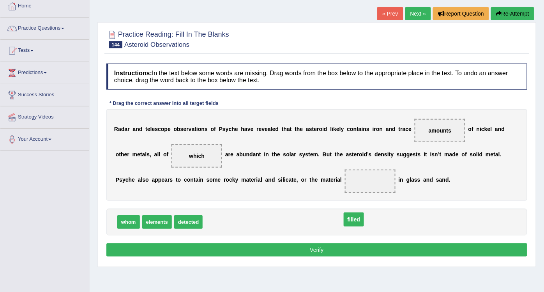
drag, startPoint x: 295, startPoint y: 181, endPoint x: 262, endPoint y: 221, distance: 51.8
drag, startPoint x: 419, startPoint y: 128, endPoint x: 306, endPoint y: 223, distance: 147.8
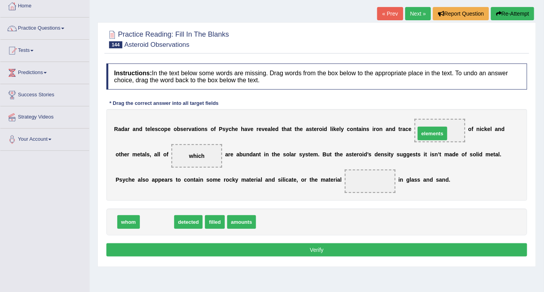
drag, startPoint x: 153, startPoint y: 222, endPoint x: 428, endPoint y: 133, distance: 289.1
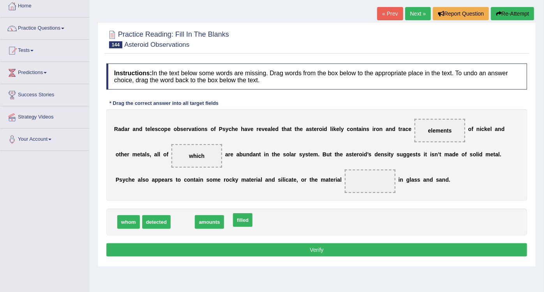
drag, startPoint x: 177, startPoint y: 222, endPoint x: 237, endPoint y: 220, distance: 60.0
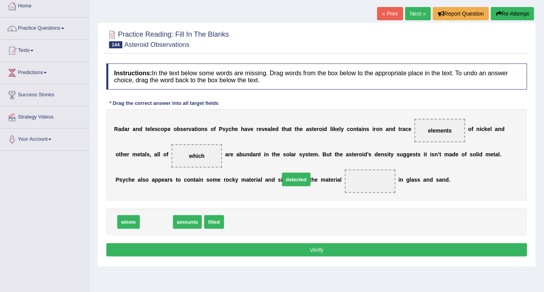
drag, startPoint x: 154, startPoint y: 218, endPoint x: 293, endPoint y: 175, distance: 145.0
click at [327, 246] on button "Verify" at bounding box center [316, 249] width 421 height 13
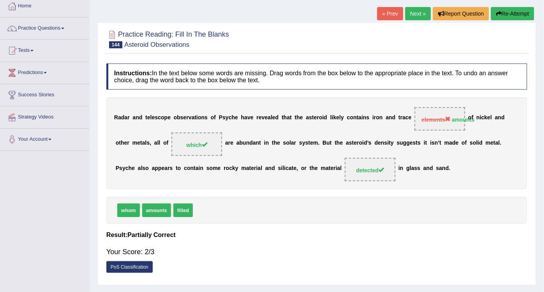
click at [414, 8] on link "Next »" at bounding box center [418, 13] width 26 height 13
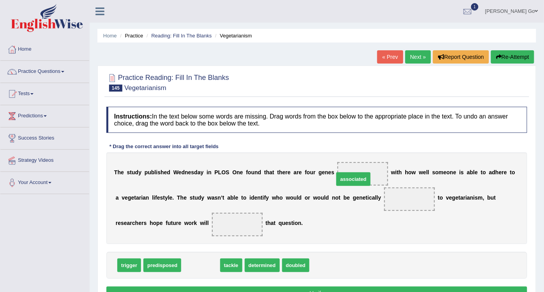
drag, startPoint x: 197, startPoint y: 265, endPoint x: 348, endPoint y: 178, distance: 174.3
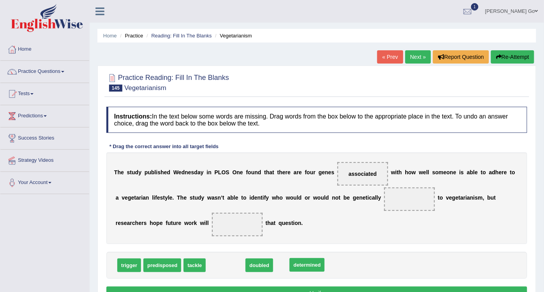
drag, startPoint x: 217, startPoint y: 264, endPoint x: 299, endPoint y: 263, distance: 81.8
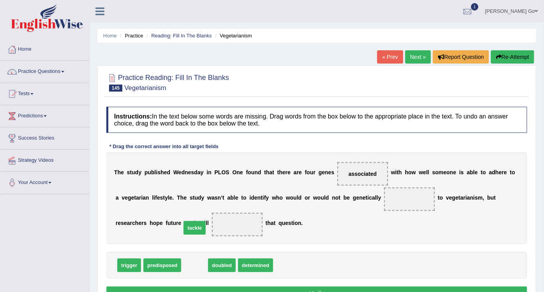
drag, startPoint x: 191, startPoint y: 265, endPoint x: 190, endPoint y: 227, distance: 37.8
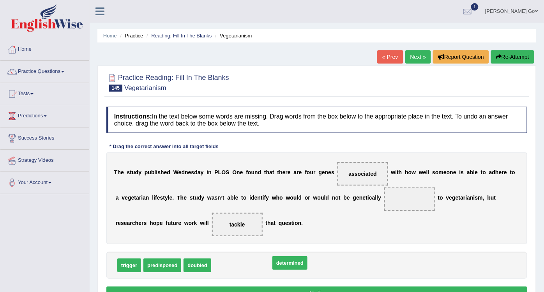
drag, startPoint x: 228, startPoint y: 260, endPoint x: 286, endPoint y: 258, distance: 58.4
drag, startPoint x: 241, startPoint y: 261, endPoint x: 257, endPoint y: 264, distance: 15.4
drag, startPoint x: 222, startPoint y: 263, endPoint x: 393, endPoint y: 188, distance: 187.1
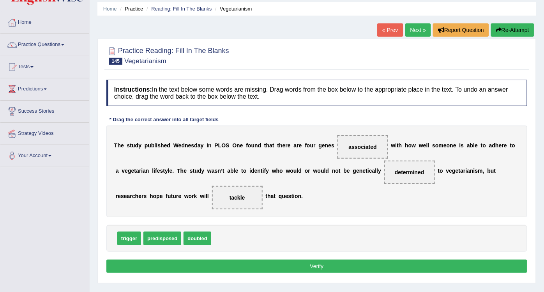
scroll to position [43, 0]
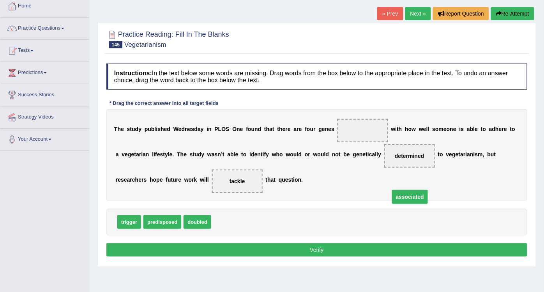
drag, startPoint x: 351, startPoint y: 132, endPoint x: 393, endPoint y: 197, distance: 77.4
click at [393, 196] on span "associated" at bounding box center [410, 197] width 36 height 14
drag, startPoint x: 391, startPoint y: 156, endPoint x: 343, endPoint y: 123, distance: 57.5
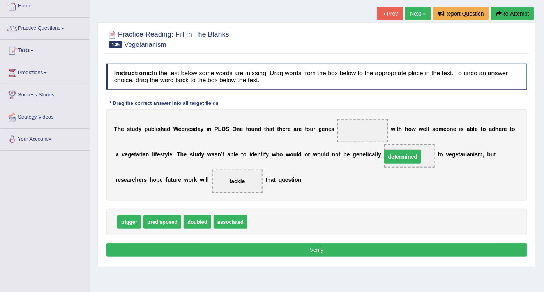
drag, startPoint x: 345, startPoint y: 128, endPoint x: 396, endPoint y: 152, distance: 55.7
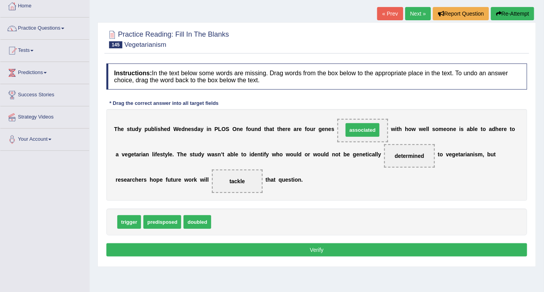
drag, startPoint x: 222, startPoint y: 218, endPoint x: 354, endPoint y: 127, distance: 160.8
click at [245, 245] on button "Verify" at bounding box center [316, 249] width 421 height 13
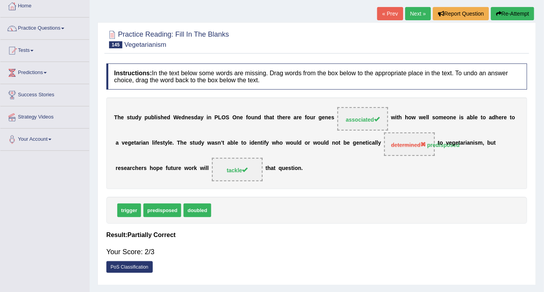
click at [161, 211] on span "predisposed" at bounding box center [162, 210] width 38 height 14
drag, startPoint x: 146, startPoint y: 207, endPoint x: 158, endPoint y: 202, distance: 12.5
click at [158, 195] on div "Instructions: In the text below some words are missing. Drag words from the box…" at bounding box center [316, 170] width 424 height 221
click at [416, 11] on link "Next »" at bounding box center [418, 13] width 26 height 13
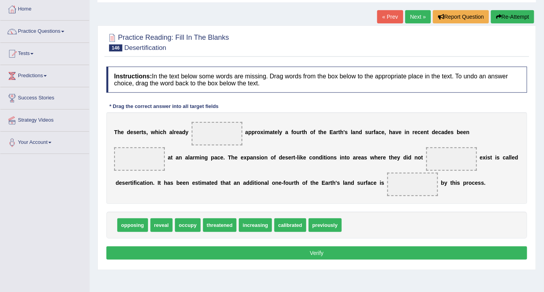
scroll to position [43, 0]
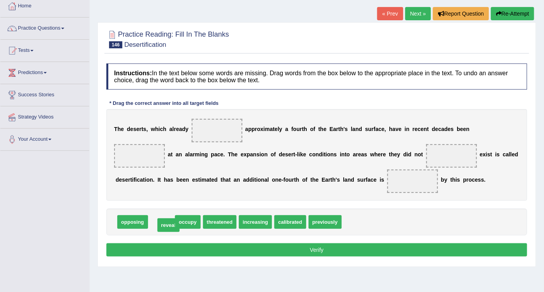
drag, startPoint x: 160, startPoint y: 216, endPoint x: 165, endPoint y: 216, distance: 5.1
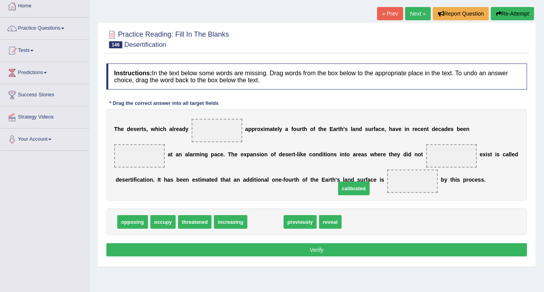
drag, startPoint x: 283, startPoint y: 215, endPoint x: 313, endPoint y: 182, distance: 43.8
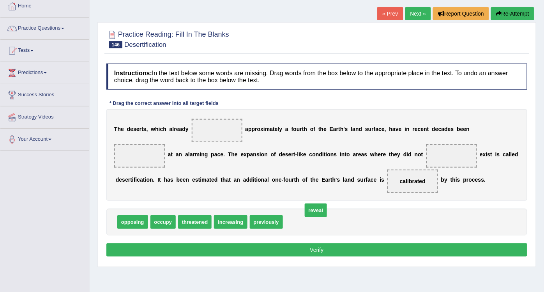
drag, startPoint x: 294, startPoint y: 220, endPoint x: 308, endPoint y: 213, distance: 16.0
drag, startPoint x: 160, startPoint y: 219, endPoint x: 216, endPoint y: 127, distance: 108.3
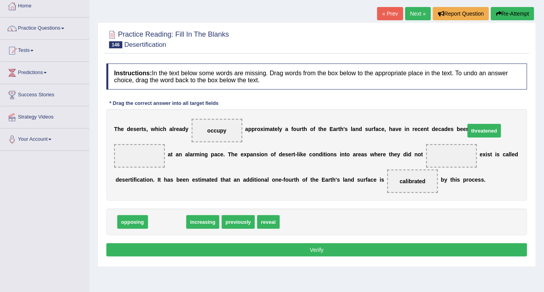
drag, startPoint x: 170, startPoint y: 220, endPoint x: 486, endPoint y: 129, distance: 328.6
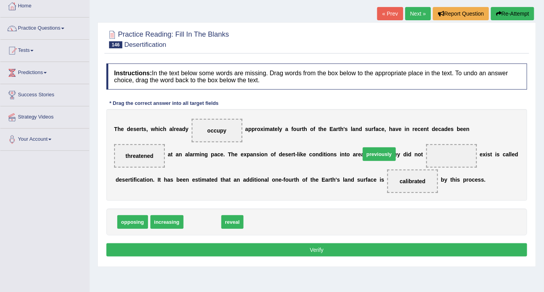
drag, startPoint x: 206, startPoint y: 218, endPoint x: 377, endPoint y: 154, distance: 183.0
click at [277, 245] on button "Verify" at bounding box center [316, 249] width 421 height 13
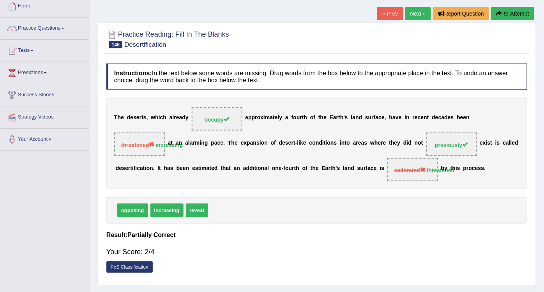
click at [419, 16] on link "Next »" at bounding box center [418, 13] width 26 height 13
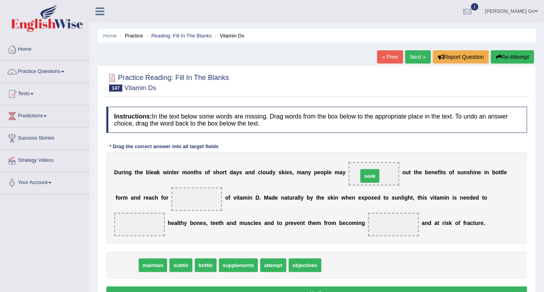
drag, startPoint x: 137, startPoint y: 261, endPoint x: 369, endPoint y: 172, distance: 248.6
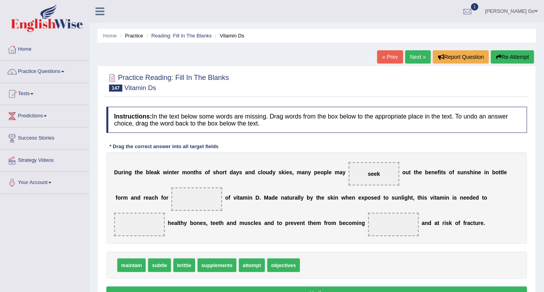
click at [130, 262] on span "maintain" at bounding box center [131, 265] width 28 height 14
drag, startPoint x: 209, startPoint y: 261, endPoint x: 162, endPoint y: 193, distance: 82.7
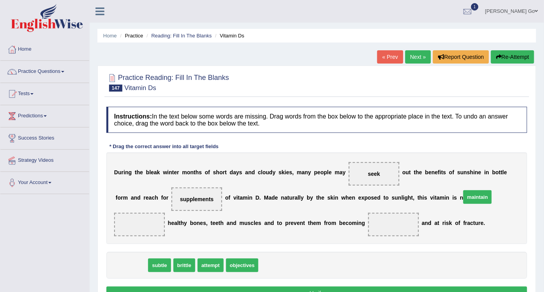
drag, startPoint x: 128, startPoint y: 261, endPoint x: 473, endPoint y: 191, distance: 352.9
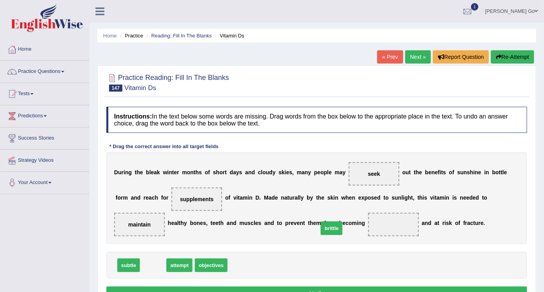
drag, startPoint x: 154, startPoint y: 259, endPoint x: 310, endPoint y: 220, distance: 161.2
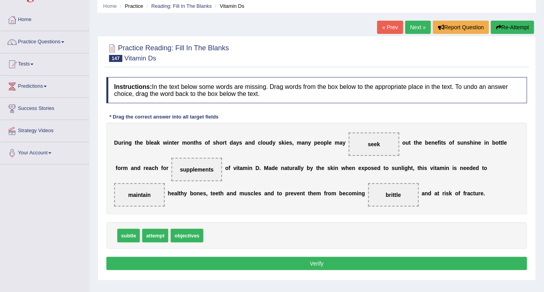
scroll to position [43, 0]
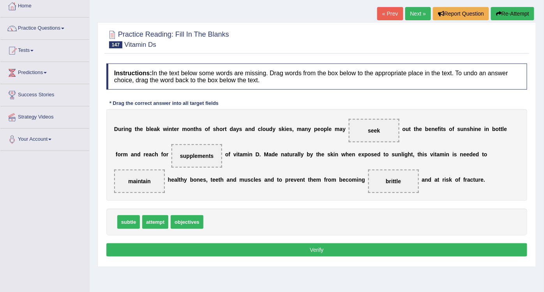
click at [317, 246] on button "Verify" at bounding box center [316, 249] width 421 height 13
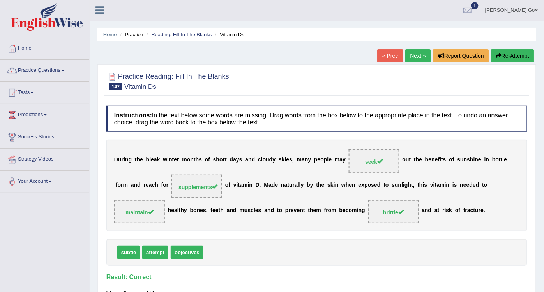
scroll to position [0, 0]
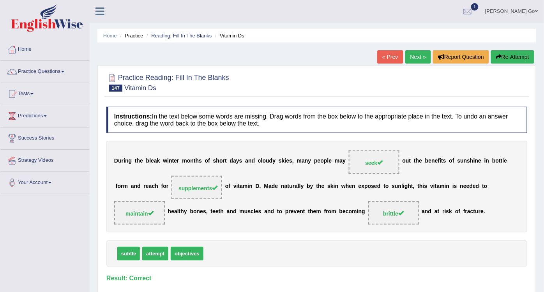
click at [410, 54] on link "Next »" at bounding box center [418, 56] width 26 height 13
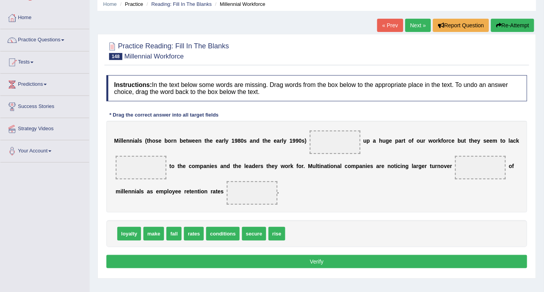
scroll to position [43, 0]
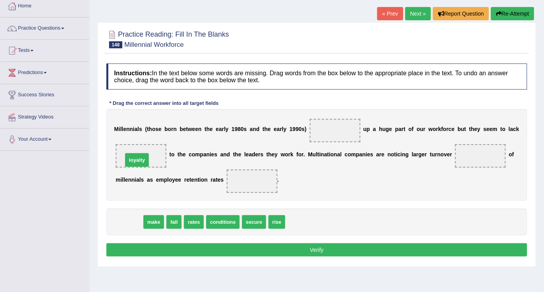
drag, startPoint x: 126, startPoint y: 220, endPoint x: 135, endPoint y: 159, distance: 62.2
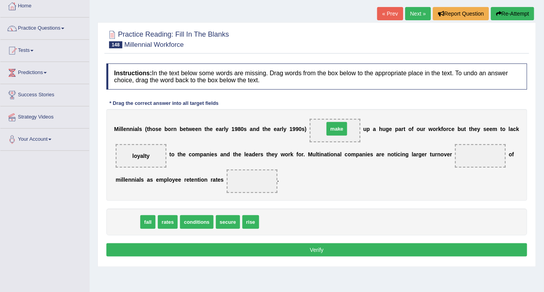
drag, startPoint x: 129, startPoint y: 220, endPoint x: 334, endPoint y: 129, distance: 224.2
drag, startPoint x: 125, startPoint y: 218, endPoint x: 468, endPoint y: 150, distance: 348.8
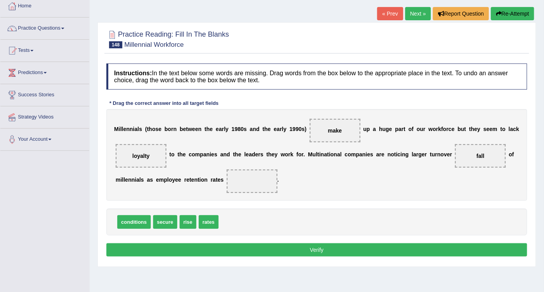
drag, startPoint x: 465, startPoint y: 155, endPoint x: 447, endPoint y: 160, distance: 19.1
click at [341, 180] on div "M i l l e n n i a l s ( t h o s e b o r n b e t w e e n t h e e a r l y 1 9 8 0…" at bounding box center [316, 155] width 421 height 92
drag, startPoint x: 466, startPoint y: 154, endPoint x: 463, endPoint y: 155, distance: 3.9
click at [463, 155] on span "fall" at bounding box center [480, 155] width 51 height 23
drag, startPoint x: 460, startPoint y: 154, endPoint x: 238, endPoint y: 180, distance: 223.8
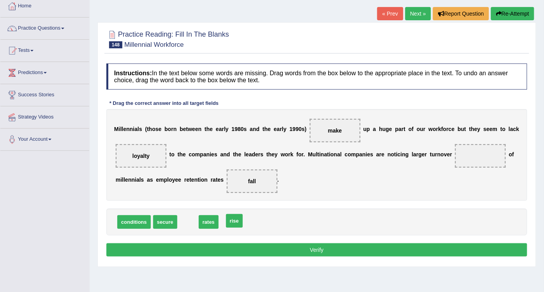
drag, startPoint x: 185, startPoint y: 218, endPoint x: 232, endPoint y: 216, distance: 46.4
drag, startPoint x: 183, startPoint y: 222, endPoint x: 467, endPoint y: 158, distance: 291.7
drag, startPoint x: 464, startPoint y: 152, endPoint x: 224, endPoint y: 215, distance: 247.5
drag, startPoint x: 243, startPoint y: 179, endPoint x: 464, endPoint y: 152, distance: 222.8
drag, startPoint x: 191, startPoint y: 210, endPoint x: 244, endPoint y: 180, distance: 61.6
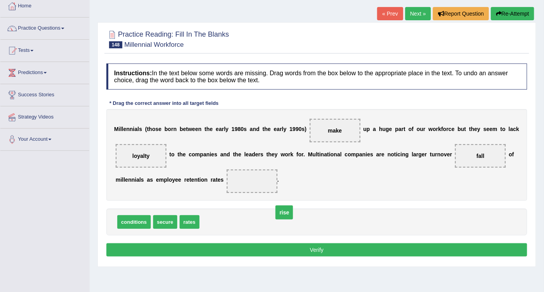
drag, startPoint x: 249, startPoint y: 178, endPoint x: 259, endPoint y: 218, distance: 41.9
drag, startPoint x: 460, startPoint y: 150, endPoint x: 289, endPoint y: 178, distance: 173.7
click at [248, 182] on div "M i l l e n n i a l s ( t h o s e b o r n b e t w e e n t h e e a r l y 1 9 8 0…" at bounding box center [316, 155] width 421 height 92
drag, startPoint x: 463, startPoint y: 155, endPoint x: 236, endPoint y: 185, distance: 228.6
drag, startPoint x: 219, startPoint y: 214, endPoint x: 229, endPoint y: 221, distance: 12.5
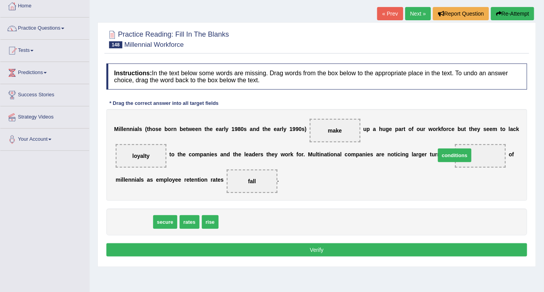
drag, startPoint x: 133, startPoint y: 220, endPoint x: 451, endPoint y: 155, distance: 324.4
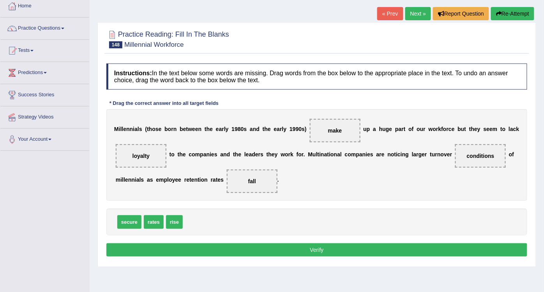
click at [308, 243] on button "Verify" at bounding box center [316, 249] width 421 height 13
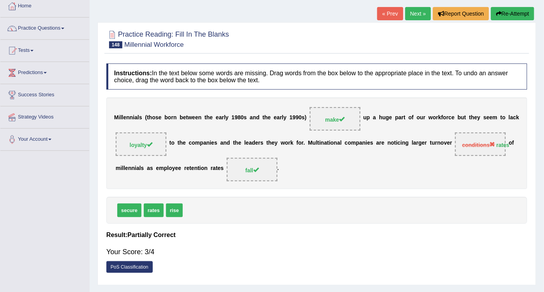
click at [424, 8] on link "Next »" at bounding box center [418, 13] width 26 height 13
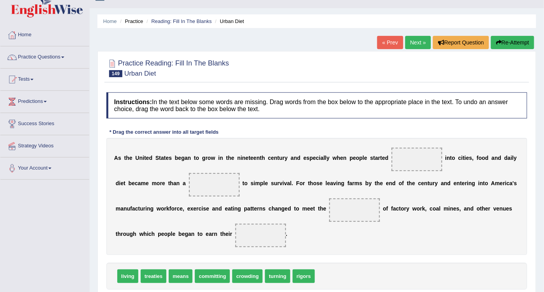
scroll to position [43, 0]
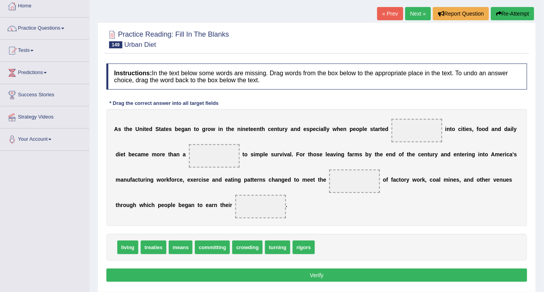
click at [337, 103] on div "Instructions: In the text below some words are missing. Drag words from the box…" at bounding box center [316, 174] width 424 height 228
drag, startPoint x: 146, startPoint y: 234, endPoint x: 406, endPoint y: 125, distance: 281.2
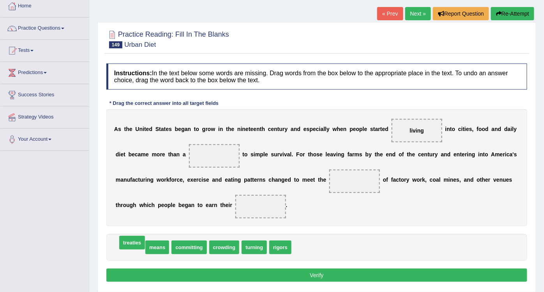
drag, startPoint x: 124, startPoint y: 246, endPoint x: 126, endPoint y: 241, distance: 5.1
drag, startPoint x: 222, startPoint y: 247, endPoint x: 228, endPoint y: 247, distance: 5.9
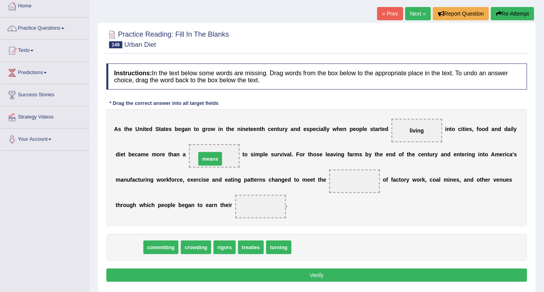
drag, startPoint x: 129, startPoint y: 243, endPoint x: 203, endPoint y: 155, distance: 115.3
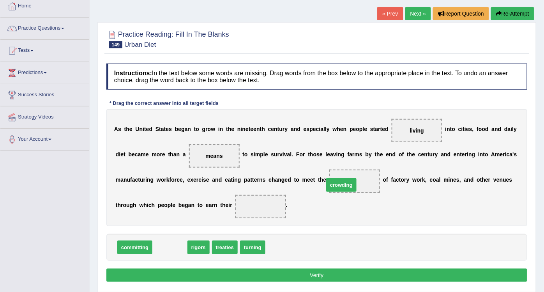
drag, startPoint x: 164, startPoint y: 244, endPoint x: 355, endPoint y: 175, distance: 203.1
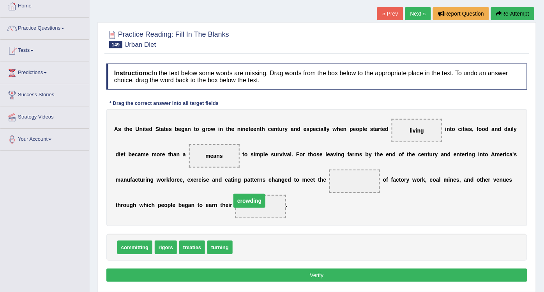
drag, startPoint x: 334, startPoint y: 180, endPoint x: 238, endPoint y: 201, distance: 98.1
drag, startPoint x: 174, startPoint y: 241, endPoint x: 348, endPoint y: 179, distance: 184.6
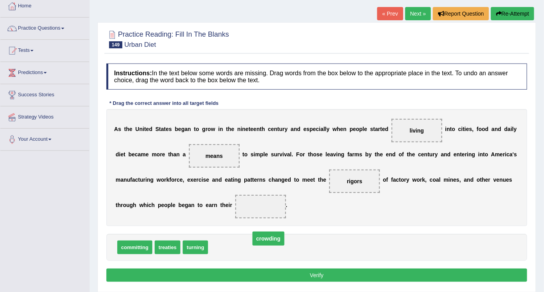
drag, startPoint x: 237, startPoint y: 208, endPoint x: 242, endPoint y: 252, distance: 43.9
drag, startPoint x: 401, startPoint y: 131, endPoint x: 231, endPoint y: 209, distance: 187.3
drag, startPoint x: 218, startPoint y: 242, endPoint x: 379, endPoint y: 118, distance: 203.3
click at [338, 269] on button "Verify" at bounding box center [316, 274] width 421 height 13
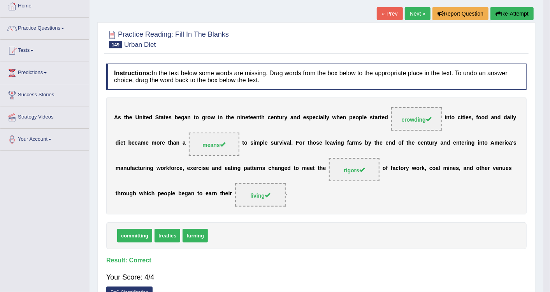
click at [338, 269] on div "Home Practice Reading: Fill In The Blanks Urban Diet « Prev Next » Report Quest…" at bounding box center [317, 151] width 454 height 389
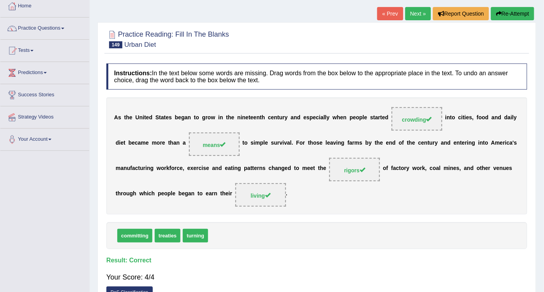
click at [422, 9] on link "Next »" at bounding box center [418, 13] width 26 height 13
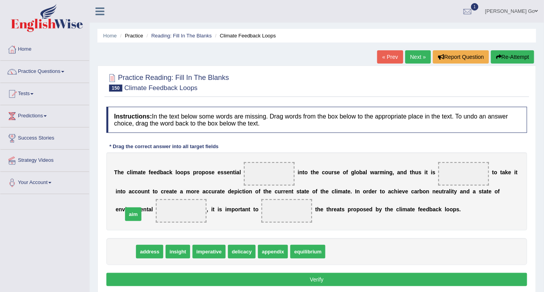
drag, startPoint x: 128, startPoint y: 251, endPoint x: 136, endPoint y: 214, distance: 38.2
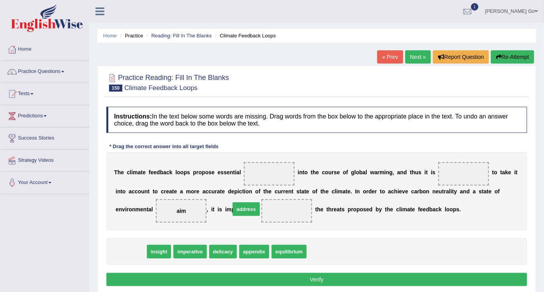
drag, startPoint x: 182, startPoint y: 237, endPoint x: 240, endPoint y: 207, distance: 65.7
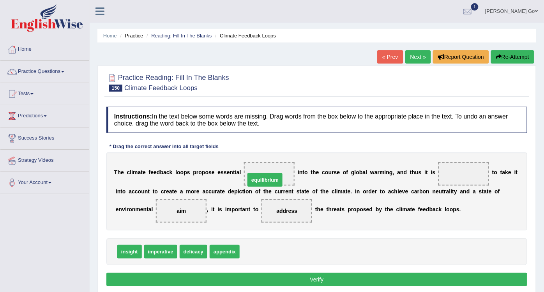
drag, startPoint x: 255, startPoint y: 248, endPoint x: 260, endPoint y: 177, distance: 71.9
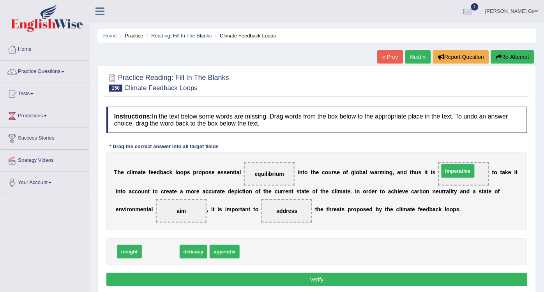
drag, startPoint x: 158, startPoint y: 253, endPoint x: 456, endPoint y: 172, distance: 307.9
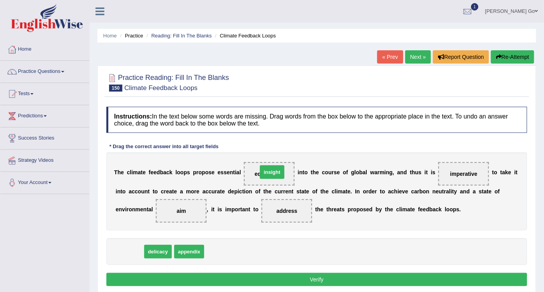
drag, startPoint x: 126, startPoint y: 253, endPoint x: 264, endPoint y: 175, distance: 159.0
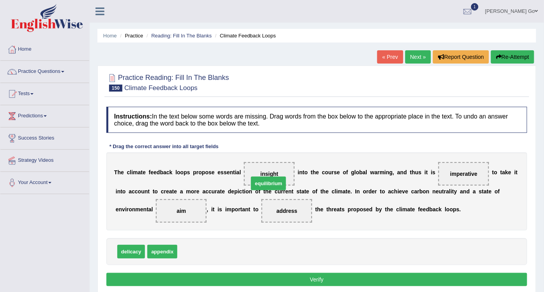
drag, startPoint x: 203, startPoint y: 244, endPoint x: 276, endPoint y: 170, distance: 104.1
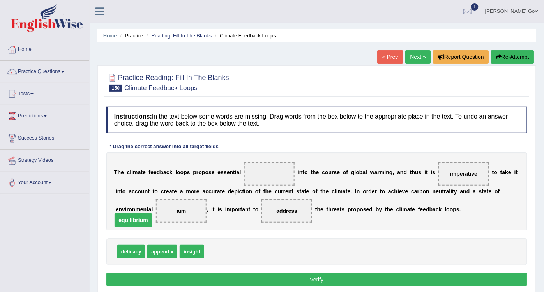
drag, startPoint x: 263, startPoint y: 171, endPoint x: 134, endPoint y: 204, distance: 133.3
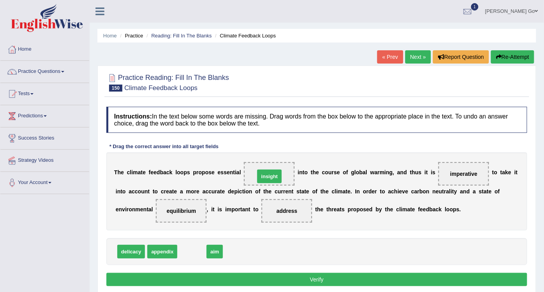
drag, startPoint x: 187, startPoint y: 246, endPoint x: 260, endPoint y: 173, distance: 103.5
click at [292, 275] on button "Verify" at bounding box center [316, 279] width 421 height 13
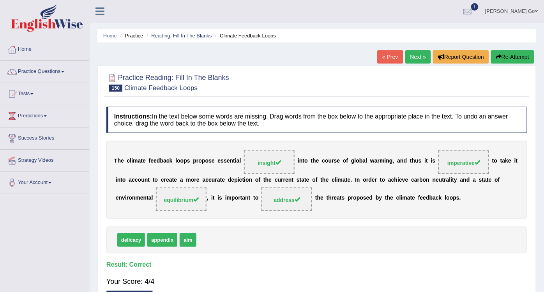
click at [419, 57] on link "Next »" at bounding box center [418, 56] width 26 height 13
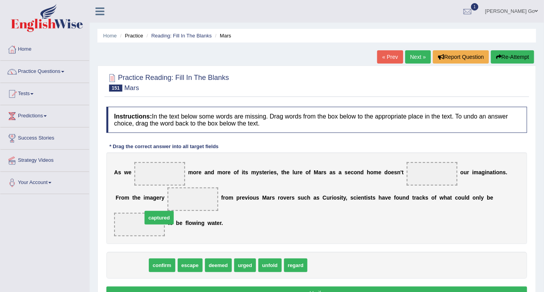
drag, startPoint x: 130, startPoint y: 252, endPoint x: 157, endPoint y: 205, distance: 54.8
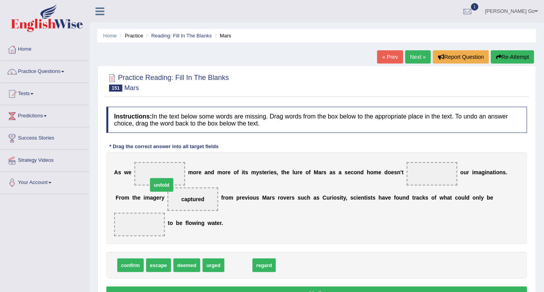
drag, startPoint x: 236, startPoint y: 251, endPoint x: 162, endPoint y: 172, distance: 108.3
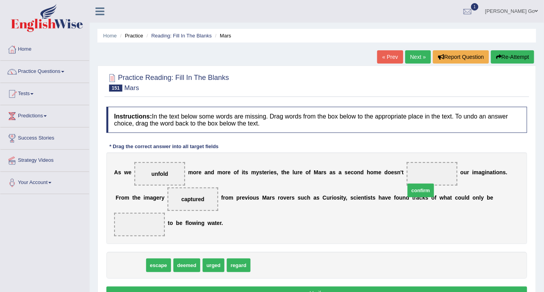
drag, startPoint x: 128, startPoint y: 252, endPoint x: 421, endPoint y: 170, distance: 304.3
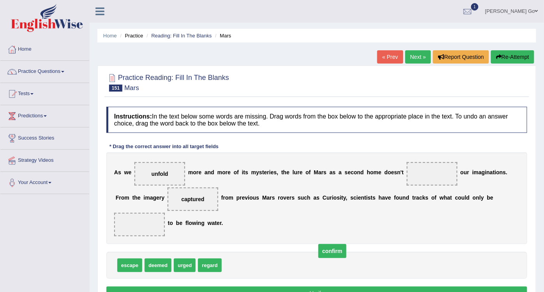
drag, startPoint x: 421, startPoint y: 170, endPoint x: 321, endPoint y: 246, distance: 126.4
drag, startPoint x: 127, startPoint y: 251, endPoint x: 118, endPoint y: 248, distance: 9.3
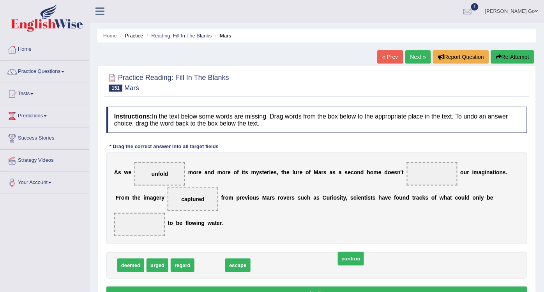
drag, startPoint x: 201, startPoint y: 248, endPoint x: 342, endPoint y: 241, distance: 141.2
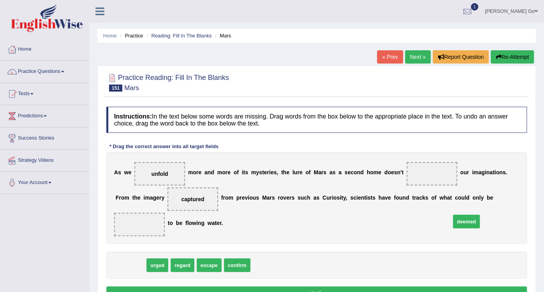
drag, startPoint x: 158, startPoint y: 241, endPoint x: 476, endPoint y: 190, distance: 321.5
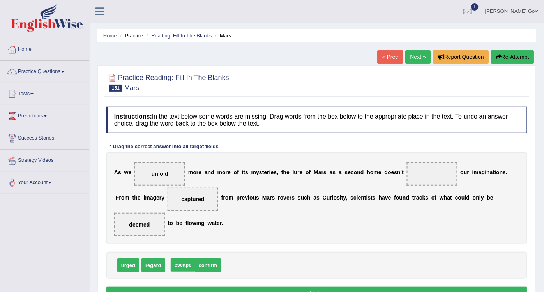
drag, startPoint x: 191, startPoint y: 246, endPoint x: 180, endPoint y: 248, distance: 11.2
drag, startPoint x: 155, startPoint y: 250, endPoint x: 427, endPoint y: 171, distance: 283.6
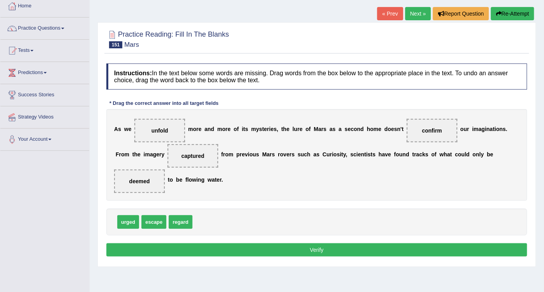
click at [328, 243] on button "Verify" at bounding box center [316, 249] width 421 height 13
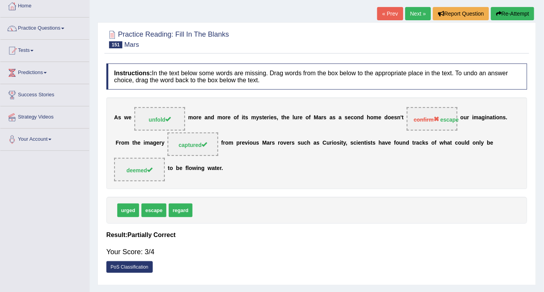
click at [420, 9] on link "Next »" at bounding box center [418, 13] width 26 height 13
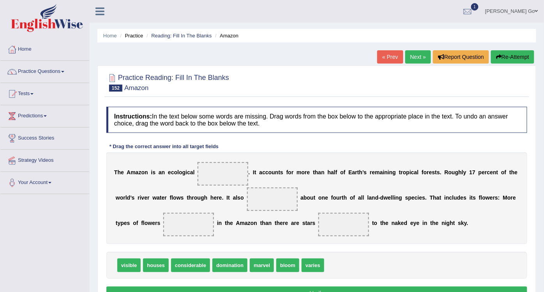
click at [152, 265] on span "houses" at bounding box center [156, 265] width 26 height 14
drag, startPoint x: 153, startPoint y: 264, endPoint x: 250, endPoint y: 192, distance: 120.6
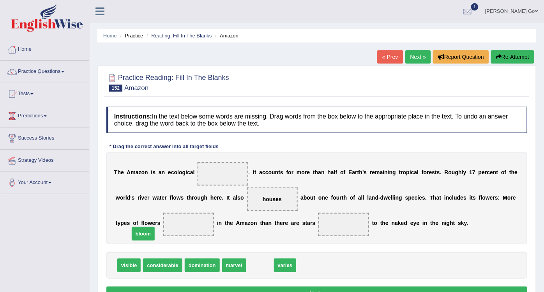
drag, startPoint x: 227, startPoint y: 252, endPoint x: 141, endPoint y: 229, distance: 88.3
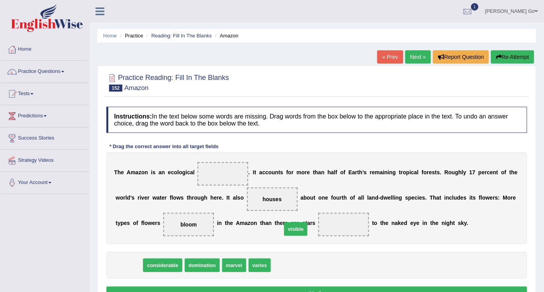
drag, startPoint x: 132, startPoint y: 264, endPoint x: 291, endPoint y: 226, distance: 164.2
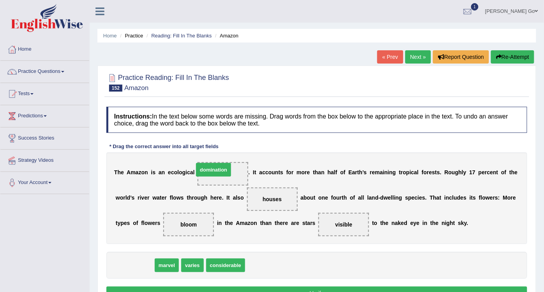
drag, startPoint x: 127, startPoint y: 262, endPoint x: 206, endPoint y: 166, distance: 123.9
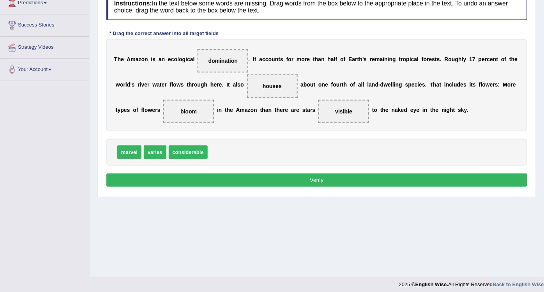
scroll to position [117, 0]
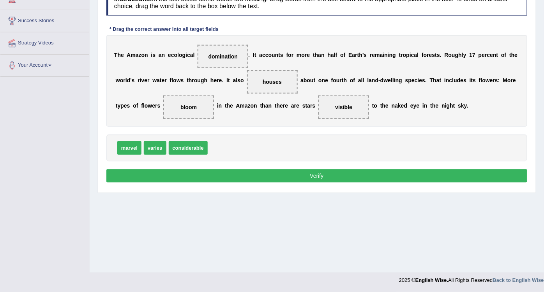
click at [312, 176] on button "Verify" at bounding box center [316, 175] width 421 height 13
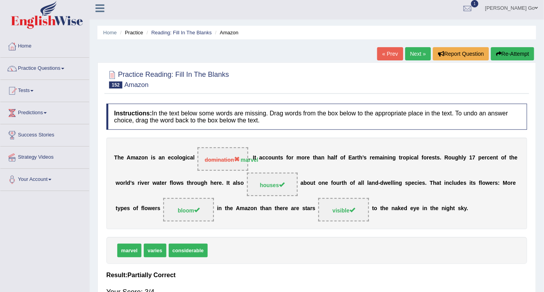
scroll to position [0, 0]
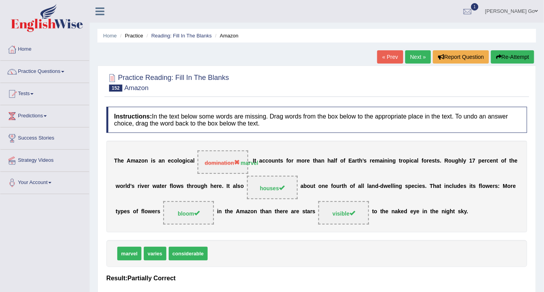
click at [415, 56] on link "Next »" at bounding box center [418, 56] width 26 height 13
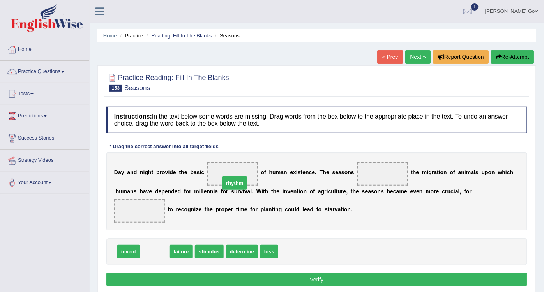
drag, startPoint x: 147, startPoint y: 248, endPoint x: 228, endPoint y: 178, distance: 106.8
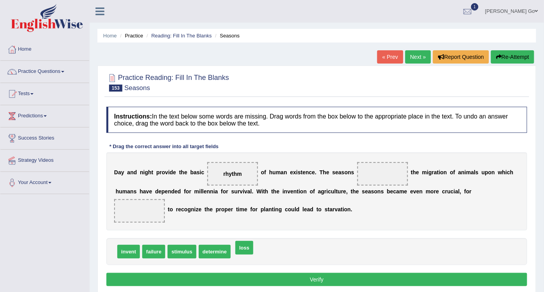
drag, startPoint x: 236, startPoint y: 252, endPoint x: 238, endPoint y: 248, distance: 4.9
drag, startPoint x: 207, startPoint y: 252, endPoint x: 371, endPoint y: 171, distance: 182.9
drag, startPoint x: 205, startPoint y: 250, endPoint x: 218, endPoint y: 250, distance: 13.6
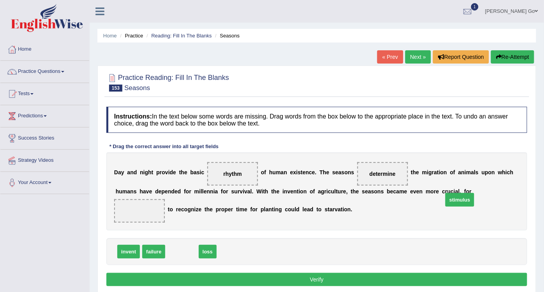
drag, startPoint x: 174, startPoint y: 248, endPoint x: 452, endPoint y: 196, distance: 282.4
click at [345, 277] on button "Verify" at bounding box center [316, 279] width 421 height 13
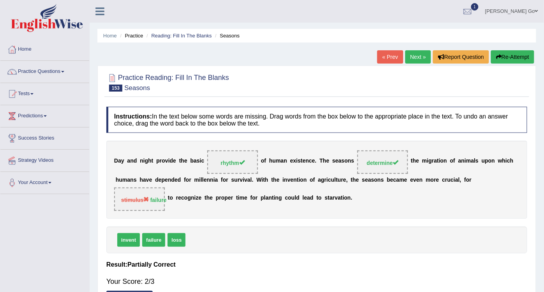
click at [419, 54] on link "Next »" at bounding box center [418, 56] width 26 height 13
